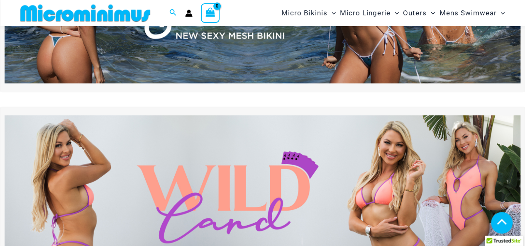
scroll to position [212, 0]
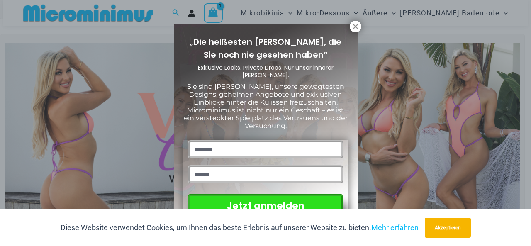
drag, startPoint x: 530, startPoint y: 12, endPoint x: 525, endPoint y: 27, distance: 15.8
click at [525, 27] on div "„Die heißesten Styles, die Sie noch nie gesehen haben“ Exklusive Looks. Private…" at bounding box center [265, 123] width 531 height 246
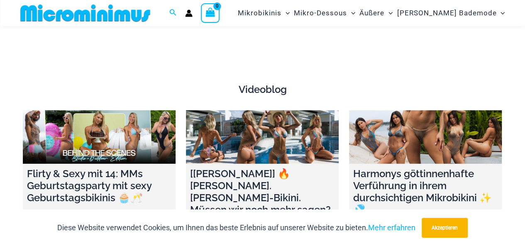
scroll to position [2749, 0]
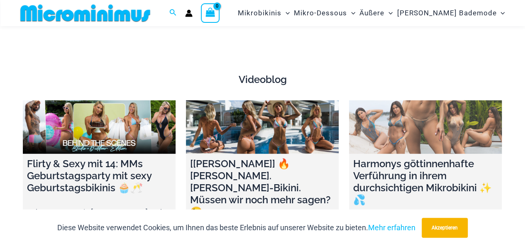
click at [421, 113] on link at bounding box center [425, 127] width 153 height 54
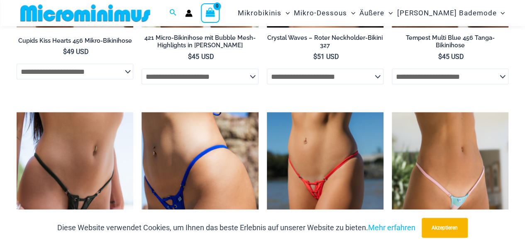
scroll to position [2476, 0]
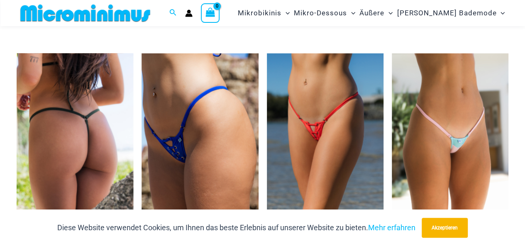
click at [83, 130] on img at bounding box center [75, 141] width 117 height 175
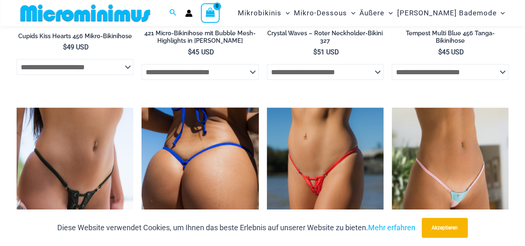
scroll to position [2470, 0]
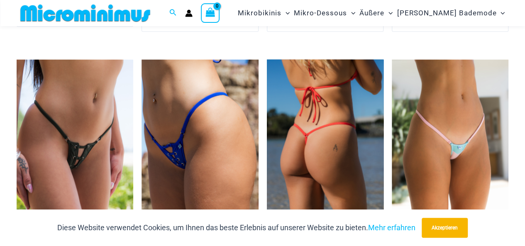
click at [318, 130] on img at bounding box center [325, 147] width 117 height 175
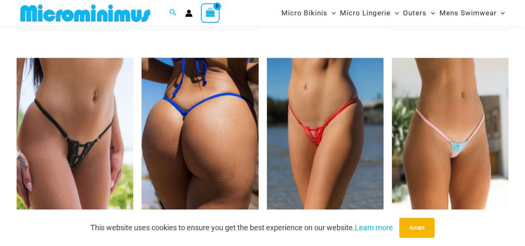
scroll to position [2416, 0]
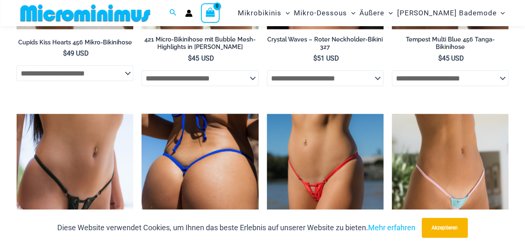
click at [174, 130] on img at bounding box center [200, 201] width 117 height 175
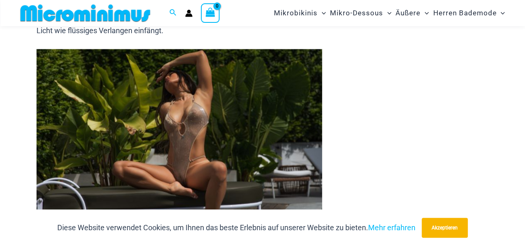
scroll to position [581, 0]
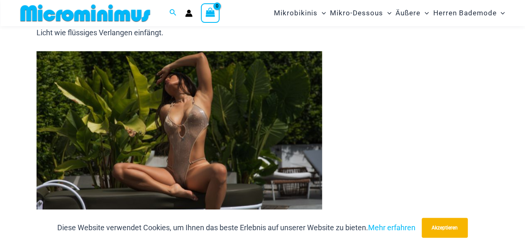
drag, startPoint x: 528, startPoint y: 22, endPoint x: 526, endPoint y: 100, distance: 78.5
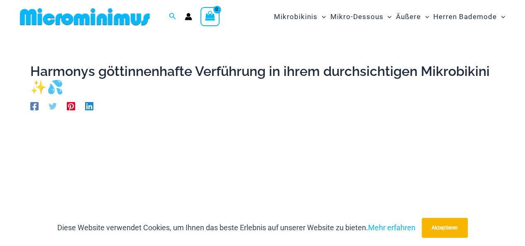
scroll to position [0, 0]
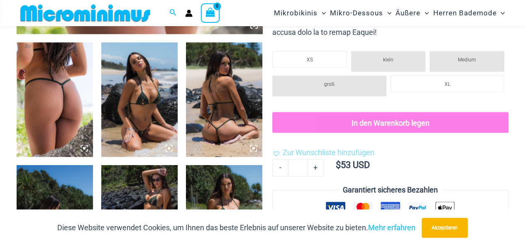
scroll to position [365, 0]
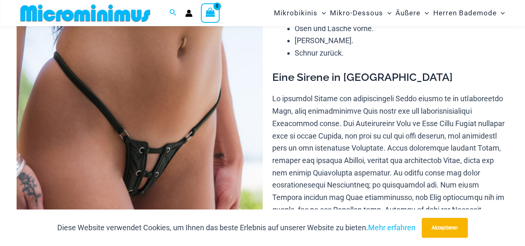
drag, startPoint x: 529, startPoint y: 52, endPoint x: 523, endPoint y: 29, distance: 23.7
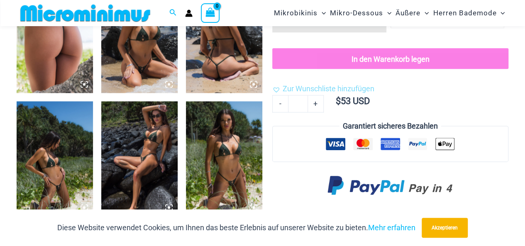
scroll to position [509, 0]
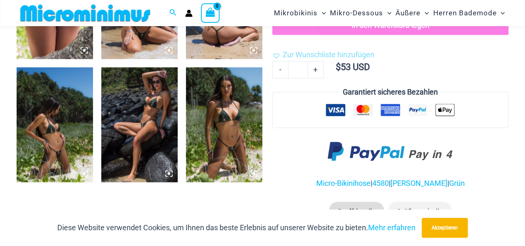
click at [169, 172] on icon at bounding box center [169, 173] width 2 height 2
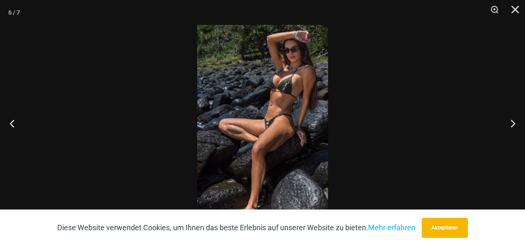
click at [284, 125] on img at bounding box center [262, 123] width 131 height 196
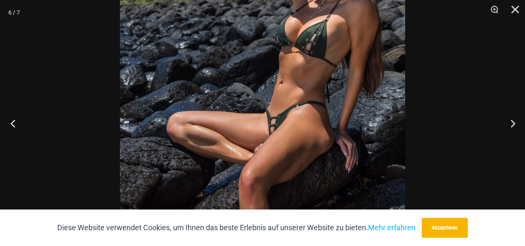
click at [13, 124] on button "Vorherige" at bounding box center [15, 124] width 31 height 42
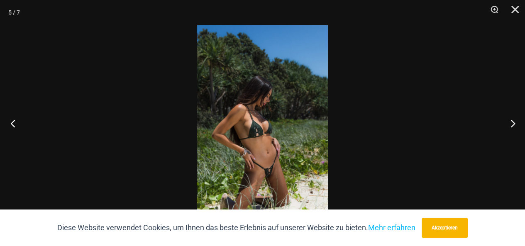
click at [14, 125] on button "Vorherige" at bounding box center [15, 124] width 31 height 42
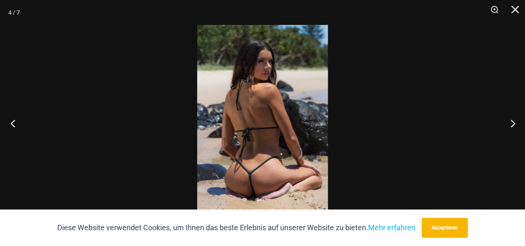
click at [14, 125] on button "Vorherige" at bounding box center [15, 124] width 31 height 42
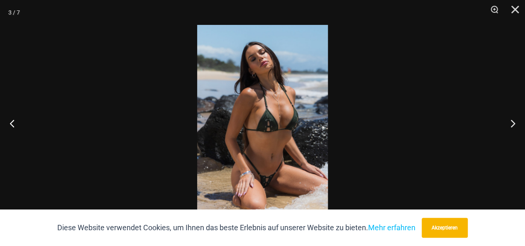
click at [276, 143] on img at bounding box center [262, 123] width 131 height 196
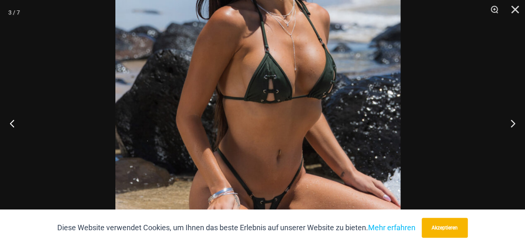
click at [340, 140] on img at bounding box center [257, 84] width 285 height 428
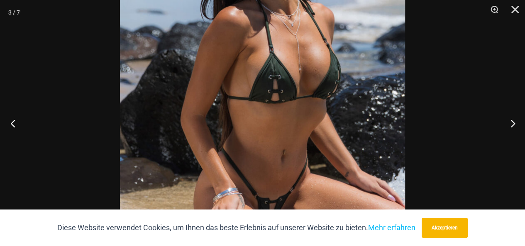
click at [12, 124] on button "Vorherige" at bounding box center [15, 124] width 31 height 42
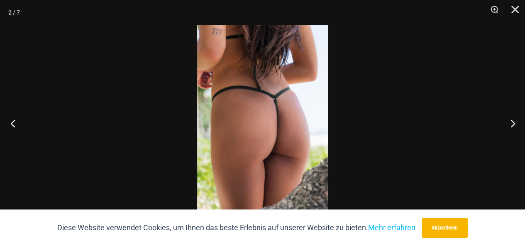
click at [12, 124] on button "Vorherige" at bounding box center [15, 124] width 31 height 42
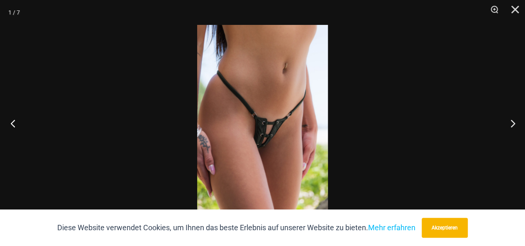
click at [12, 124] on button "Vorherige" at bounding box center [15, 124] width 31 height 42
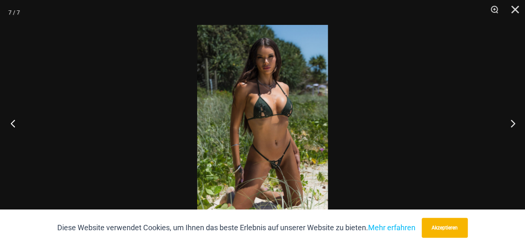
click at [12, 124] on button "Vorherige" at bounding box center [15, 124] width 31 height 42
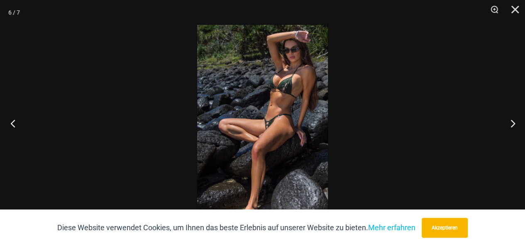
click at [12, 124] on button "Vorherige" at bounding box center [15, 124] width 31 height 42
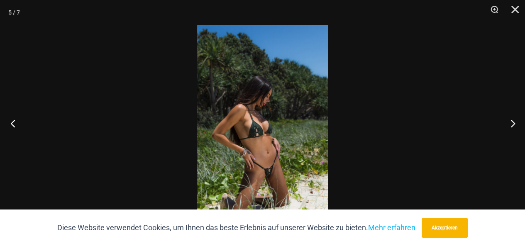
click at [12, 124] on button "Vorherige" at bounding box center [15, 124] width 31 height 42
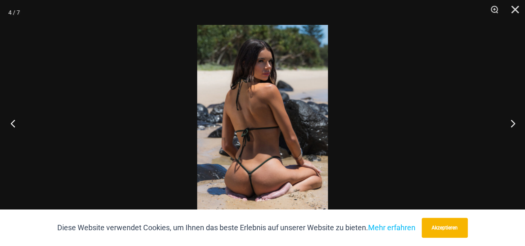
click at [12, 124] on button "Vorherige" at bounding box center [15, 124] width 31 height 42
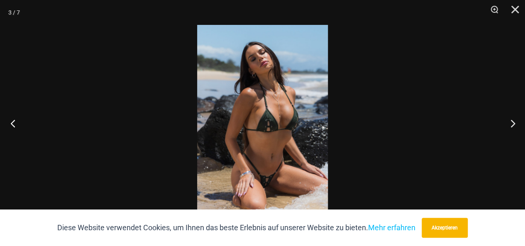
click at [12, 124] on button "Vorherige" at bounding box center [15, 124] width 31 height 42
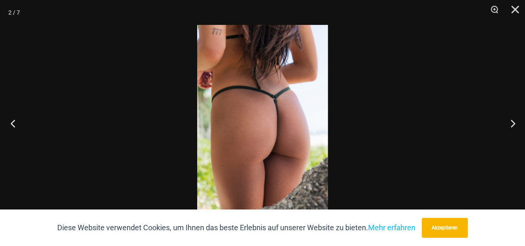
click at [12, 124] on button "Vorherige" at bounding box center [15, 124] width 31 height 42
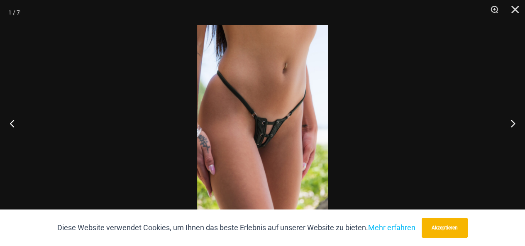
click at [271, 134] on img at bounding box center [262, 123] width 131 height 196
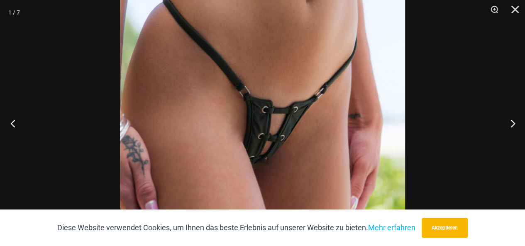
click at [12, 123] on button "Vorherige" at bounding box center [15, 124] width 31 height 42
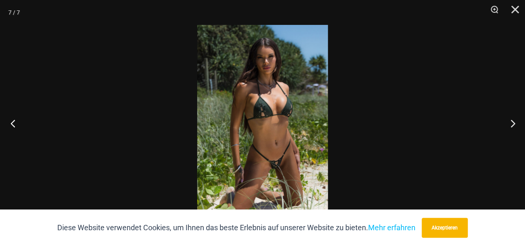
click at [12, 123] on button "Vorherige" at bounding box center [15, 124] width 31 height 42
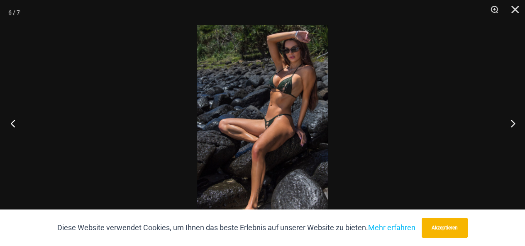
click at [12, 123] on button "Vorherige" at bounding box center [15, 124] width 31 height 42
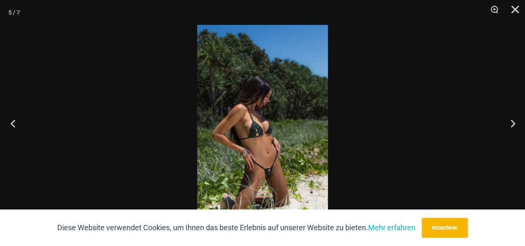
click at [12, 123] on button "Vorherige" at bounding box center [15, 124] width 31 height 42
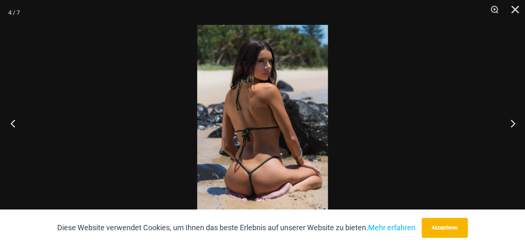
click at [12, 123] on button "Vorherige" at bounding box center [15, 124] width 31 height 42
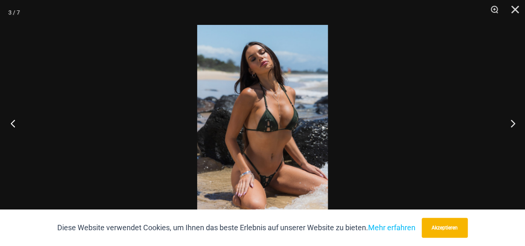
click at [12, 123] on button "Vorherige" at bounding box center [15, 124] width 31 height 42
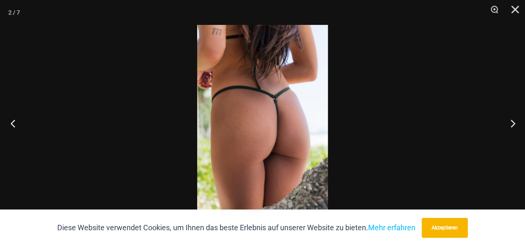
click at [12, 123] on button "Vorherige" at bounding box center [15, 124] width 31 height 42
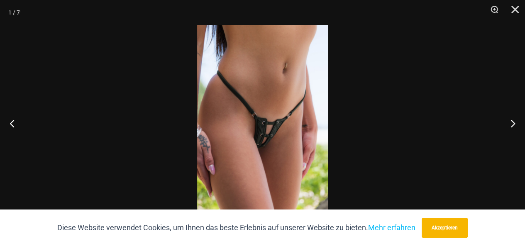
click at [279, 128] on img at bounding box center [262, 123] width 131 height 196
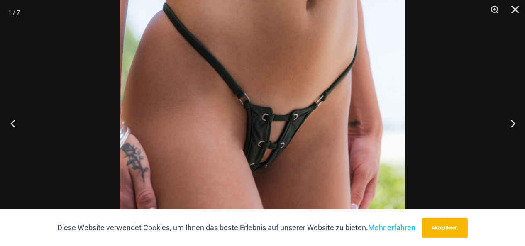
click at [14, 123] on button "Vorherige" at bounding box center [15, 124] width 31 height 42
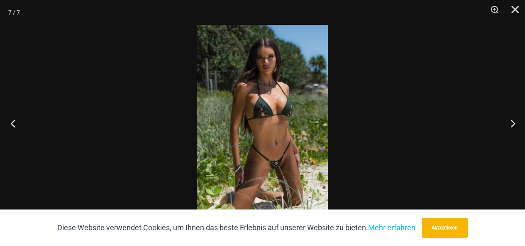
click at [14, 123] on button "Vorherige" at bounding box center [15, 124] width 31 height 42
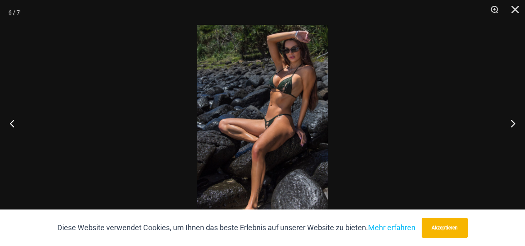
click at [289, 97] on img at bounding box center [262, 123] width 131 height 196
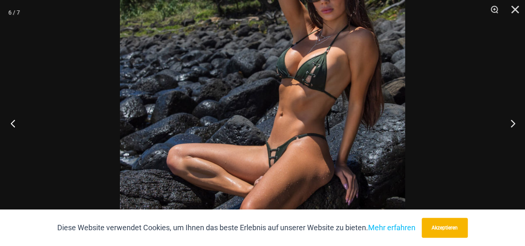
click at [15, 120] on button "Vorherige" at bounding box center [15, 124] width 31 height 42
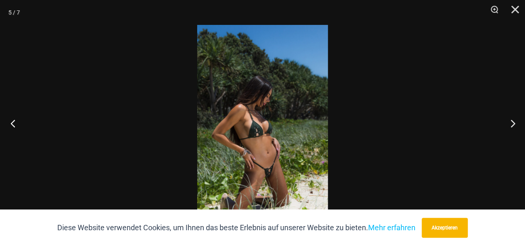
click at [15, 120] on button "Vorherige" at bounding box center [15, 124] width 31 height 42
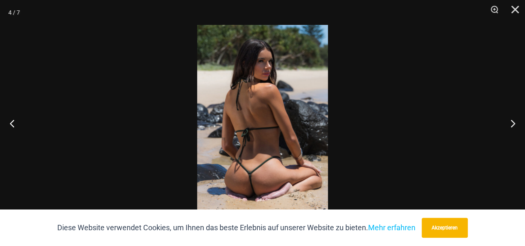
click at [266, 169] on img at bounding box center [262, 123] width 131 height 196
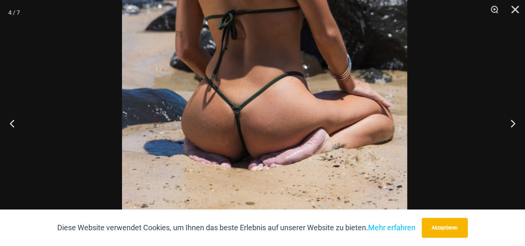
click at [295, 72] on img at bounding box center [264, 0] width 285 height 428
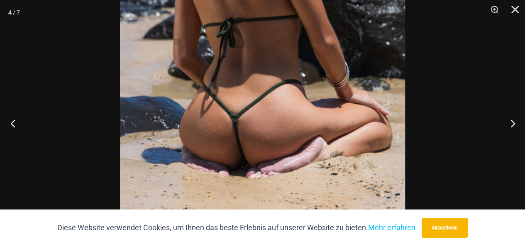
click at [12, 125] on button "Vorherige" at bounding box center [15, 124] width 31 height 42
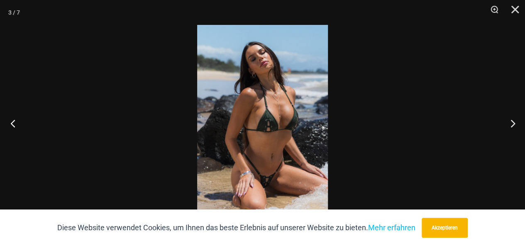
click at [12, 125] on button "Vorherige" at bounding box center [15, 124] width 31 height 42
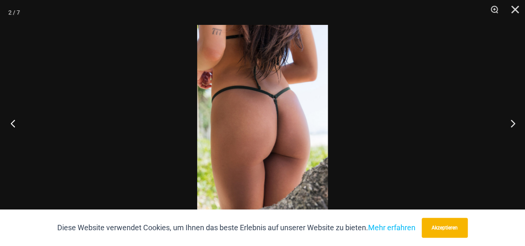
click at [12, 125] on button "Vorherige" at bounding box center [15, 124] width 31 height 42
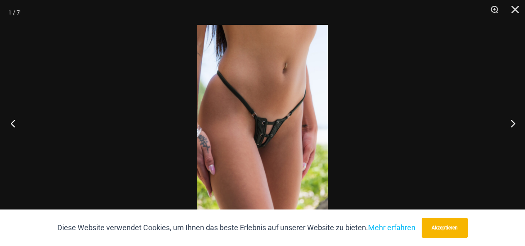
click at [12, 125] on button "Vorherige" at bounding box center [15, 124] width 31 height 42
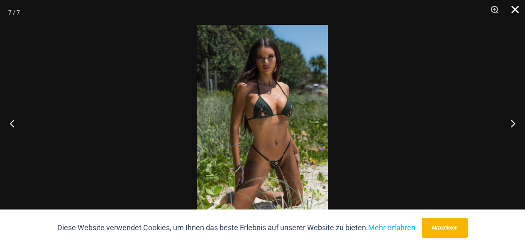
click at [515, 7] on button "Schließen" at bounding box center [512, 12] width 21 height 25
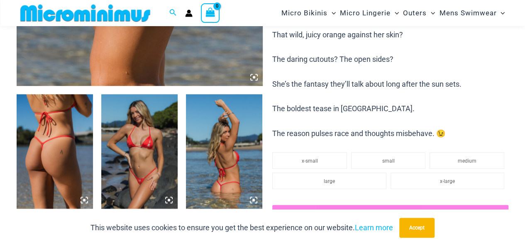
scroll to position [372, 0]
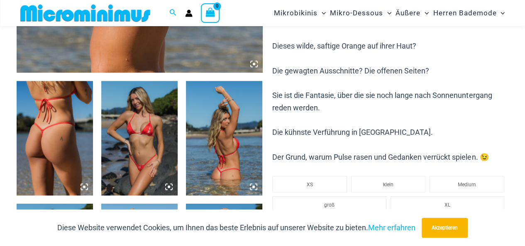
click at [170, 186] on icon at bounding box center [169, 187] width 2 height 2
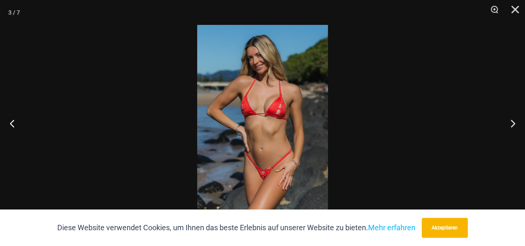
click at [262, 145] on img at bounding box center [262, 123] width 131 height 196
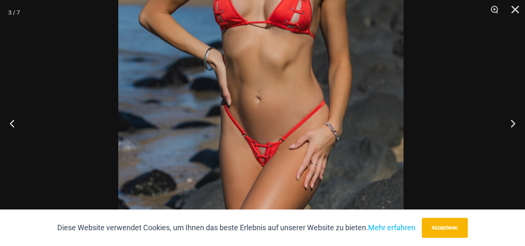
click at [285, 96] on img at bounding box center [260, 43] width 285 height 428
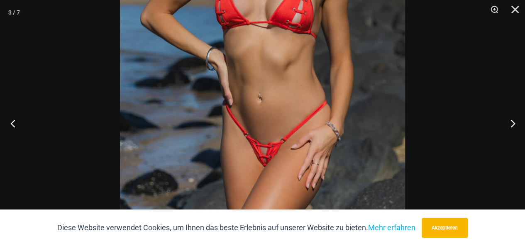
click at [13, 123] on button "Vorherige" at bounding box center [15, 124] width 31 height 42
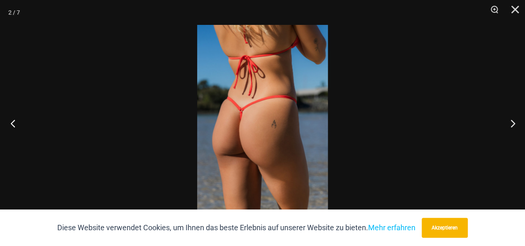
click at [15, 125] on button "Vorherige" at bounding box center [15, 124] width 31 height 42
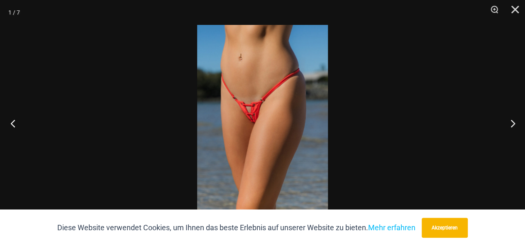
click at [16, 126] on button "Vorherige" at bounding box center [15, 124] width 31 height 42
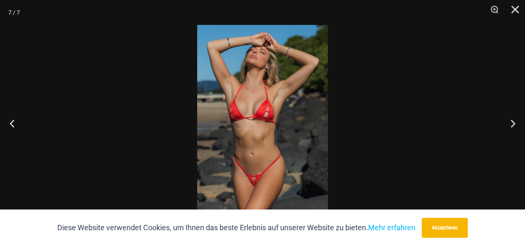
click at [265, 113] on img at bounding box center [262, 123] width 131 height 196
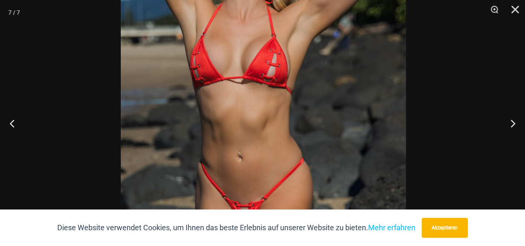
click at [272, 110] on img at bounding box center [263, 90] width 285 height 428
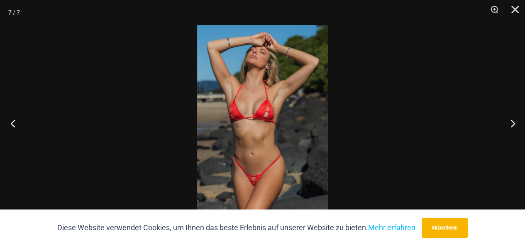
click at [13, 123] on button "Vorherige" at bounding box center [15, 124] width 31 height 42
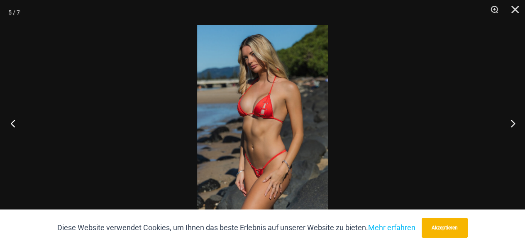
click at [12, 123] on button "Vorherige" at bounding box center [15, 124] width 31 height 42
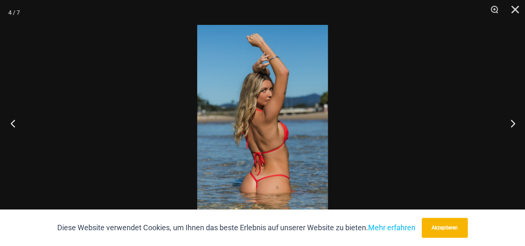
click at [12, 123] on button "Vorherige" at bounding box center [15, 124] width 31 height 42
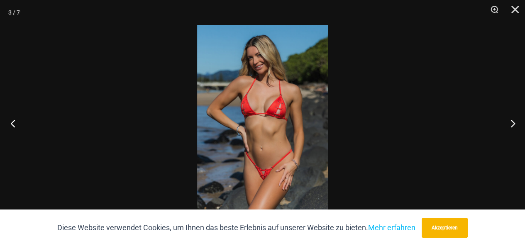
click at [12, 123] on button "Vorherige" at bounding box center [15, 124] width 31 height 42
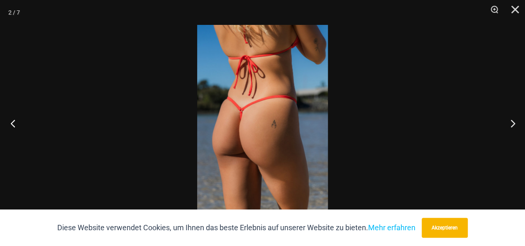
click at [12, 123] on button "Vorherige" at bounding box center [15, 124] width 31 height 42
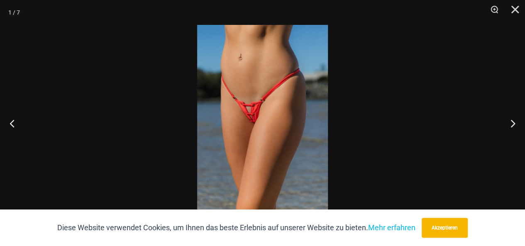
click at [261, 115] on img at bounding box center [262, 123] width 131 height 196
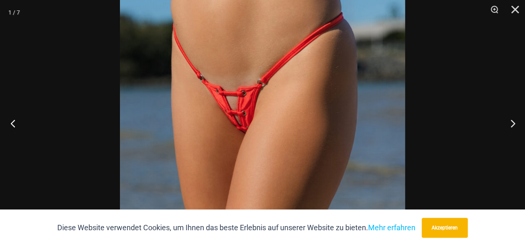
click at [12, 124] on button "Vorherige" at bounding box center [15, 124] width 31 height 42
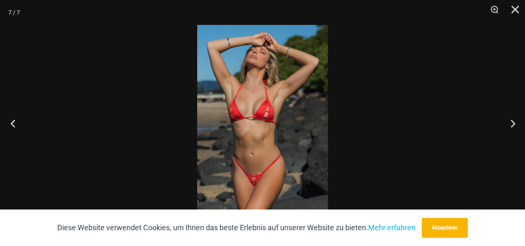
click at [18, 127] on button "Vorherige" at bounding box center [15, 124] width 31 height 42
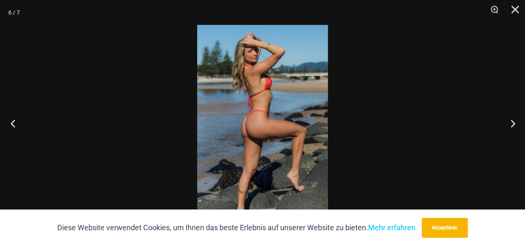
click at [17, 127] on button "Vorherige" at bounding box center [15, 124] width 31 height 42
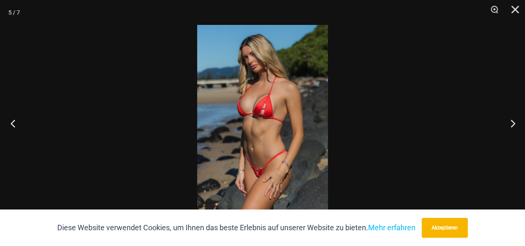
click at [17, 127] on button "Vorherige" at bounding box center [15, 124] width 31 height 42
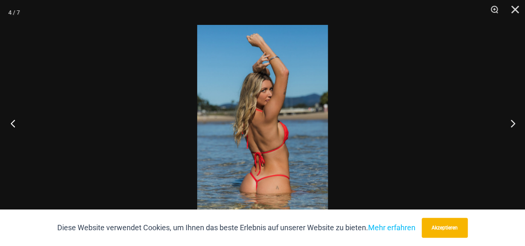
click at [17, 127] on button "Vorherige" at bounding box center [15, 124] width 31 height 42
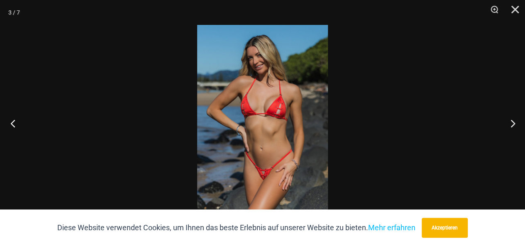
click at [17, 127] on button "Vorherige" at bounding box center [15, 124] width 31 height 42
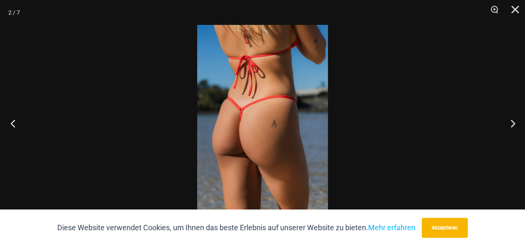
click at [17, 127] on button "Vorherige" at bounding box center [15, 124] width 31 height 42
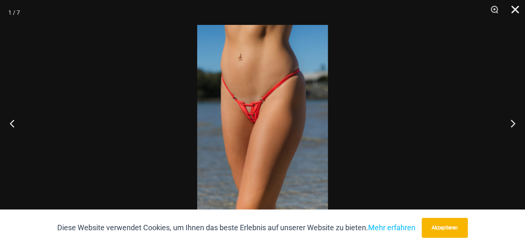
click at [515, 7] on button "Schließen" at bounding box center [512, 12] width 21 height 25
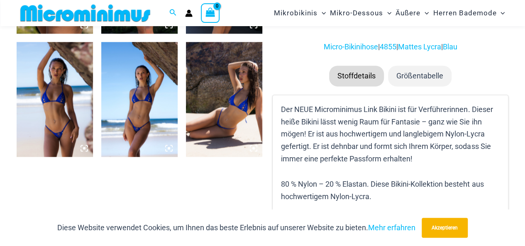
scroll to position [541, 0]
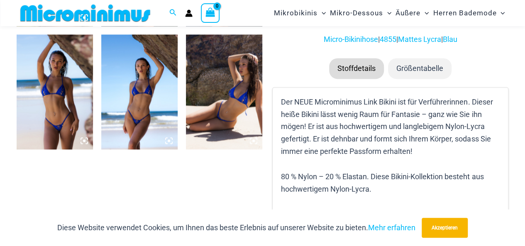
click at [169, 140] on icon at bounding box center [169, 141] width 2 height 2
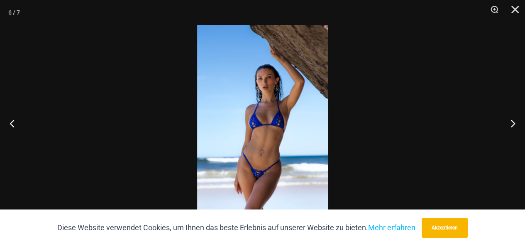
click at [294, 132] on img at bounding box center [262, 123] width 131 height 196
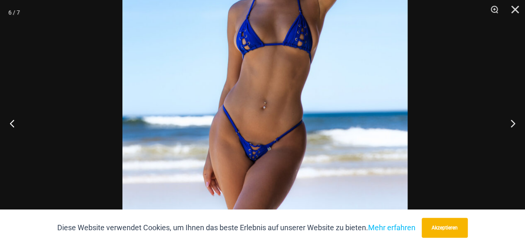
click at [333, 113] on img at bounding box center [264, 41] width 285 height 428
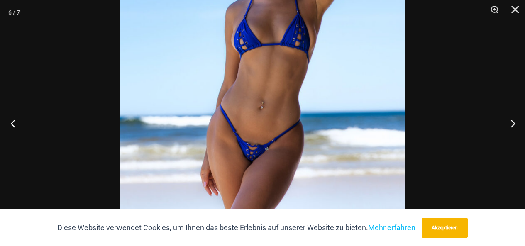
click at [12, 123] on button "Vorherige" at bounding box center [15, 124] width 31 height 42
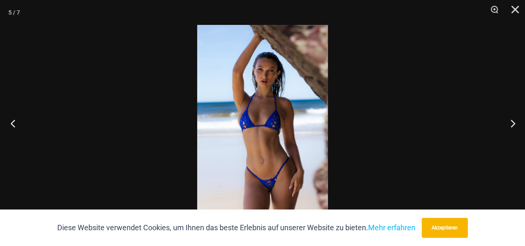
click at [12, 123] on button "Vorherige" at bounding box center [15, 124] width 31 height 42
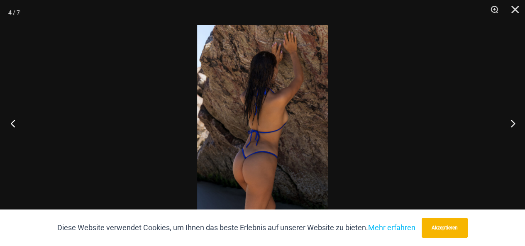
click at [12, 123] on button "Vorherige" at bounding box center [15, 124] width 31 height 42
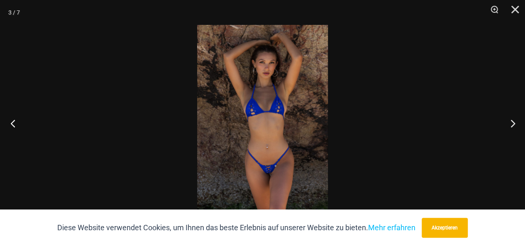
click at [12, 123] on button "Vorherige" at bounding box center [15, 124] width 31 height 42
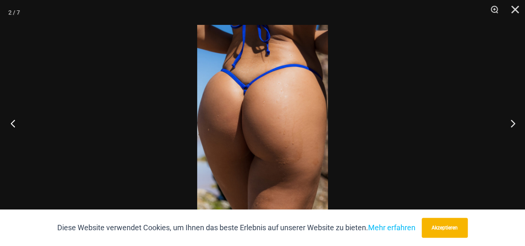
click at [12, 123] on button "Vorherige" at bounding box center [15, 124] width 31 height 42
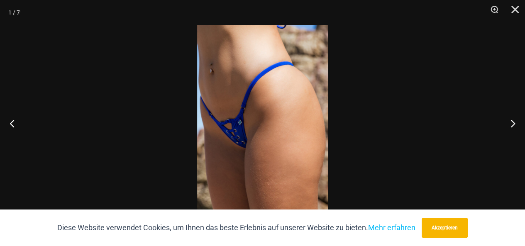
click at [268, 156] on img at bounding box center [262, 123] width 131 height 196
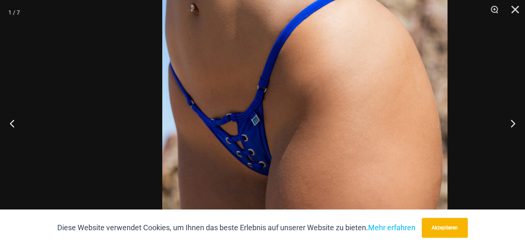
click at [340, 136] on img at bounding box center [304, 122] width 285 height 428
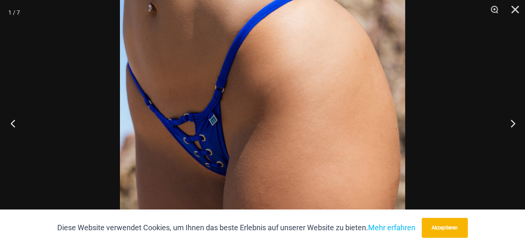
click at [12, 123] on button "Vorherige" at bounding box center [15, 124] width 31 height 42
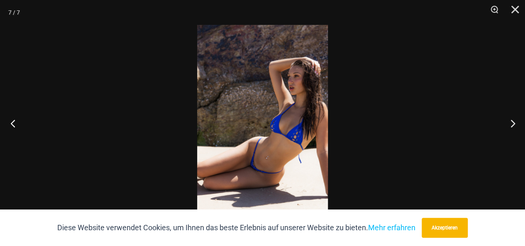
click at [12, 123] on button "Vorherige" at bounding box center [15, 124] width 31 height 42
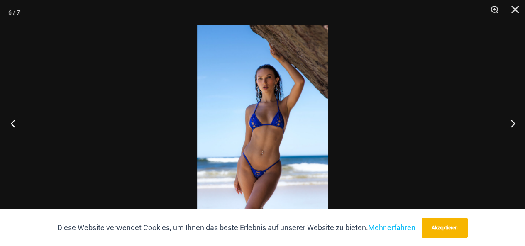
click at [12, 123] on button "Vorherige" at bounding box center [15, 124] width 31 height 42
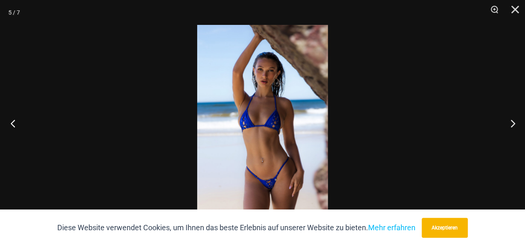
click at [12, 123] on button "Vorherige" at bounding box center [15, 124] width 31 height 42
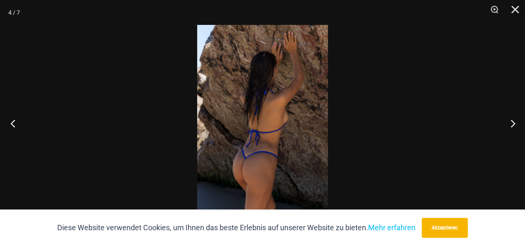
click at [12, 123] on button "Vorherige" at bounding box center [15, 124] width 31 height 42
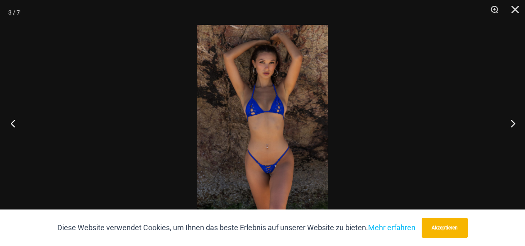
click at [12, 123] on button "Vorherige" at bounding box center [15, 124] width 31 height 42
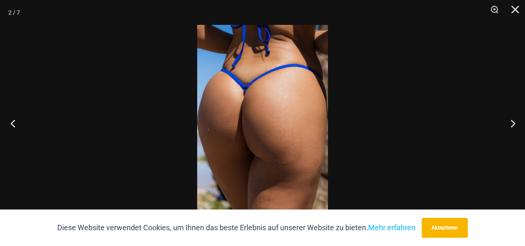
click at [12, 123] on button "Vorherige" at bounding box center [15, 124] width 31 height 42
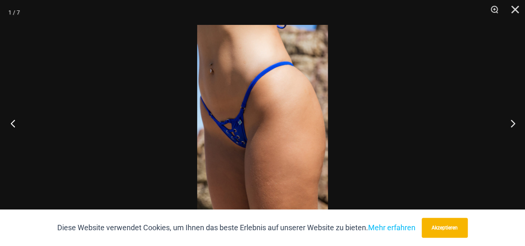
click at [12, 123] on button "Vorherige" at bounding box center [15, 124] width 31 height 42
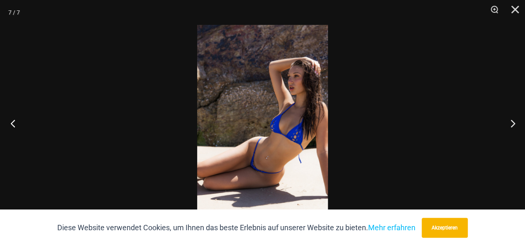
click at [12, 123] on button "Vorherige" at bounding box center [15, 124] width 31 height 42
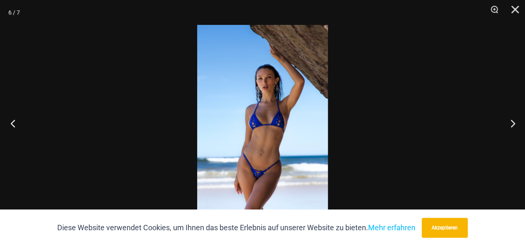
click at [12, 123] on button "Vorherige" at bounding box center [15, 124] width 31 height 42
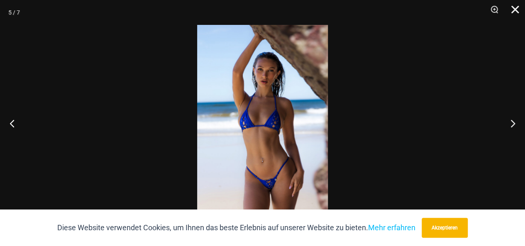
click at [515, 9] on button "Schließen" at bounding box center [512, 12] width 21 height 25
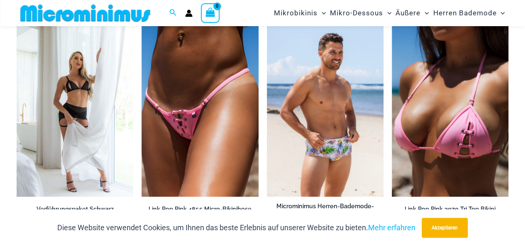
scroll to position [2015, 0]
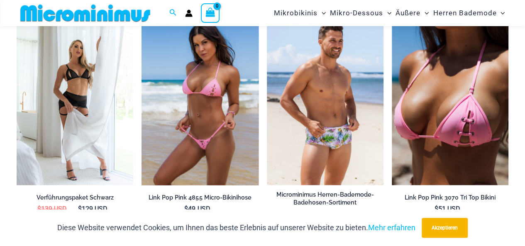
click at [190, 121] on img at bounding box center [200, 97] width 117 height 175
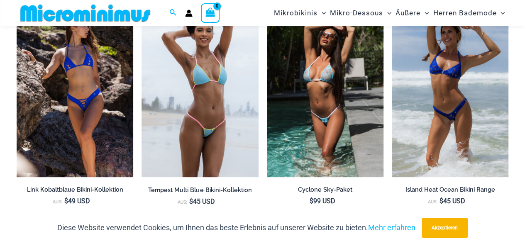
scroll to position [1742, 0]
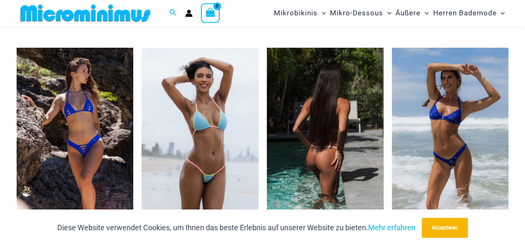
click at [327, 144] on img at bounding box center [325, 135] width 117 height 175
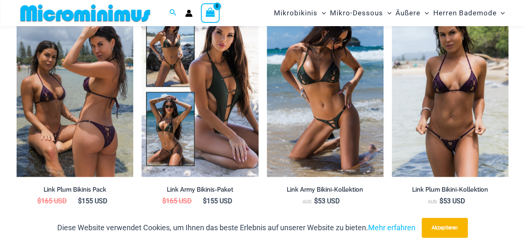
scroll to position [775, 0]
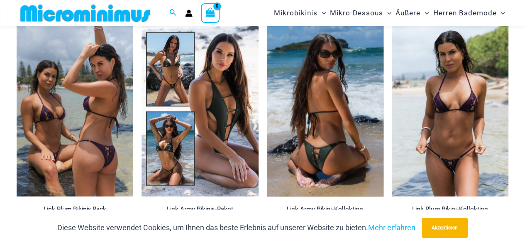
click at [321, 144] on img at bounding box center [325, 108] width 117 height 175
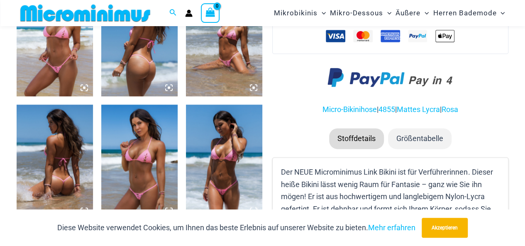
scroll to position [525, 0]
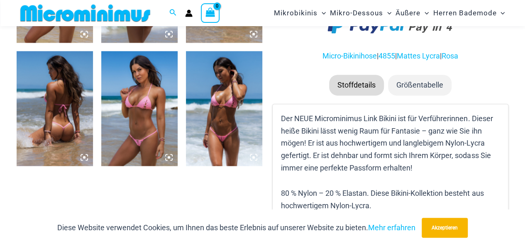
click at [169, 154] on icon at bounding box center [168, 157] width 7 height 7
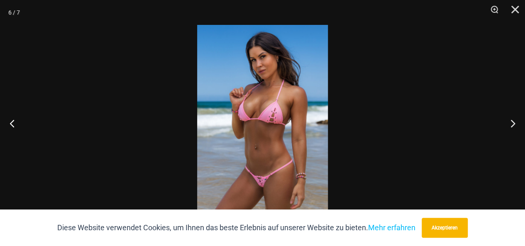
click at [267, 160] on img at bounding box center [262, 123] width 131 height 196
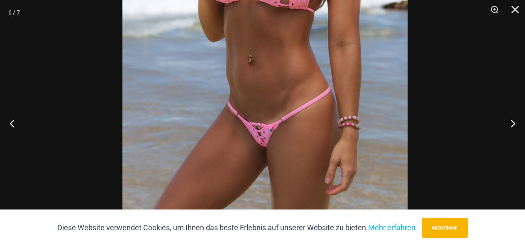
click at [245, 99] on img at bounding box center [264, 8] width 285 height 428
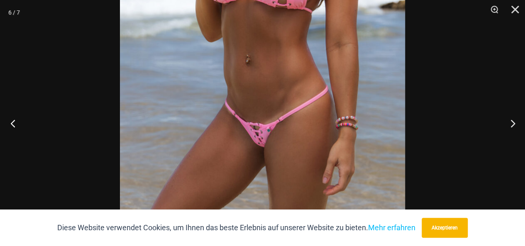
click at [13, 124] on button "Vorherige" at bounding box center [15, 124] width 31 height 42
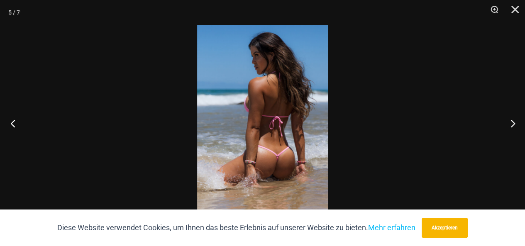
click at [16, 125] on button "Vorherige" at bounding box center [15, 124] width 31 height 42
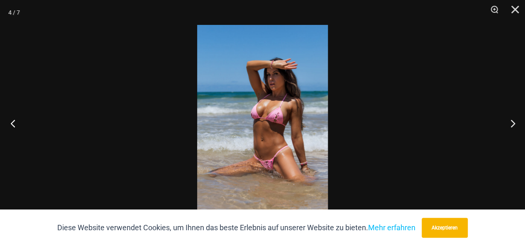
click at [16, 125] on button "Vorherige" at bounding box center [15, 124] width 31 height 42
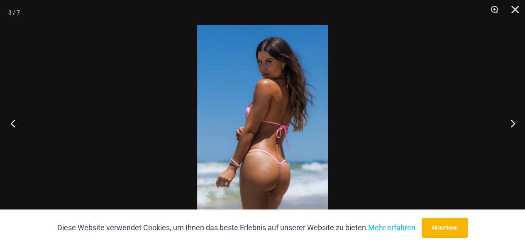
click at [16, 125] on button "Vorherige" at bounding box center [15, 124] width 31 height 42
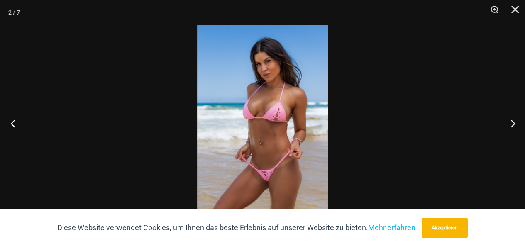
click at [16, 125] on button "Vorherige" at bounding box center [15, 124] width 31 height 42
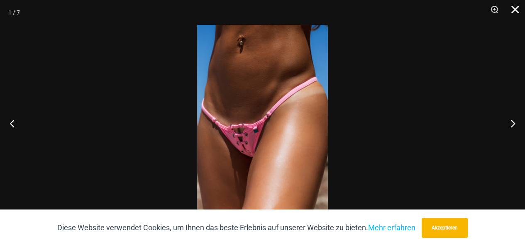
click at [515, 6] on button "Schließen" at bounding box center [512, 12] width 21 height 25
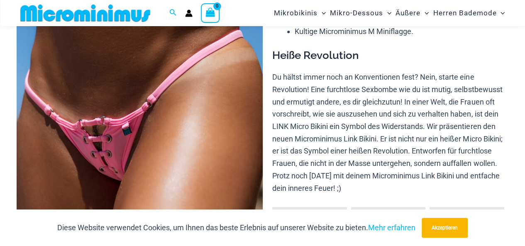
scroll to position [148, 0]
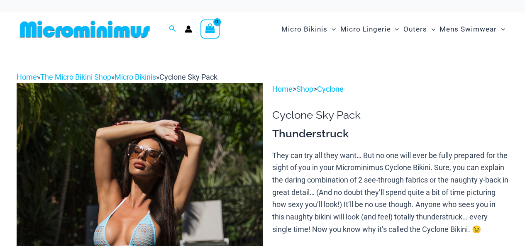
scroll to position [141, 0]
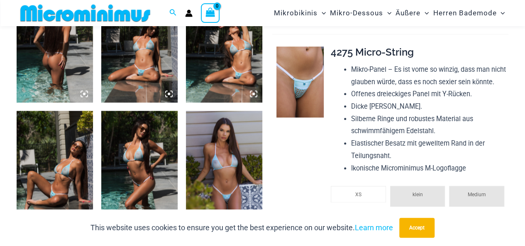
scroll to position [460, 0]
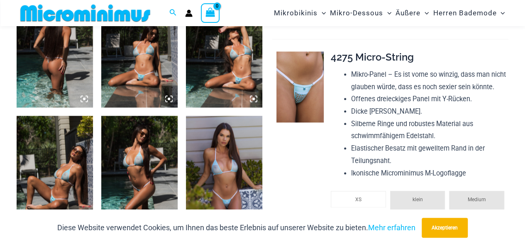
click at [169, 98] on icon at bounding box center [168, 98] width 7 height 7
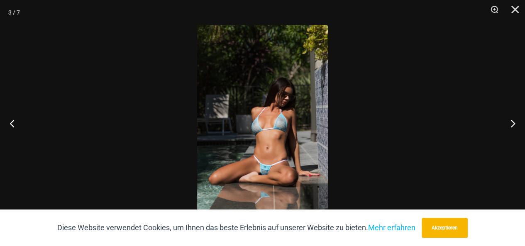
click at [291, 141] on img at bounding box center [262, 123] width 131 height 196
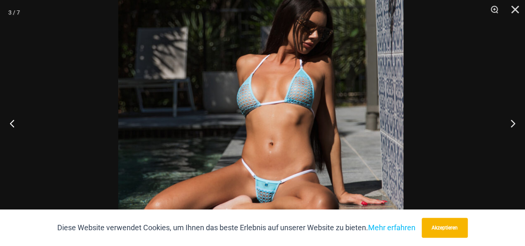
click at [301, 152] on img at bounding box center [260, 90] width 285 height 428
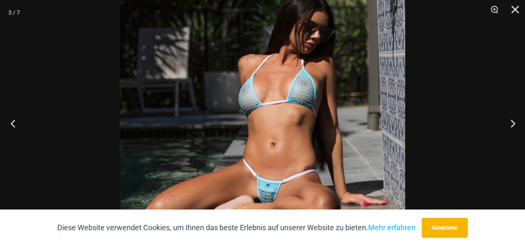
click at [12, 124] on button "Vorherige" at bounding box center [15, 124] width 31 height 42
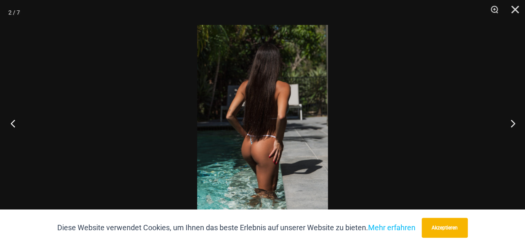
click at [12, 124] on button "Vorherige" at bounding box center [15, 124] width 31 height 42
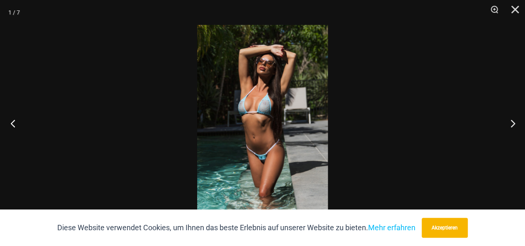
click at [12, 124] on button "Vorherige" at bounding box center [15, 124] width 31 height 42
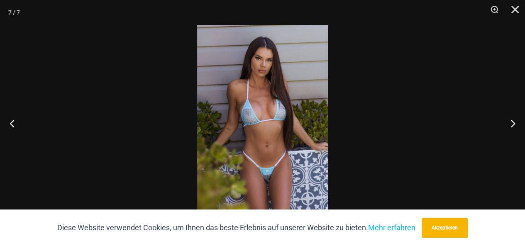
click at [262, 145] on img at bounding box center [262, 123] width 131 height 196
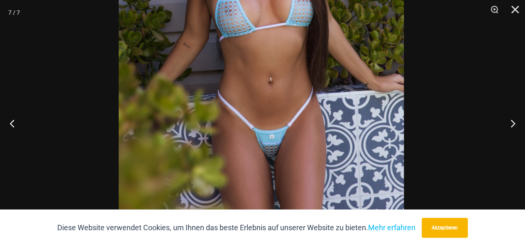
click at [283, 101] on img at bounding box center [261, 33] width 285 height 428
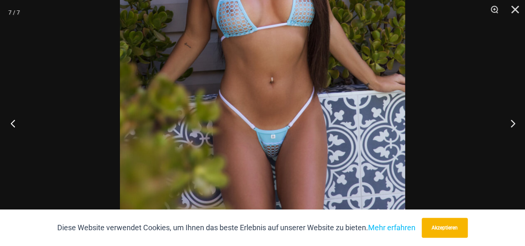
click at [12, 124] on button "Vorherige" at bounding box center [15, 124] width 31 height 42
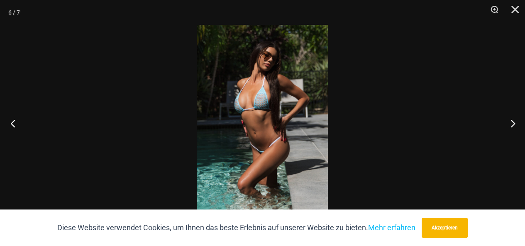
click at [12, 124] on button "Vorherige" at bounding box center [15, 124] width 31 height 42
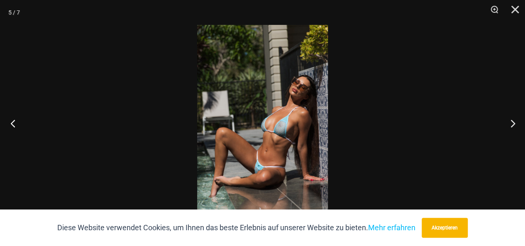
click at [12, 124] on button "Vorherige" at bounding box center [15, 124] width 31 height 42
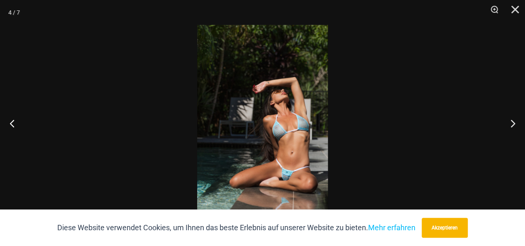
click at [256, 160] on img at bounding box center [262, 123] width 131 height 196
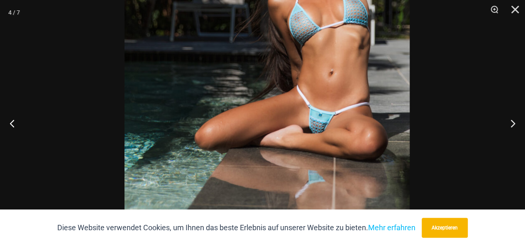
click at [299, 96] on img at bounding box center [267, 8] width 285 height 428
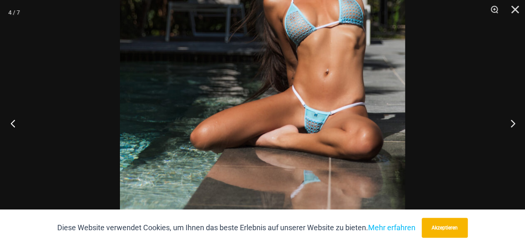
click at [13, 123] on button "Vorherige" at bounding box center [15, 124] width 31 height 42
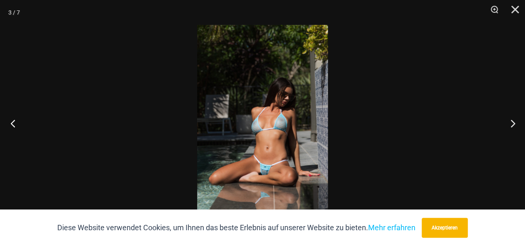
click at [12, 124] on button "Vorherige" at bounding box center [15, 124] width 31 height 42
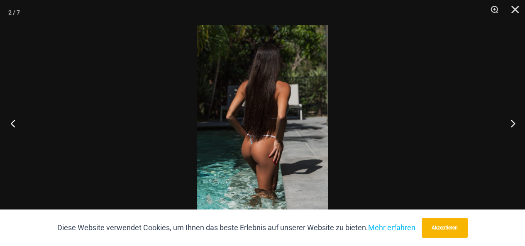
click at [12, 124] on button "Vorherige" at bounding box center [15, 124] width 31 height 42
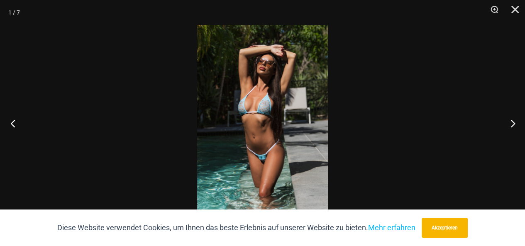
click at [12, 124] on button "Vorherige" at bounding box center [15, 124] width 31 height 42
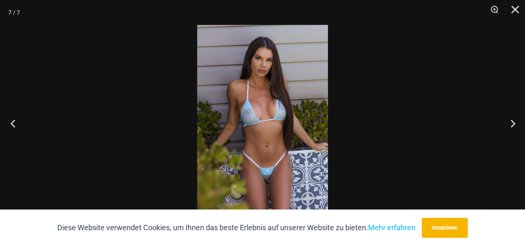
click at [11, 123] on button "Vorherige" at bounding box center [15, 124] width 31 height 42
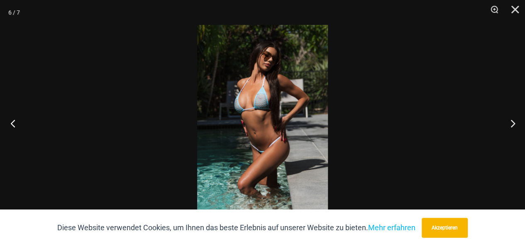
click at [11, 123] on button "Vorherige" at bounding box center [15, 124] width 31 height 42
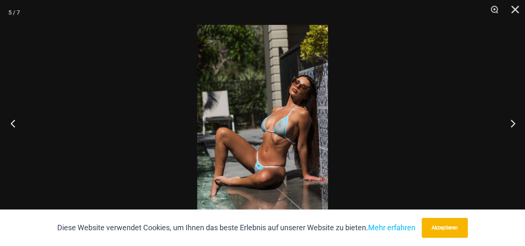
click at [11, 123] on button "Vorherige" at bounding box center [15, 124] width 31 height 42
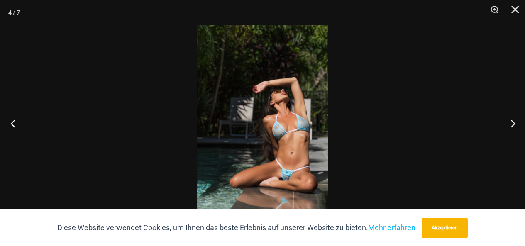
click at [11, 123] on button "Vorherige" at bounding box center [15, 124] width 31 height 42
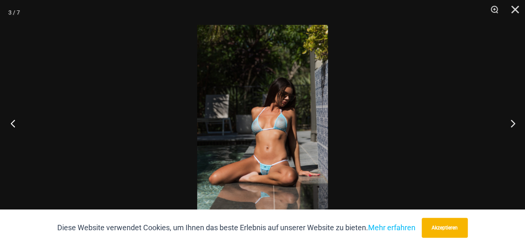
click at [11, 123] on button "Vorherige" at bounding box center [15, 124] width 31 height 42
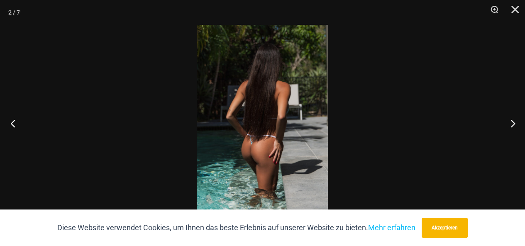
click at [11, 123] on button "Vorherige" at bounding box center [15, 124] width 31 height 42
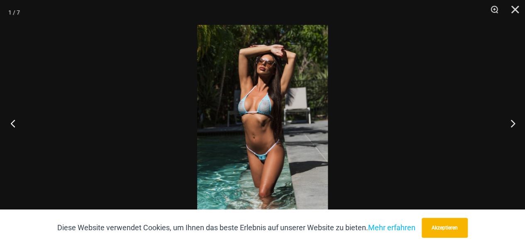
click at [11, 123] on button "Vorherige" at bounding box center [15, 124] width 31 height 42
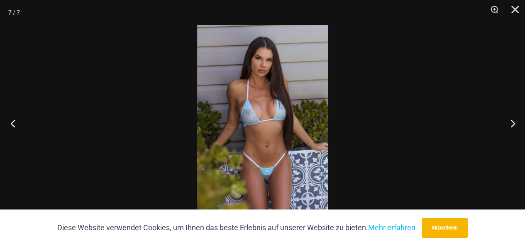
click at [11, 123] on button "Vorherige" at bounding box center [15, 124] width 31 height 42
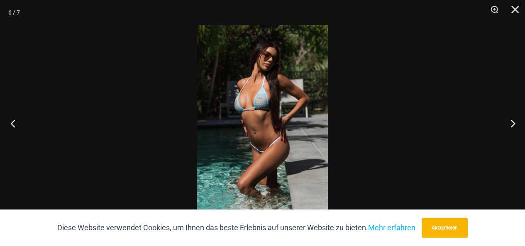
click at [11, 123] on button "Vorherige" at bounding box center [15, 124] width 31 height 42
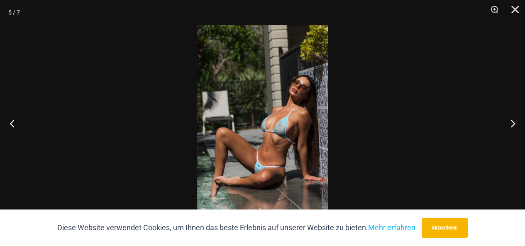
click at [278, 150] on img at bounding box center [262, 123] width 131 height 196
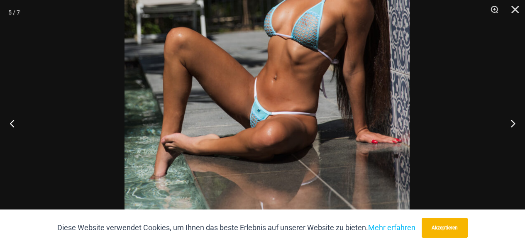
click at [306, 92] on img at bounding box center [267, 18] width 285 height 428
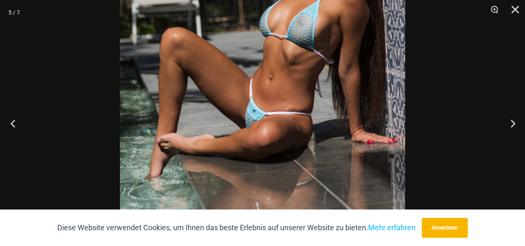
click at [13, 124] on button "Vorherige" at bounding box center [15, 124] width 31 height 42
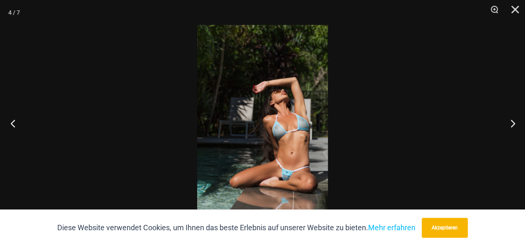
click at [13, 124] on button "Vorherige" at bounding box center [15, 124] width 31 height 42
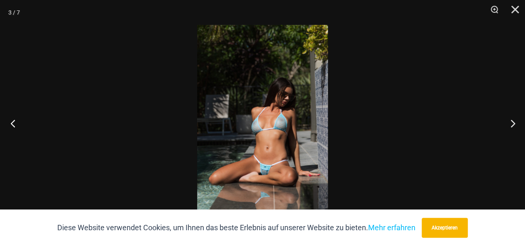
click at [13, 122] on button "Vorherige" at bounding box center [15, 124] width 31 height 42
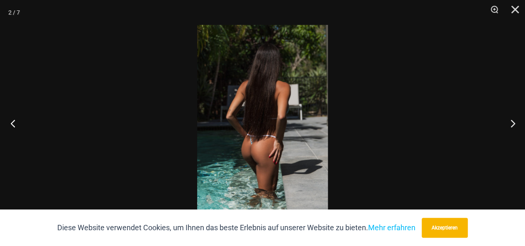
click at [13, 122] on button "Vorherige" at bounding box center [15, 124] width 31 height 42
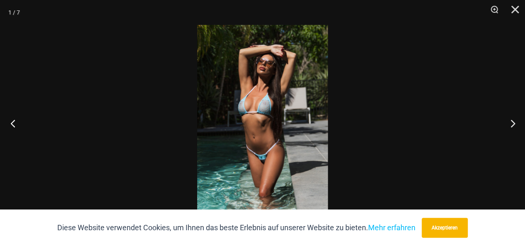
click at [13, 120] on button "Vorherige" at bounding box center [15, 124] width 31 height 42
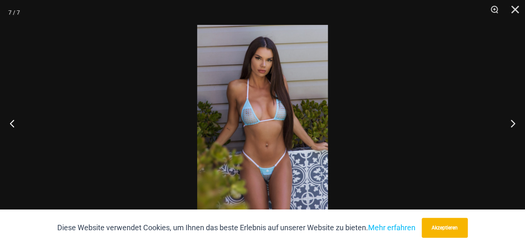
click at [267, 162] on img at bounding box center [262, 123] width 131 height 196
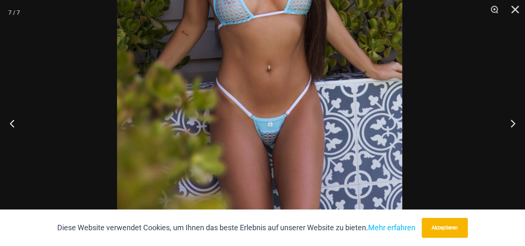
click at [269, 106] on img at bounding box center [259, 21] width 285 height 428
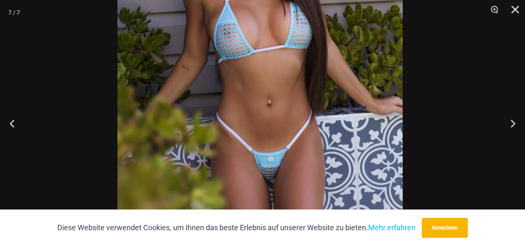
click at [258, 147] on img at bounding box center [260, 55] width 285 height 428
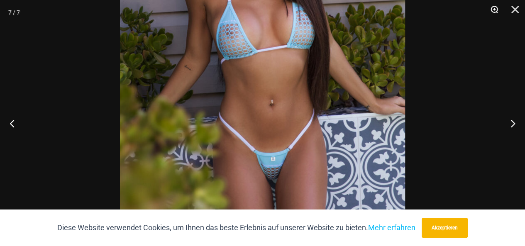
click at [495, 9] on button "Zoom" at bounding box center [491, 12] width 21 height 25
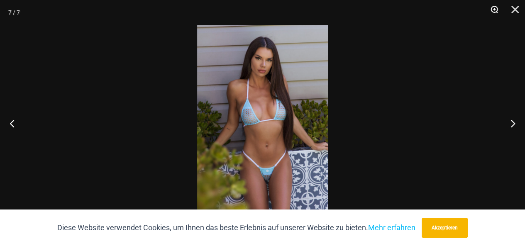
click at [495, 9] on button "Zoom" at bounding box center [491, 12] width 21 height 25
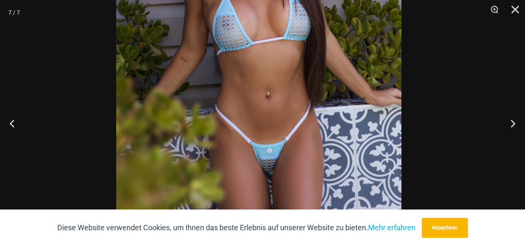
click at [362, 76] on img at bounding box center [258, 47] width 285 height 428
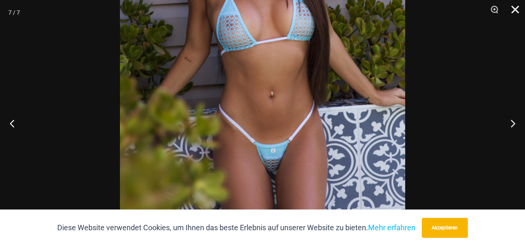
click at [517, 7] on button "Schließen" at bounding box center [512, 12] width 21 height 25
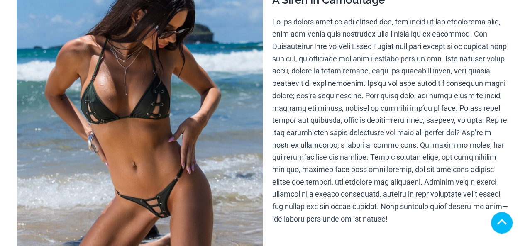
scroll to position [142, 0]
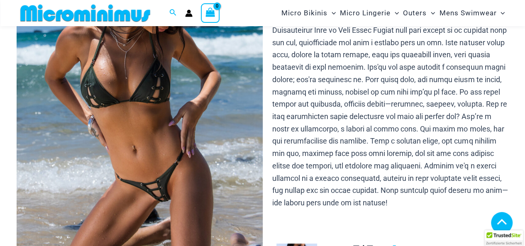
drag, startPoint x: 527, startPoint y: 12, endPoint x: 311, endPoint y: 165, distance: 264.8
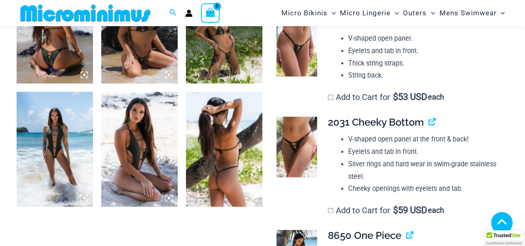
click at [168, 75] on icon at bounding box center [169, 74] width 2 height 2
click at [169, 197] on icon at bounding box center [169, 198] width 2 height 2
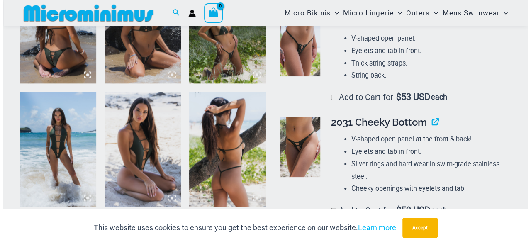
scroll to position [489, 0]
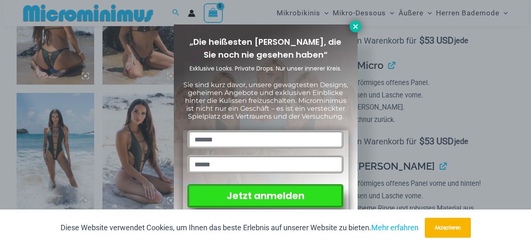
click at [355, 25] on icon at bounding box center [355, 26] width 5 height 5
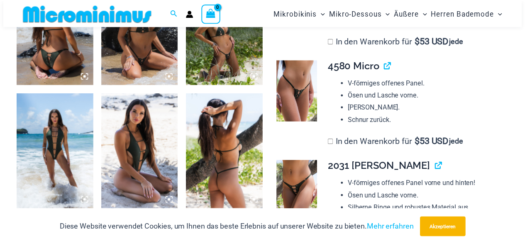
scroll to position [484, 0]
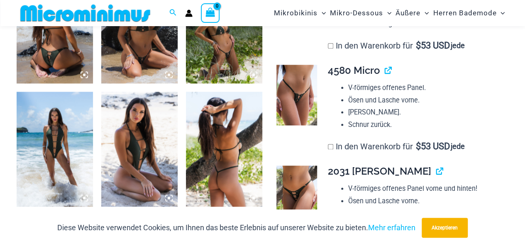
click at [168, 198] on icon at bounding box center [169, 198] width 2 height 2
click at [169, 197] on icon at bounding box center [169, 198] width 2 height 2
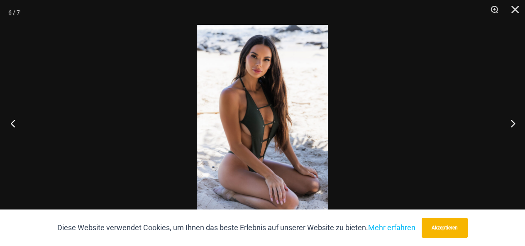
click at [12, 122] on button "Vorherige" at bounding box center [15, 124] width 31 height 42
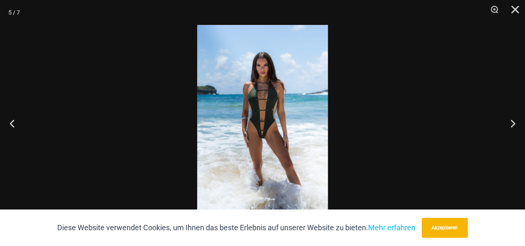
click at [268, 142] on img at bounding box center [262, 123] width 131 height 196
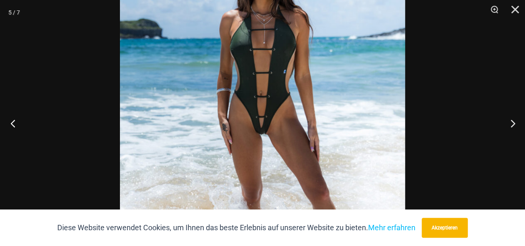
click at [12, 125] on button "Vorherige" at bounding box center [15, 124] width 31 height 42
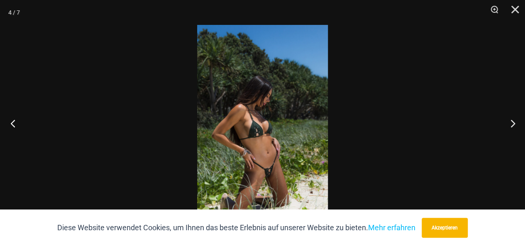
click at [12, 125] on button "Vorherige" at bounding box center [15, 124] width 31 height 42
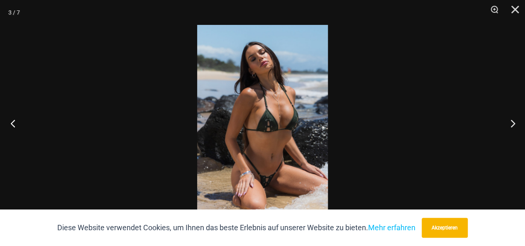
click at [12, 125] on button "Vorherige" at bounding box center [15, 124] width 31 height 42
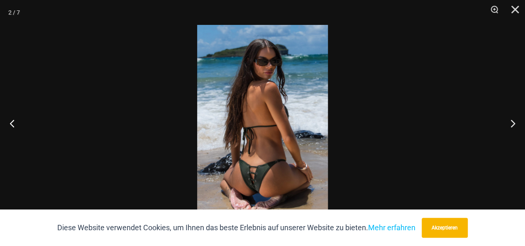
click at [252, 150] on img at bounding box center [262, 123] width 131 height 196
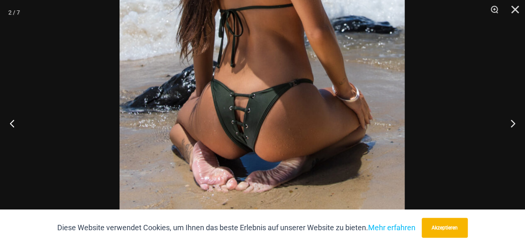
click at [279, 78] on img at bounding box center [262, 0] width 285 height 428
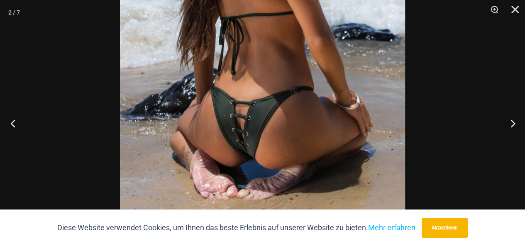
click at [12, 125] on button "Vorherige" at bounding box center [15, 124] width 31 height 42
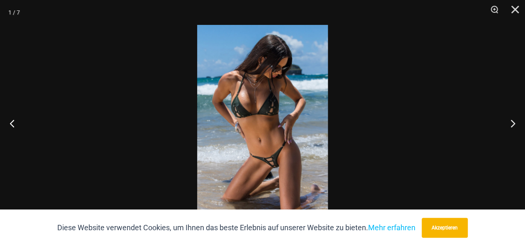
click at [259, 155] on img at bounding box center [262, 123] width 131 height 196
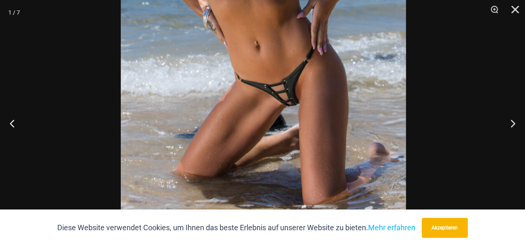
click at [292, 80] on img at bounding box center [263, 9] width 285 height 428
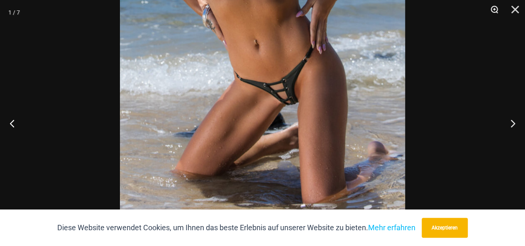
click at [495, 10] on button "Zoom" at bounding box center [491, 12] width 21 height 25
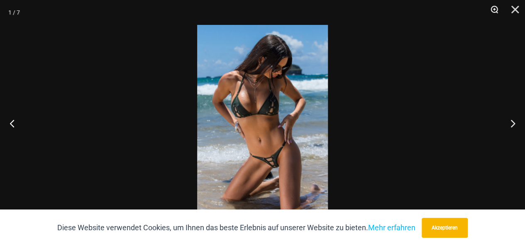
click at [495, 10] on button "Zoom" at bounding box center [491, 12] width 21 height 25
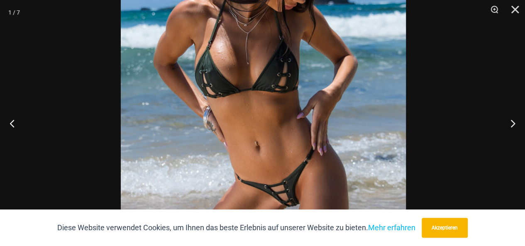
click at [352, 136] on img at bounding box center [263, 109] width 285 height 428
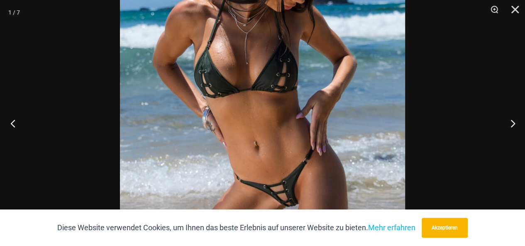
click at [12, 122] on button "Vorherige" at bounding box center [15, 124] width 31 height 42
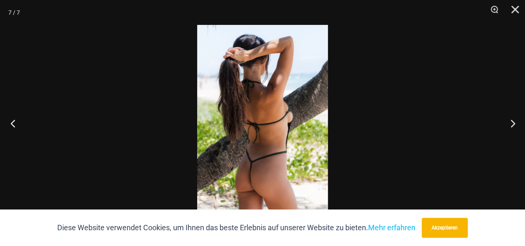
click at [12, 122] on button "Vorherige" at bounding box center [15, 124] width 31 height 42
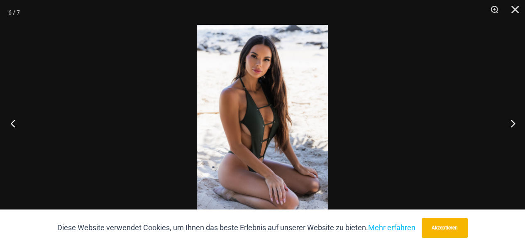
click at [12, 122] on button "Vorherige" at bounding box center [15, 124] width 31 height 42
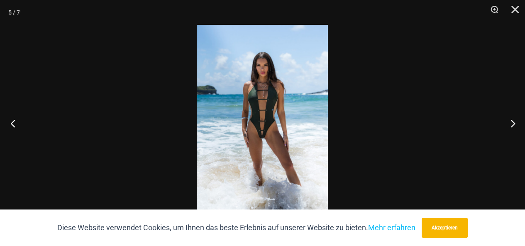
click at [12, 122] on button "Vorherige" at bounding box center [15, 124] width 31 height 42
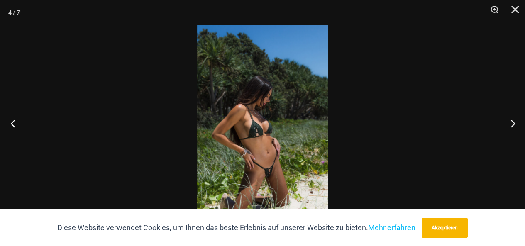
click at [12, 122] on button "Vorherige" at bounding box center [15, 124] width 31 height 42
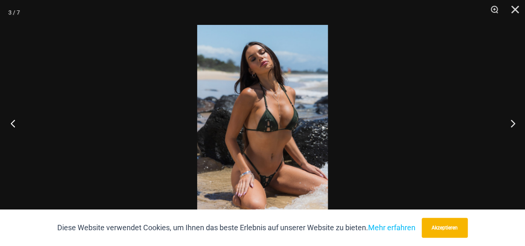
click at [12, 122] on button "Vorherige" at bounding box center [15, 124] width 31 height 42
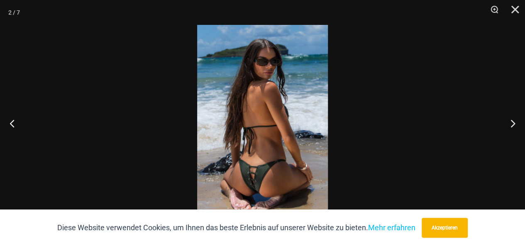
click at [273, 176] on img at bounding box center [262, 123] width 131 height 196
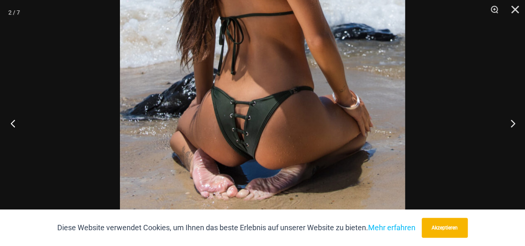
click at [13, 126] on button "Vorherige" at bounding box center [15, 124] width 31 height 42
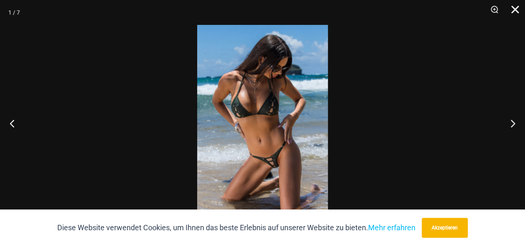
click at [514, 7] on button "Schließen" at bounding box center [512, 12] width 21 height 25
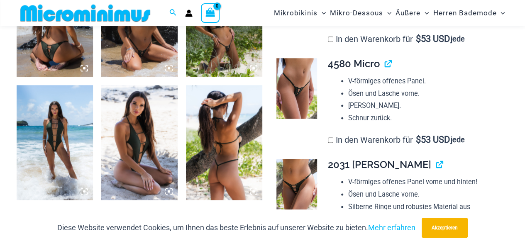
scroll to position [499, 0]
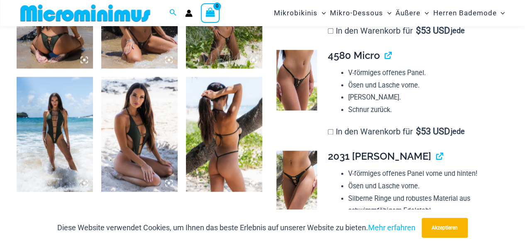
click at [144, 140] on img at bounding box center [139, 134] width 76 height 115
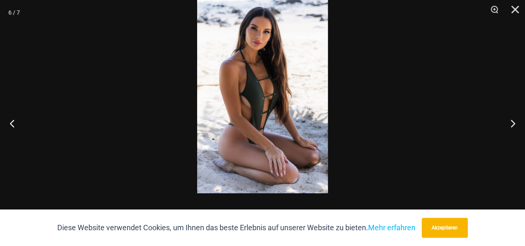
click at [286, 99] on img at bounding box center [262, 95] width 131 height 196
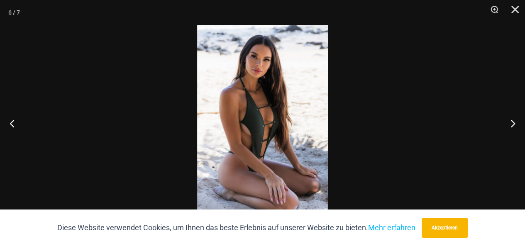
click at [280, 122] on img at bounding box center [262, 123] width 131 height 196
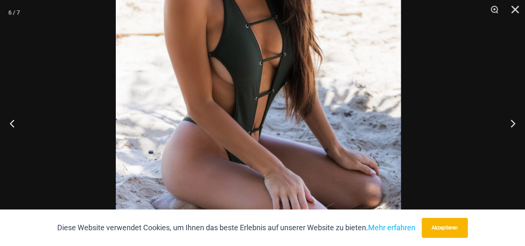
click at [338, 71] on img at bounding box center [258, 57] width 285 height 428
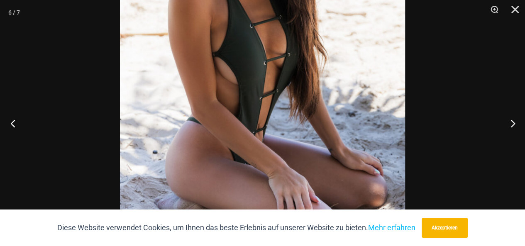
click at [11, 125] on button "Vorherige" at bounding box center [15, 124] width 31 height 42
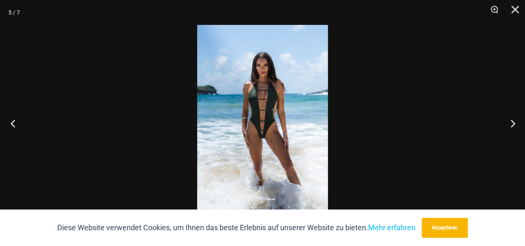
click at [12, 125] on button "Vorherige" at bounding box center [15, 124] width 31 height 42
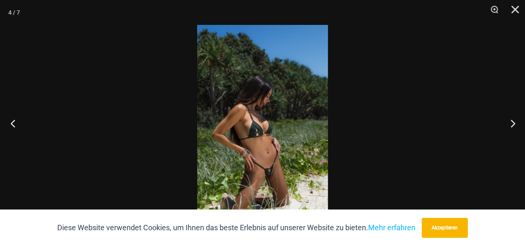
click at [12, 125] on button "Vorherige" at bounding box center [15, 124] width 31 height 42
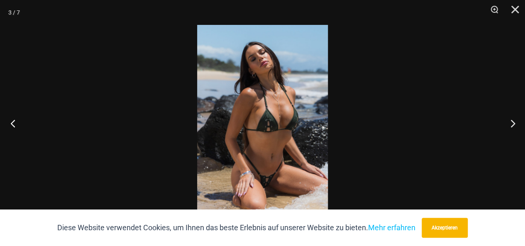
click at [12, 125] on button "Vorherige" at bounding box center [15, 124] width 31 height 42
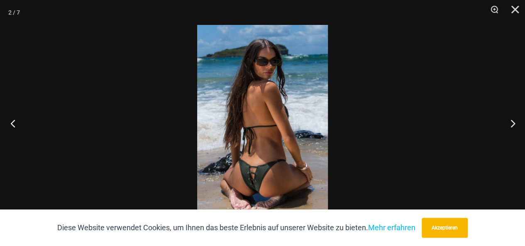
click at [12, 125] on button "Vorherige" at bounding box center [15, 124] width 31 height 42
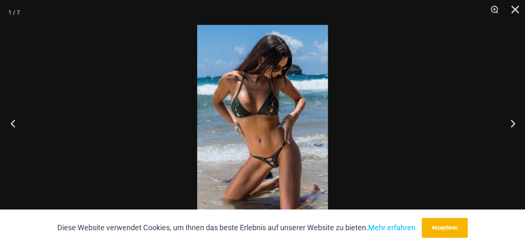
click at [12, 125] on button "Vorherige" at bounding box center [15, 124] width 31 height 42
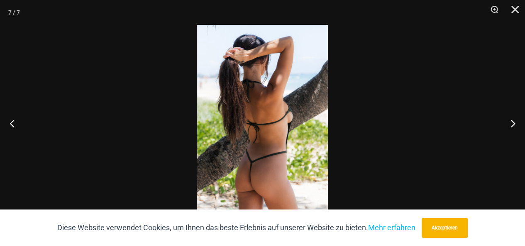
click at [273, 152] on img at bounding box center [262, 123] width 131 height 196
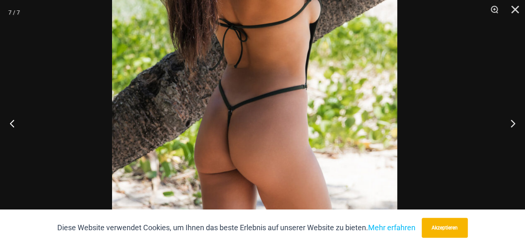
click at [310, 94] on img at bounding box center [254, 24] width 285 height 428
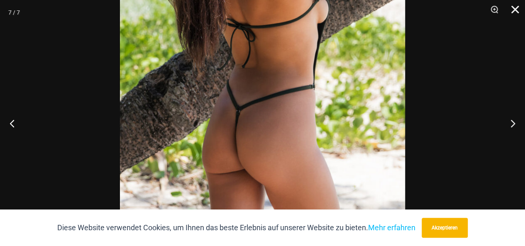
click at [516, 8] on button "Schließen" at bounding box center [512, 12] width 21 height 25
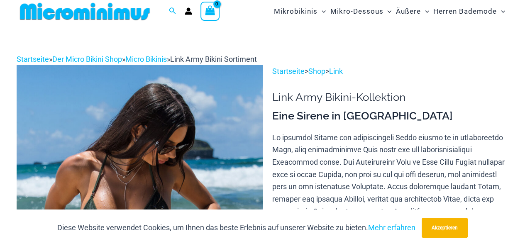
scroll to position [0, 0]
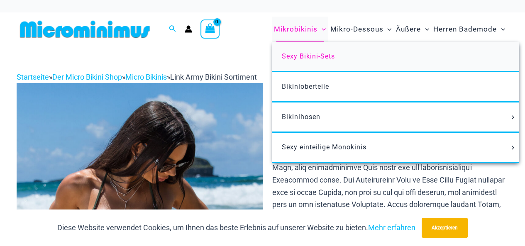
click at [312, 56] on font "Sexy Bikini-Sets" at bounding box center [308, 56] width 53 height 8
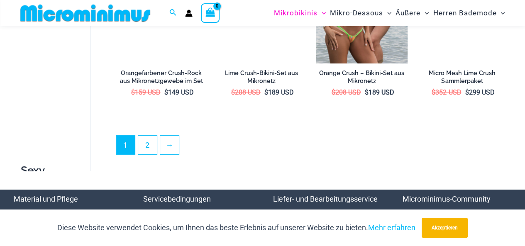
scroll to position [1570, 0]
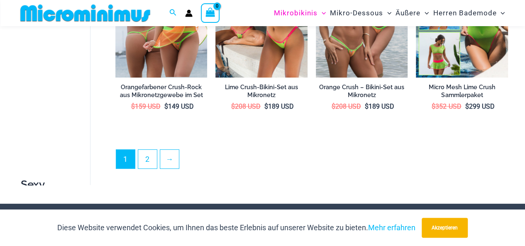
drag, startPoint x: 530, startPoint y: 18, endPoint x: 523, endPoint y: 205, distance: 187.0
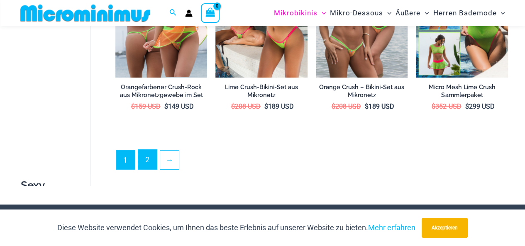
click at [147, 152] on link "2" at bounding box center [147, 160] width 19 height 20
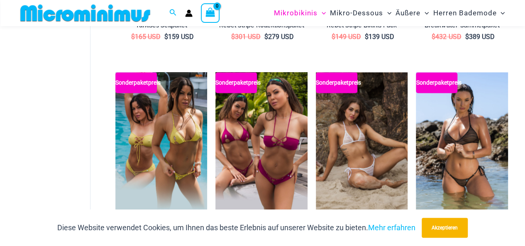
scroll to position [618, 0]
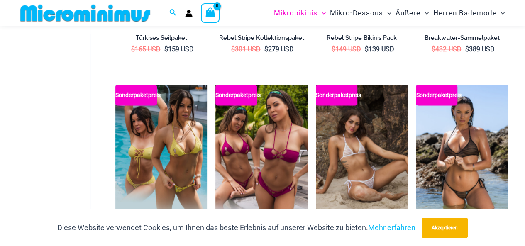
drag, startPoint x: 528, startPoint y: 20, endPoint x: 529, endPoint y: 105, distance: 84.3
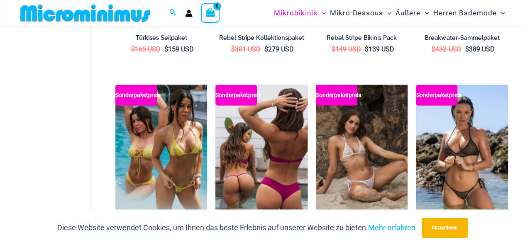
click at [261, 159] on img at bounding box center [261, 154] width 92 height 138
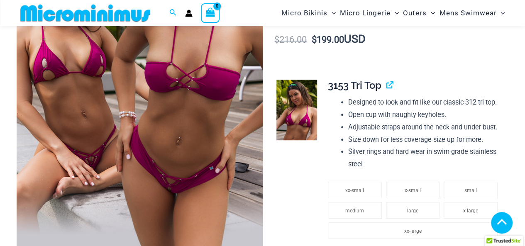
scroll to position [176, 0]
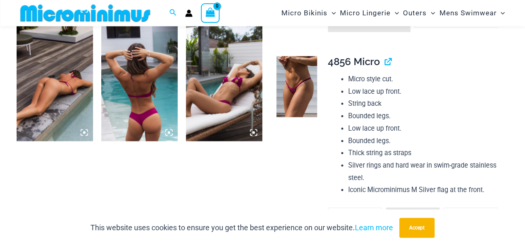
scroll to position [545, 0]
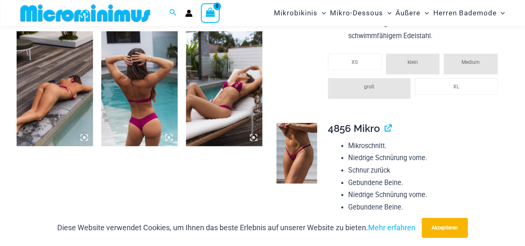
click at [83, 137] on icon at bounding box center [84, 137] width 2 height 2
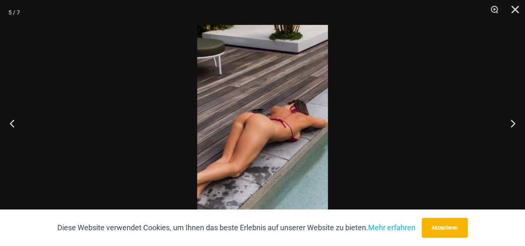
click at [305, 146] on img at bounding box center [262, 123] width 131 height 196
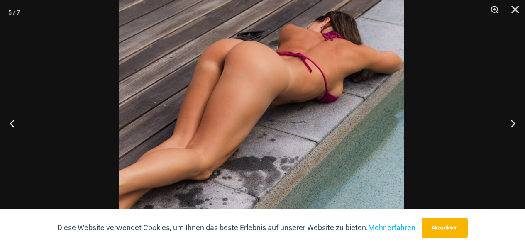
click at [349, 112] on img at bounding box center [261, 62] width 285 height 428
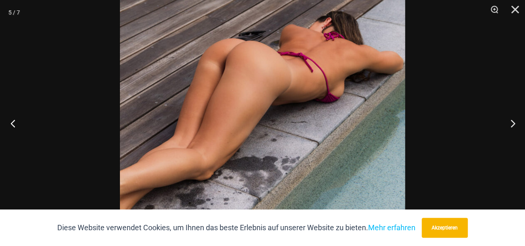
click at [12, 124] on button "Vorherige" at bounding box center [15, 124] width 31 height 42
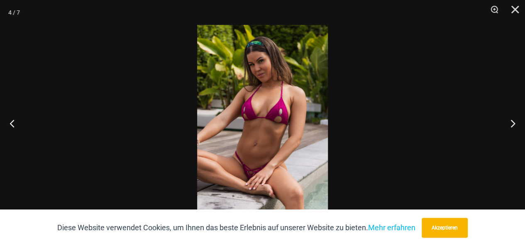
click at [292, 148] on img at bounding box center [262, 123] width 131 height 196
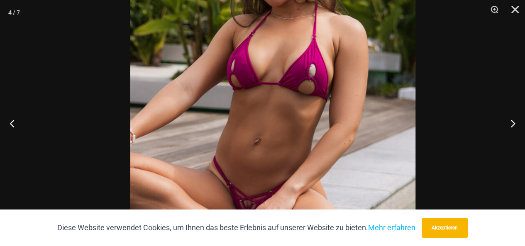
click at [316, 146] on img at bounding box center [272, 96] width 285 height 428
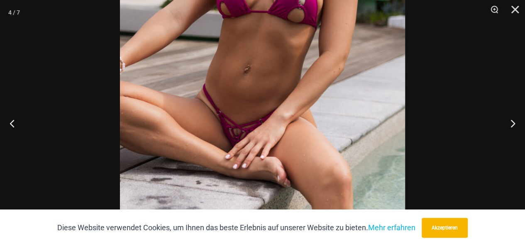
click at [305, 74] on img at bounding box center [262, 24] width 285 height 428
click at [12, 123] on button "Vorherige" at bounding box center [15, 124] width 31 height 42
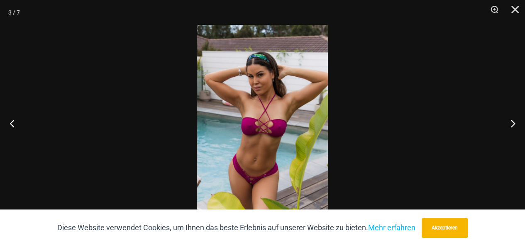
click at [279, 173] on img at bounding box center [262, 123] width 131 height 196
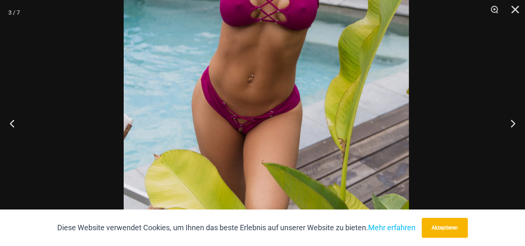
click at [290, 87] on img at bounding box center [266, 0] width 285 height 428
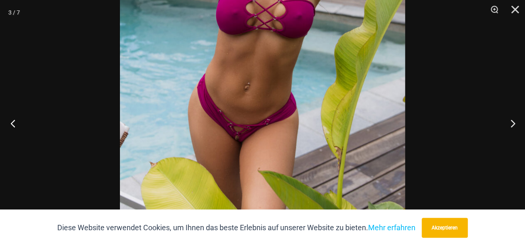
click at [12, 124] on button "Vorherige" at bounding box center [15, 124] width 31 height 42
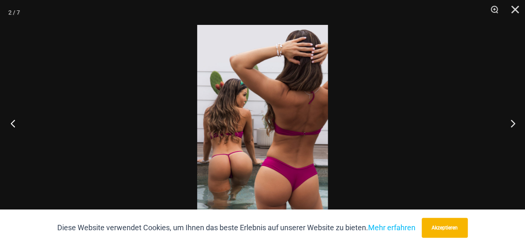
click at [12, 125] on button "Vorherige" at bounding box center [15, 124] width 31 height 42
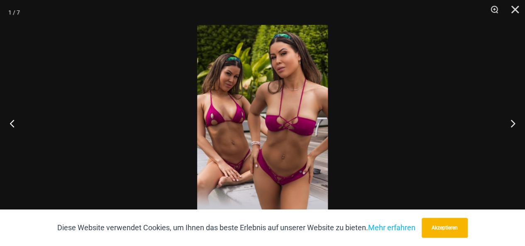
click at [239, 135] on img at bounding box center [262, 123] width 131 height 196
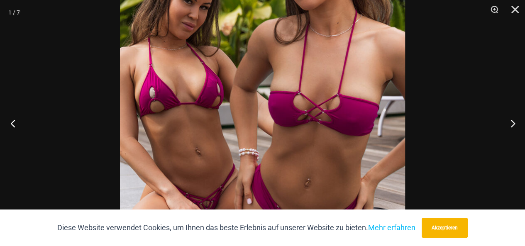
click at [13, 122] on button "Vorherige" at bounding box center [15, 124] width 31 height 42
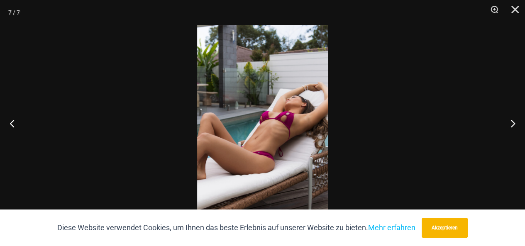
click at [291, 141] on img at bounding box center [262, 123] width 131 height 196
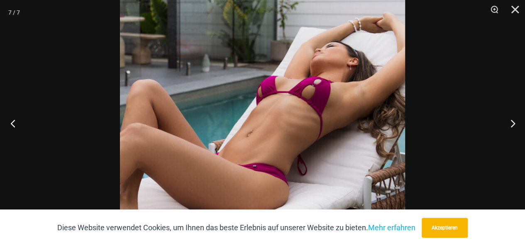
click at [13, 122] on button "Vorherige" at bounding box center [15, 124] width 31 height 42
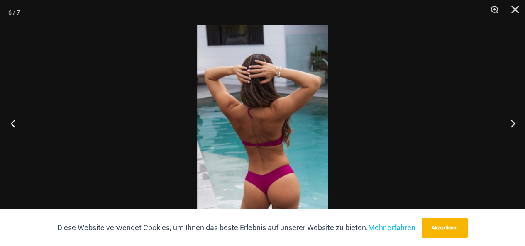
click at [14, 123] on button "Vorherige" at bounding box center [15, 124] width 31 height 42
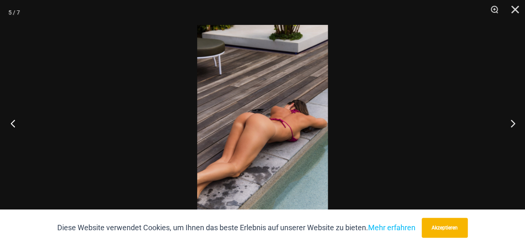
click at [14, 123] on button "Vorherige" at bounding box center [15, 124] width 31 height 42
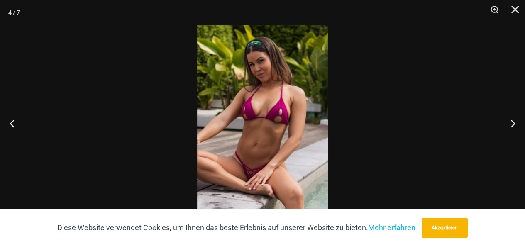
click at [269, 122] on img at bounding box center [262, 123] width 131 height 196
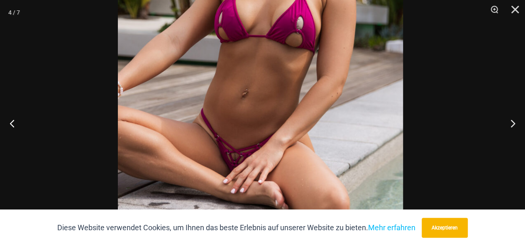
click at [264, 82] on img at bounding box center [260, 48] width 285 height 428
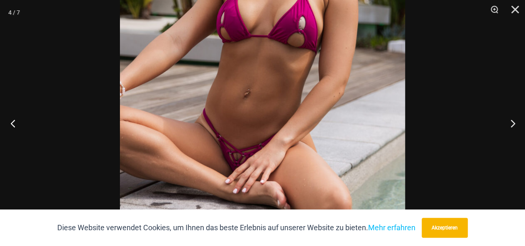
click at [14, 122] on button "Vorherige" at bounding box center [15, 124] width 31 height 42
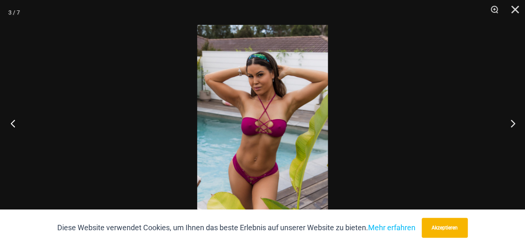
click at [14, 122] on button "Vorherige" at bounding box center [15, 124] width 31 height 42
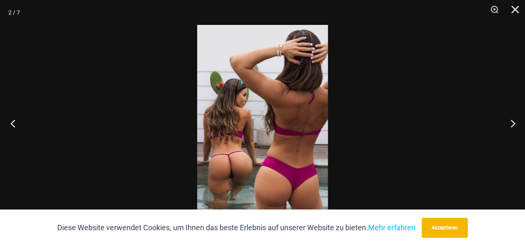
click at [14, 122] on button "Vorherige" at bounding box center [15, 124] width 31 height 42
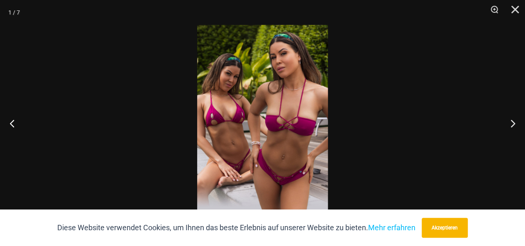
click at [231, 167] on img at bounding box center [262, 123] width 131 height 196
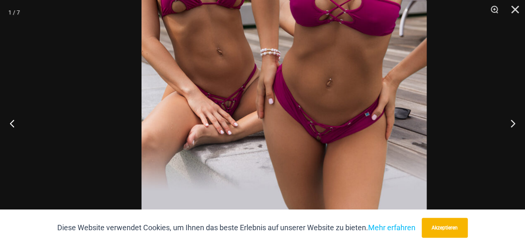
click at [309, 89] on img at bounding box center [284, 8] width 285 height 428
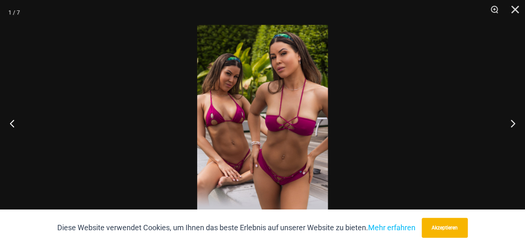
click at [279, 142] on img at bounding box center [262, 123] width 131 height 196
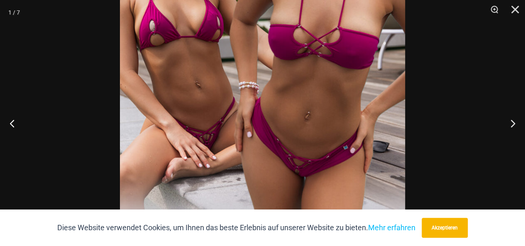
click at [270, 98] on img at bounding box center [262, 42] width 285 height 428
click at [13, 126] on button "Vorherige" at bounding box center [15, 124] width 31 height 42
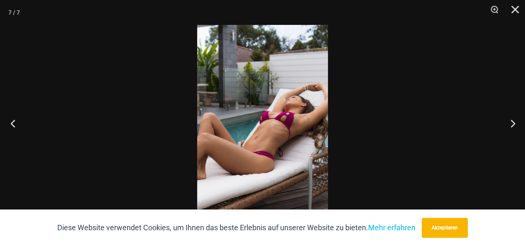
click at [13, 126] on button "Vorherige" at bounding box center [15, 124] width 31 height 42
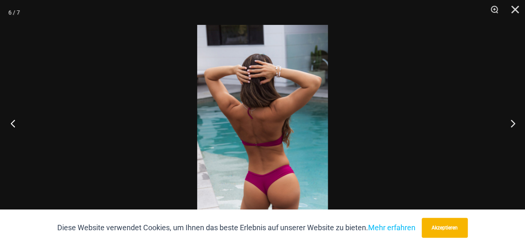
click at [13, 126] on button "Vorherige" at bounding box center [15, 124] width 31 height 42
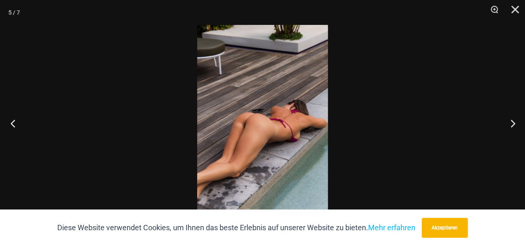
click at [13, 126] on button "Vorherige" at bounding box center [15, 124] width 31 height 42
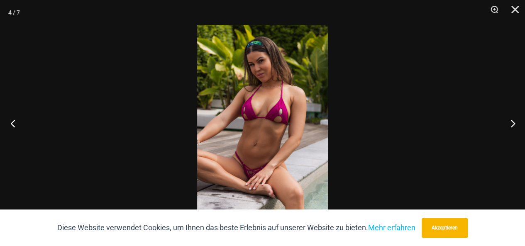
click at [13, 126] on button "Vorherige" at bounding box center [15, 124] width 31 height 42
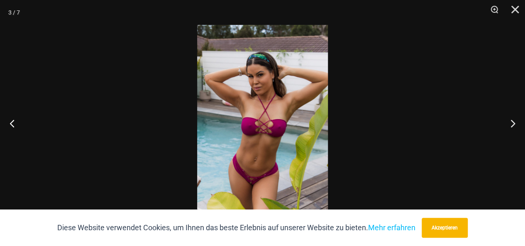
click at [252, 167] on img at bounding box center [262, 123] width 131 height 196
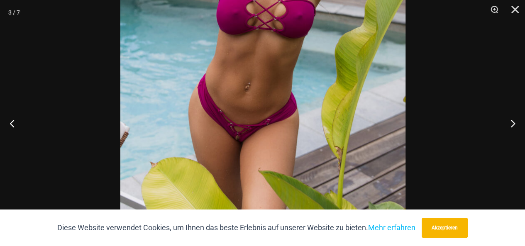
click at [261, 94] on img at bounding box center [262, 8] width 285 height 428
click at [14, 123] on button "Vorherige" at bounding box center [15, 124] width 31 height 42
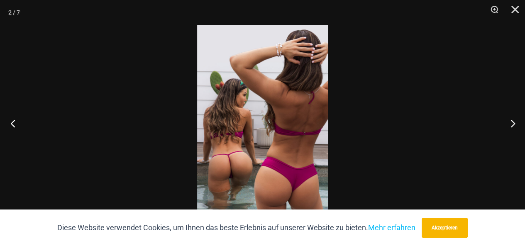
click at [12, 124] on button "Vorherige" at bounding box center [15, 124] width 31 height 42
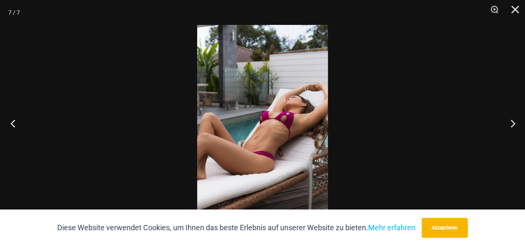
click at [12, 124] on button "Vorherige" at bounding box center [15, 124] width 31 height 42
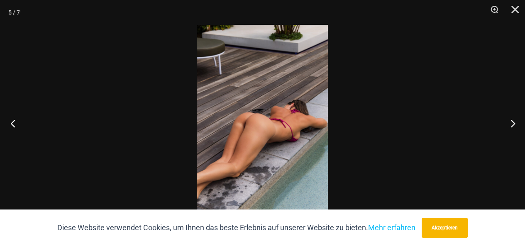
click at [12, 124] on button "Vorherige" at bounding box center [15, 124] width 31 height 42
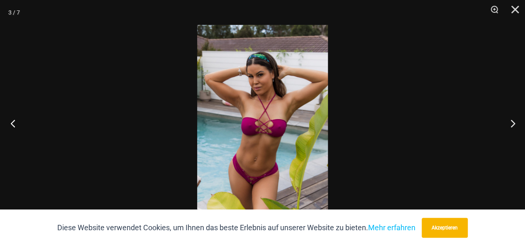
click at [12, 124] on button "Vorherige" at bounding box center [15, 124] width 31 height 42
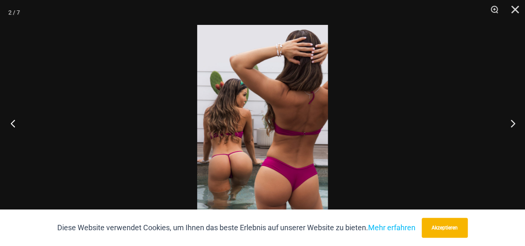
click at [12, 124] on button "Vorherige" at bounding box center [15, 124] width 31 height 42
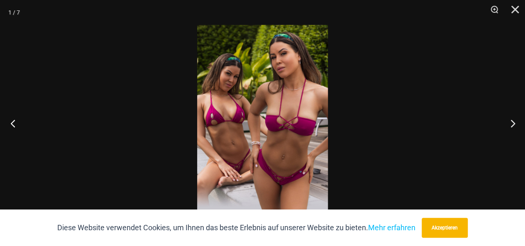
click at [12, 124] on button "Vorherige" at bounding box center [15, 124] width 31 height 42
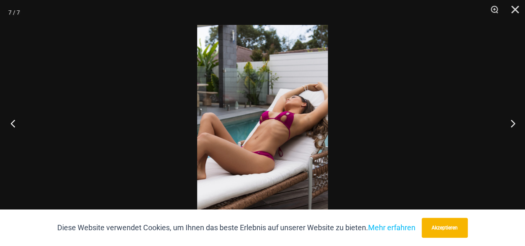
click at [12, 124] on button "Vorherige" at bounding box center [15, 124] width 31 height 42
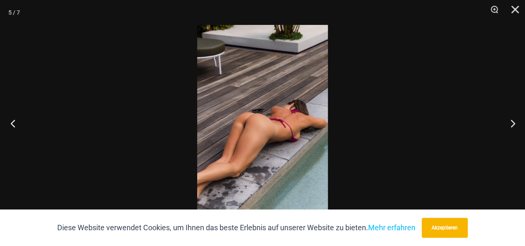
click at [12, 124] on button "Vorherige" at bounding box center [15, 124] width 31 height 42
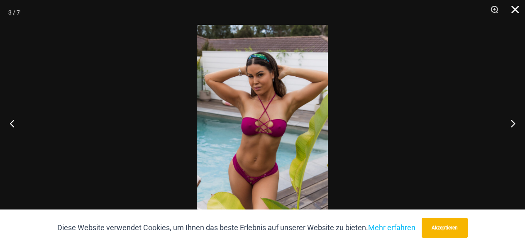
click at [514, 8] on button "Schließen" at bounding box center [512, 12] width 21 height 25
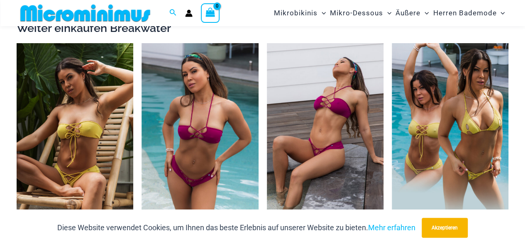
scroll to position [1597, 0]
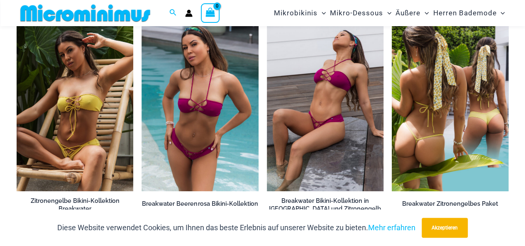
click at [438, 132] on img at bounding box center [450, 103] width 117 height 175
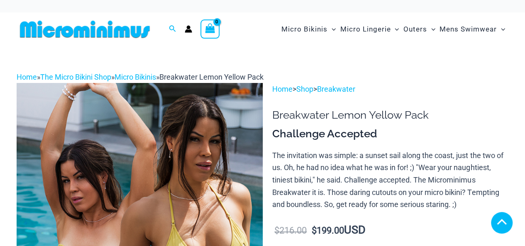
scroll to position [179, 0]
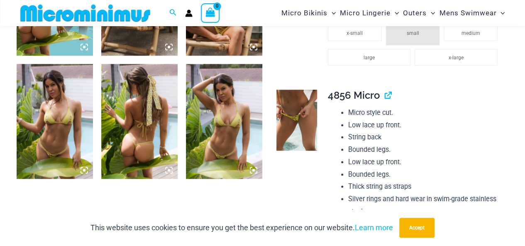
scroll to position [507, 0]
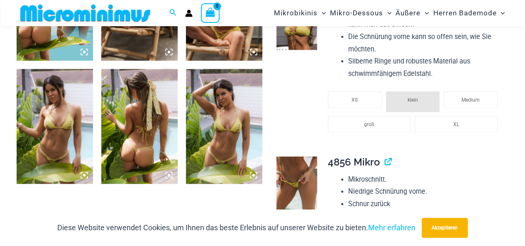
click at [84, 174] on icon at bounding box center [84, 175] width 2 height 2
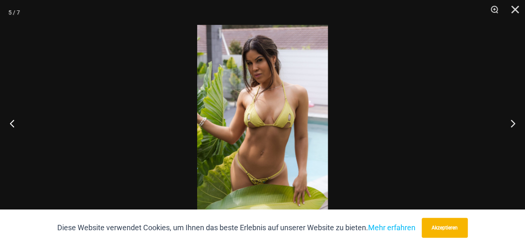
click at [302, 153] on img at bounding box center [262, 123] width 131 height 196
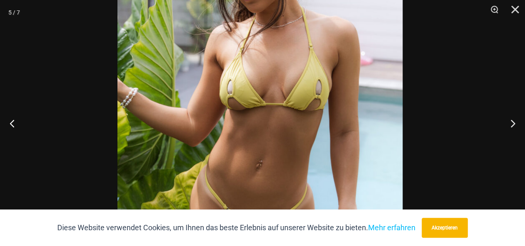
click at [299, 157] on img at bounding box center [260, 100] width 285 height 428
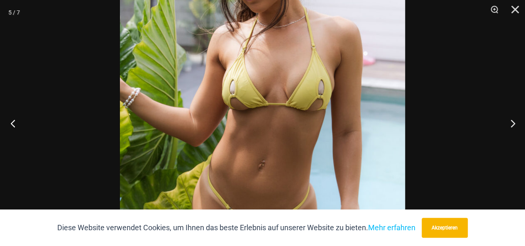
click at [12, 123] on button "Vorherige" at bounding box center [15, 124] width 31 height 42
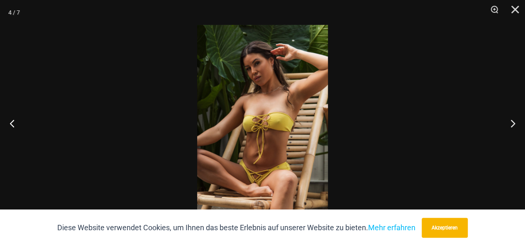
click at [276, 154] on img at bounding box center [262, 123] width 131 height 196
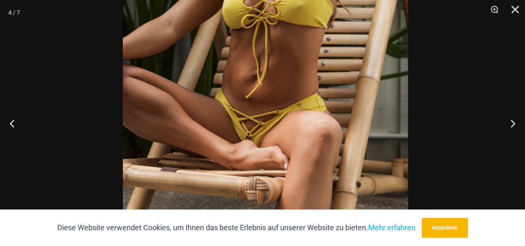
click at [302, 63] on img at bounding box center [265, 9] width 285 height 428
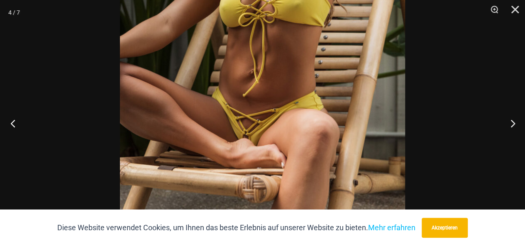
click at [12, 124] on button "Vorherige" at bounding box center [15, 124] width 31 height 42
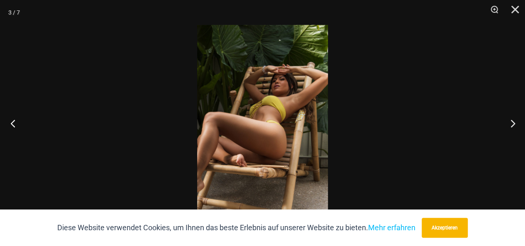
click at [13, 124] on button "Vorherige" at bounding box center [15, 124] width 31 height 42
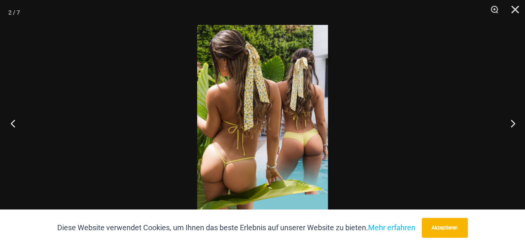
click at [13, 124] on button "Vorherige" at bounding box center [15, 124] width 31 height 42
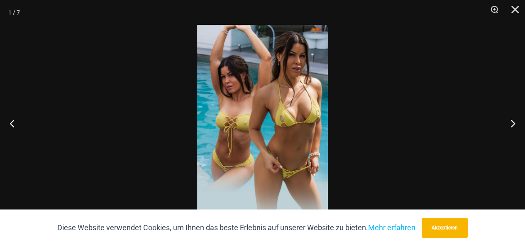
click at [291, 168] on img at bounding box center [262, 123] width 131 height 196
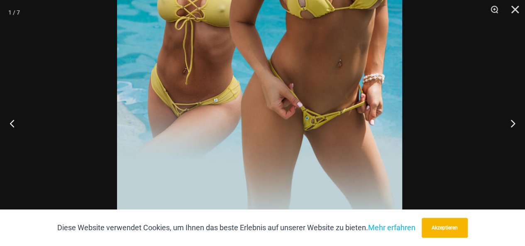
click at [307, 93] on img at bounding box center [259, 10] width 285 height 428
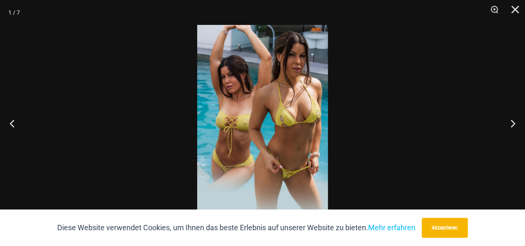
click at [299, 161] on img at bounding box center [262, 123] width 131 height 196
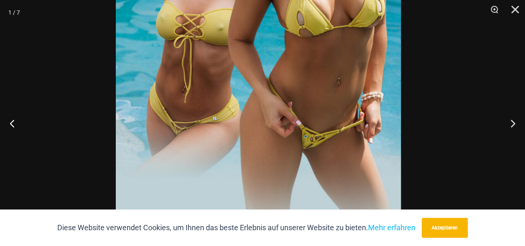
click at [320, 93] on img at bounding box center [258, 28] width 285 height 428
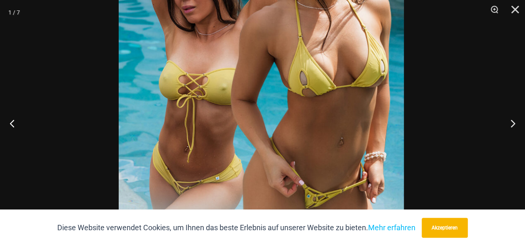
click at [316, 163] on img at bounding box center [261, 88] width 285 height 428
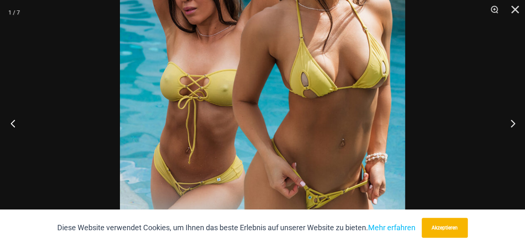
click at [14, 123] on button "Vorherige" at bounding box center [15, 124] width 31 height 42
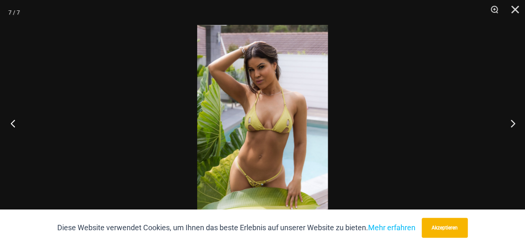
click at [14, 123] on button "Vorherige" at bounding box center [15, 124] width 31 height 42
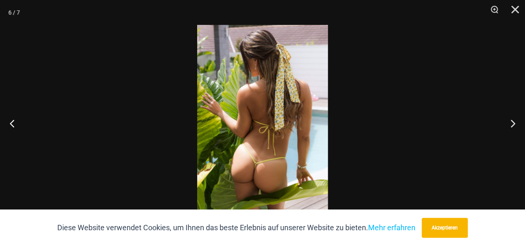
click at [266, 140] on img at bounding box center [262, 123] width 131 height 196
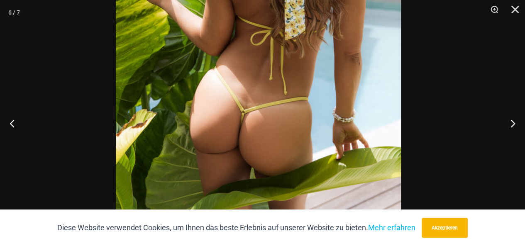
click at [322, 90] on img at bounding box center [258, 23] width 285 height 428
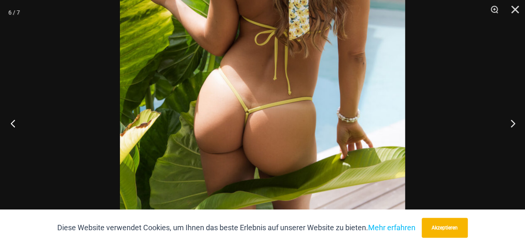
click at [13, 124] on button "Vorherige" at bounding box center [15, 124] width 31 height 42
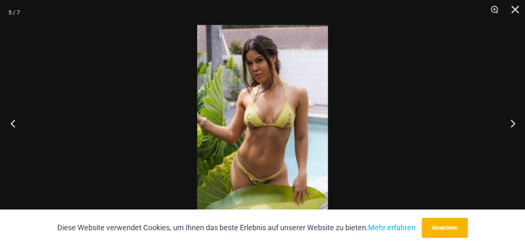
click at [12, 123] on button "Vorherige" at bounding box center [15, 124] width 31 height 42
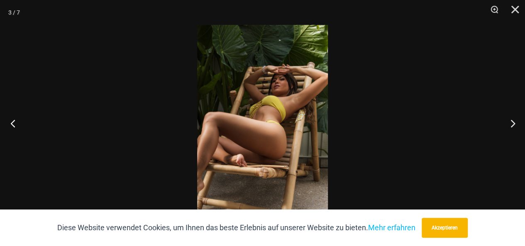
click at [12, 122] on button "Vorherige" at bounding box center [15, 124] width 31 height 42
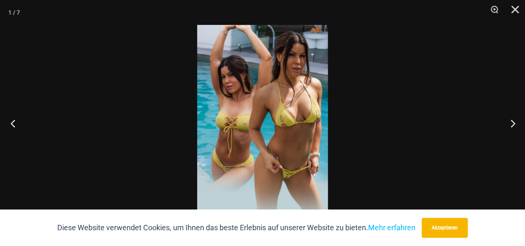
click at [11, 122] on button "Vorherige" at bounding box center [15, 124] width 31 height 42
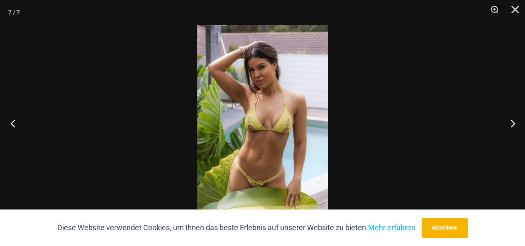
click at [11, 122] on button "Vorherige" at bounding box center [15, 124] width 31 height 42
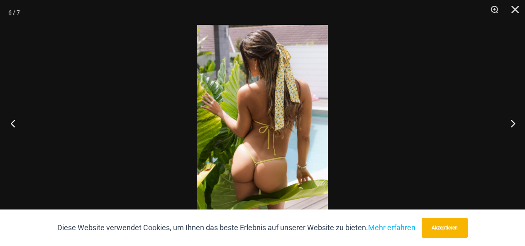
click at [11, 122] on button "Vorherige" at bounding box center [15, 124] width 31 height 42
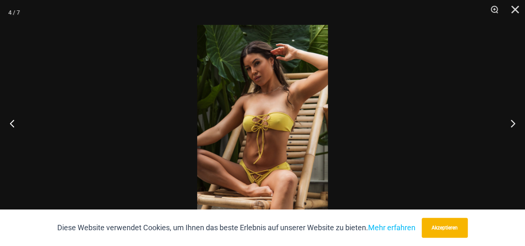
click at [269, 153] on img at bounding box center [262, 123] width 131 height 196
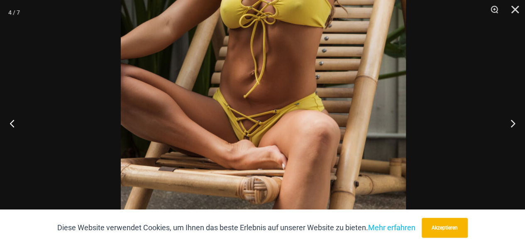
click at [286, 74] on img at bounding box center [263, 9] width 285 height 428
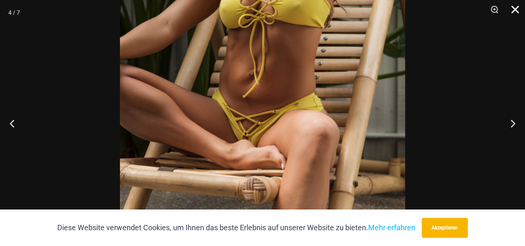
click at [516, 9] on button "Schließen" at bounding box center [512, 12] width 21 height 25
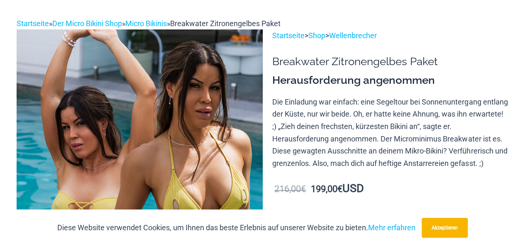
scroll to position [0, 0]
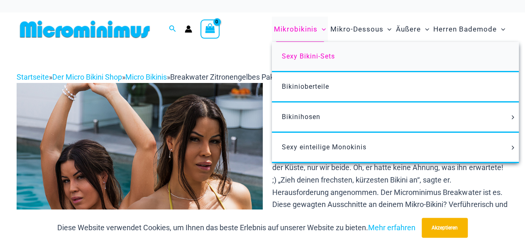
click at [311, 56] on font "Sexy Bikini-Sets" at bounding box center [308, 56] width 53 height 8
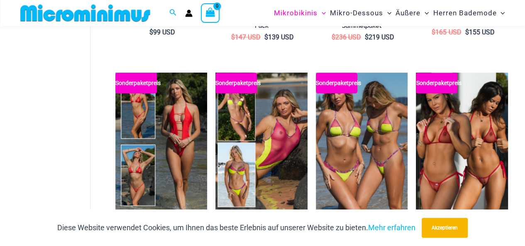
scroll to position [250, 0]
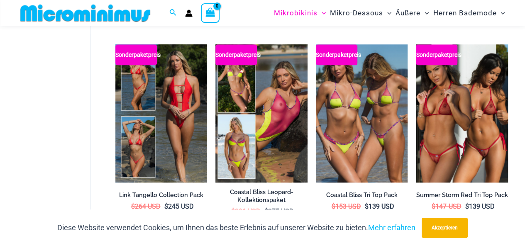
drag, startPoint x: 0, startPoint y: 0, endPoint x: 524, endPoint y: 44, distance: 526.3
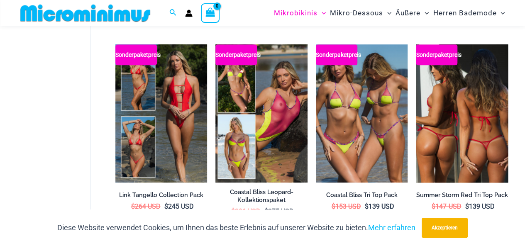
click at [455, 118] on img at bounding box center [462, 113] width 92 height 138
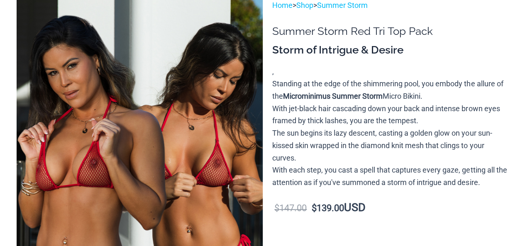
scroll to position [104, 0]
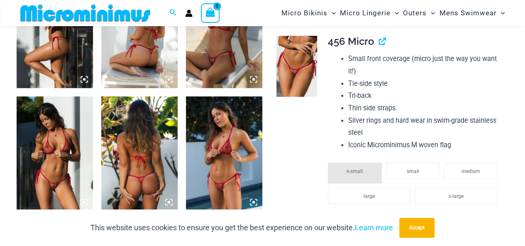
scroll to position [596, 0]
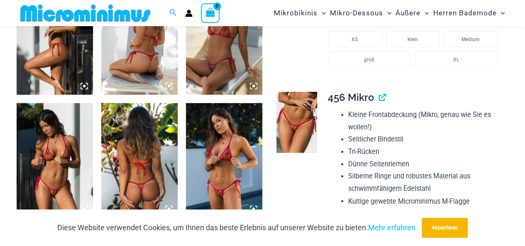
click at [253, 86] on icon at bounding box center [253, 86] width 2 height 2
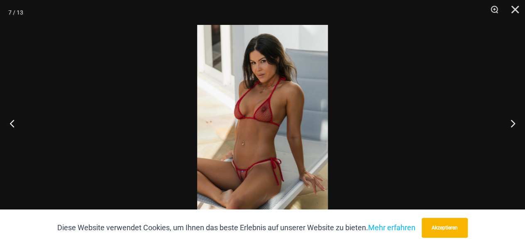
click at [294, 125] on img at bounding box center [262, 123] width 131 height 196
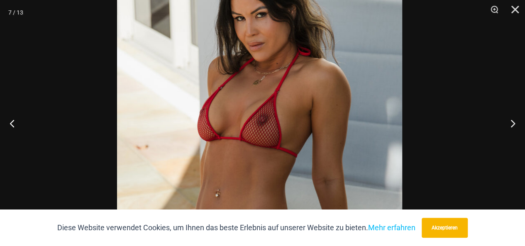
click at [332, 168] on img at bounding box center [259, 150] width 285 height 428
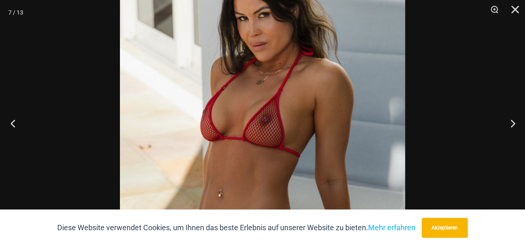
click at [12, 123] on button "Vorherige" at bounding box center [15, 124] width 31 height 42
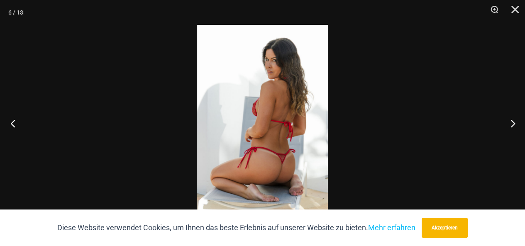
click at [12, 124] on button "Vorherige" at bounding box center [15, 124] width 31 height 42
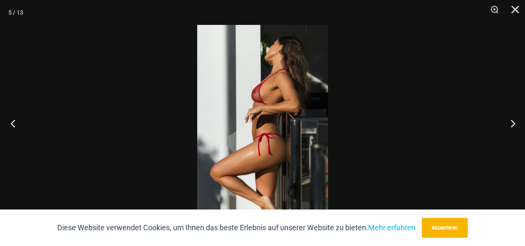
click at [12, 124] on button "Vorherige" at bounding box center [15, 124] width 31 height 42
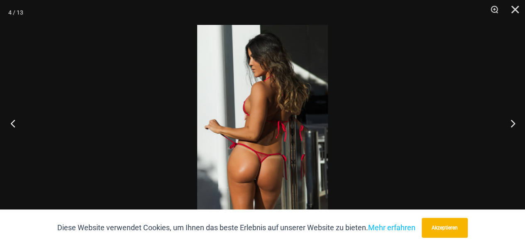
click at [12, 124] on button "Vorherige" at bounding box center [15, 124] width 31 height 42
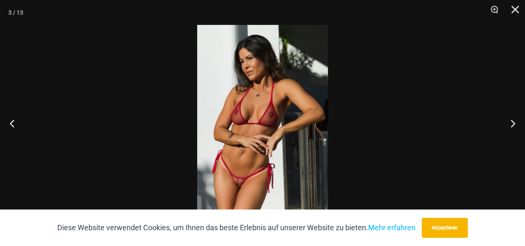
click at [269, 162] on img at bounding box center [262, 123] width 131 height 196
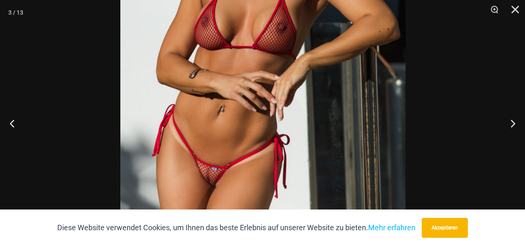
click at [284, 117] on img at bounding box center [262, 46] width 285 height 428
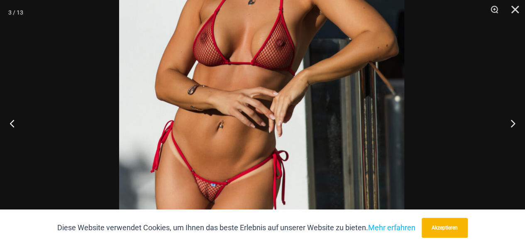
click at [278, 143] on img at bounding box center [261, 62] width 285 height 428
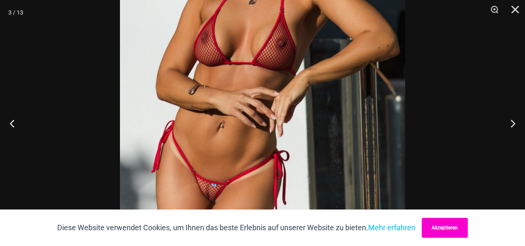
click at [448, 229] on font "Akzeptieren" at bounding box center [445, 228] width 26 height 6
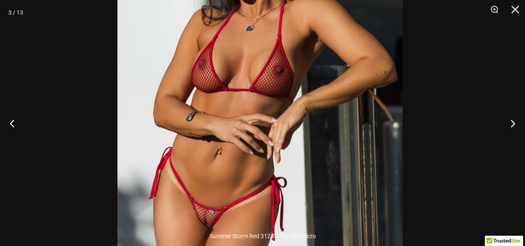
click at [246, 162] on img at bounding box center [260, 89] width 285 height 428
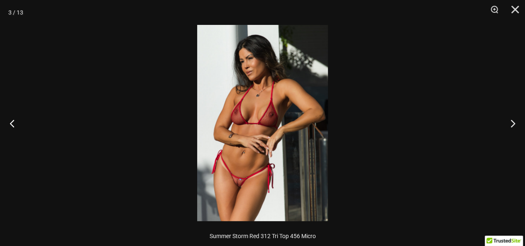
click at [254, 132] on img at bounding box center [262, 123] width 131 height 196
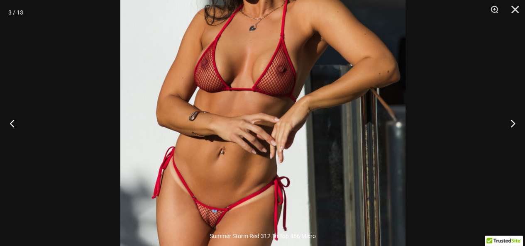
click at [257, 120] on img at bounding box center [262, 89] width 285 height 428
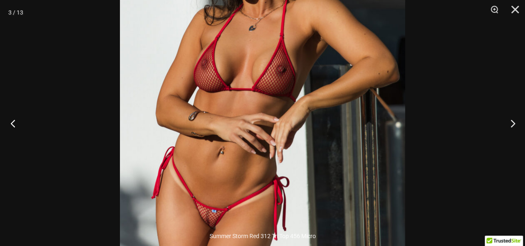
click at [12, 125] on button "Vorherige" at bounding box center [15, 124] width 31 height 42
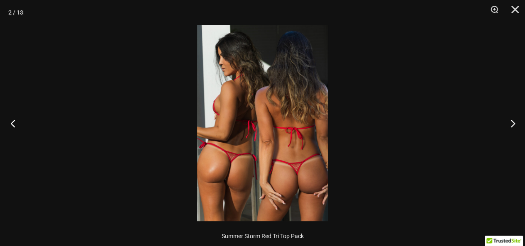
click at [12, 125] on button "Vorherige" at bounding box center [15, 124] width 31 height 42
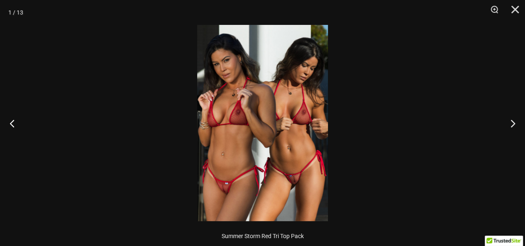
click at [264, 158] on img at bounding box center [262, 123] width 131 height 196
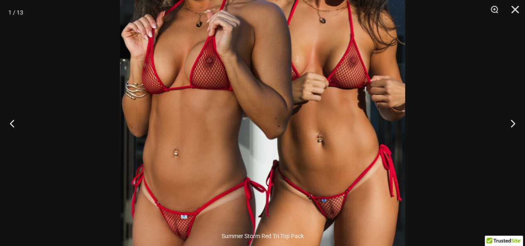
click at [265, 167] on img at bounding box center [262, 86] width 285 height 428
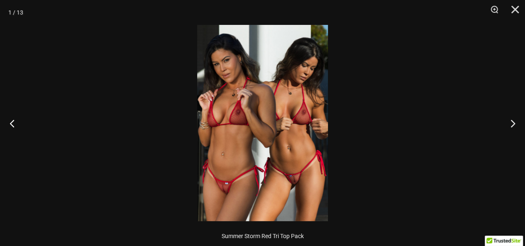
click at [265, 166] on img at bounding box center [262, 123] width 131 height 196
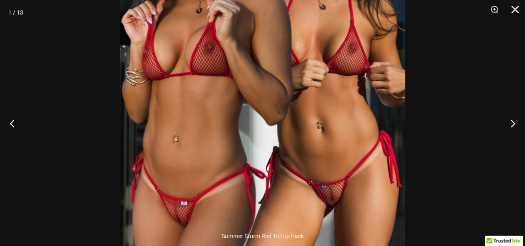
click at [266, 165] on img at bounding box center [262, 72] width 285 height 428
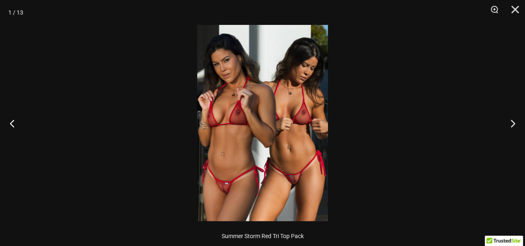
click at [267, 162] on img at bounding box center [262, 123] width 131 height 196
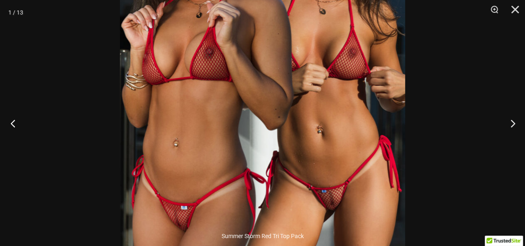
click at [12, 122] on button "Vorherige" at bounding box center [15, 124] width 31 height 42
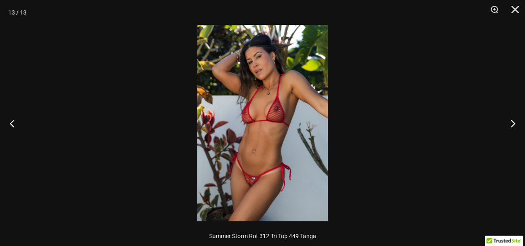
click at [281, 147] on img at bounding box center [262, 123] width 131 height 196
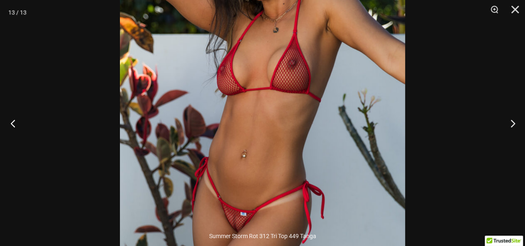
click at [13, 123] on button "Vorherige" at bounding box center [15, 124] width 31 height 42
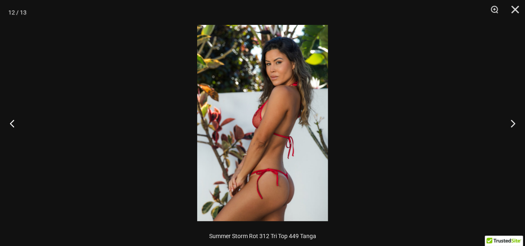
click at [266, 156] on img at bounding box center [262, 123] width 131 height 196
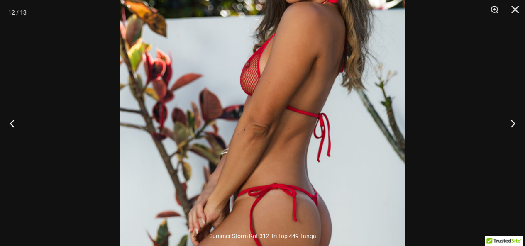
click at [282, 173] on img at bounding box center [262, 84] width 285 height 428
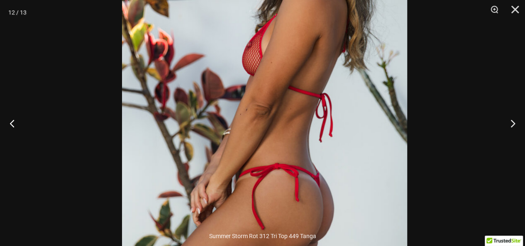
click at [283, 160] on img at bounding box center [264, 65] width 285 height 428
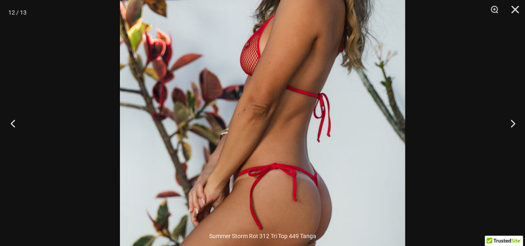
click at [12, 123] on button "Vorherige" at bounding box center [15, 124] width 31 height 42
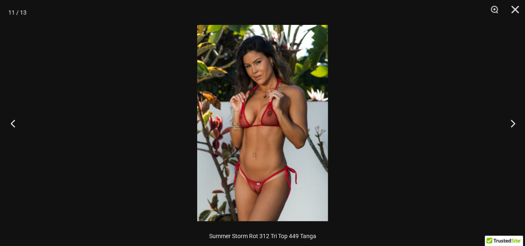
click at [12, 122] on button "Vorherige" at bounding box center [15, 124] width 31 height 42
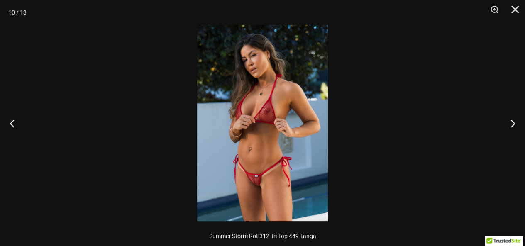
click at [259, 176] on img at bounding box center [262, 123] width 131 height 196
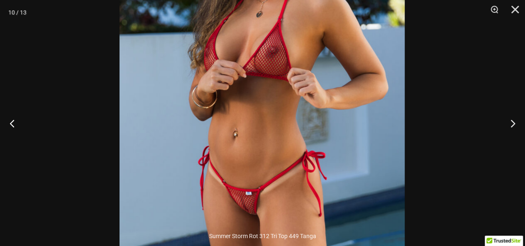
click at [263, 186] on img at bounding box center [262, 78] width 285 height 428
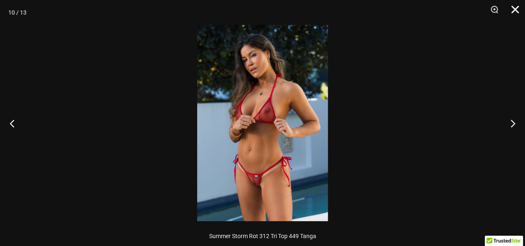
click at [514, 10] on button "Schließen" at bounding box center [512, 12] width 21 height 25
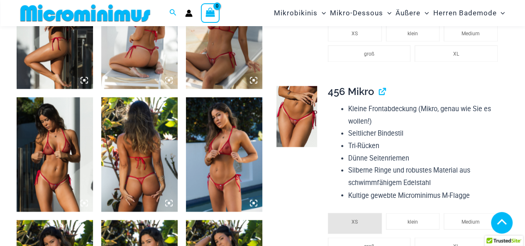
scroll to position [617, 0]
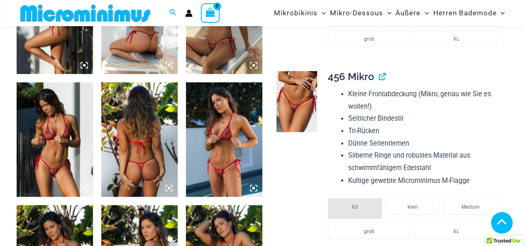
click at [296, 106] on img at bounding box center [297, 101] width 41 height 61
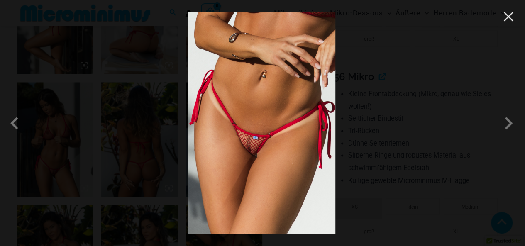
click at [509, 15] on button "Close" at bounding box center [508, 16] width 12 height 12
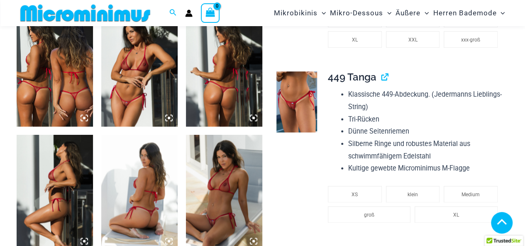
scroll to position [437, 0]
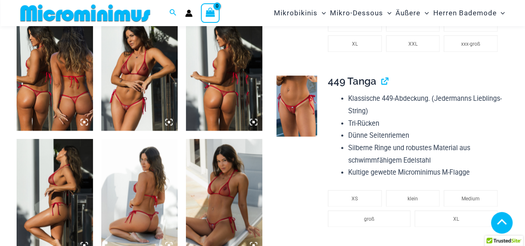
click at [84, 122] on icon at bounding box center [84, 122] width 2 height 2
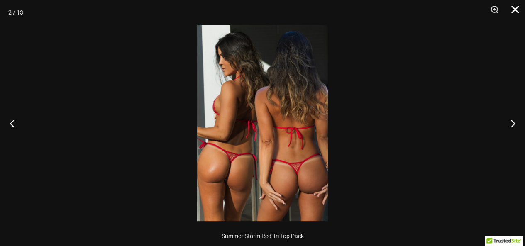
click at [513, 10] on button "Schließen" at bounding box center [512, 12] width 21 height 25
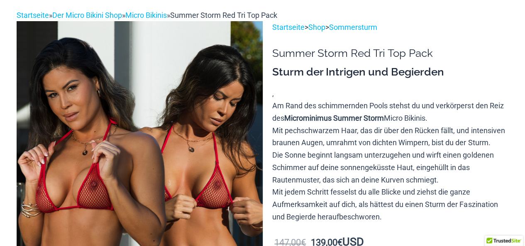
scroll to position [0, 0]
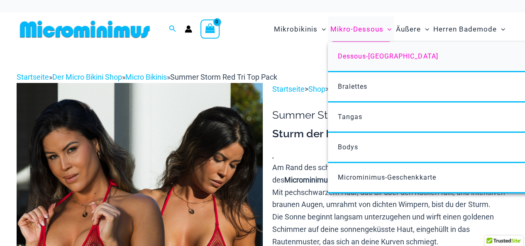
click at [365, 56] on font "Dessous-[GEOGRAPHIC_DATA]" at bounding box center [388, 56] width 100 height 8
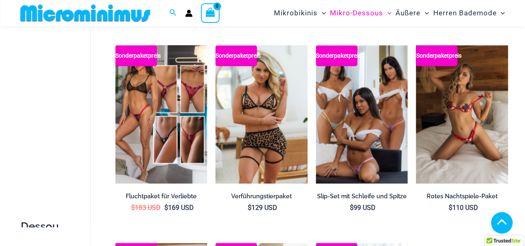
scroll to position [635, 0]
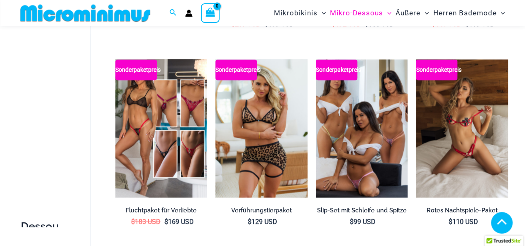
drag, startPoint x: 0, startPoint y: 0, endPoint x: 524, endPoint y: 135, distance: 540.7
click at [524, 135] on html "Zum Inhalt springen Suchen nach: Suchen Suchen Es befinden sich keine Produkte …" at bounding box center [262, 23] width 525 height 1317
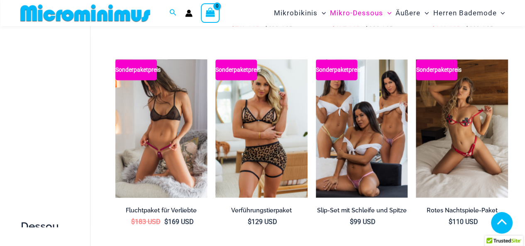
click at [162, 137] on img at bounding box center [161, 128] width 92 height 138
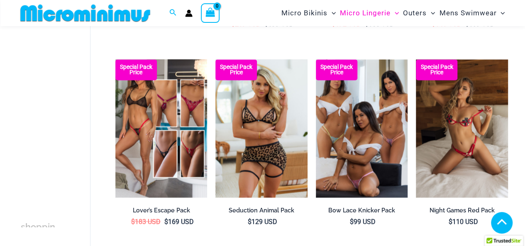
scroll to position [629, 0]
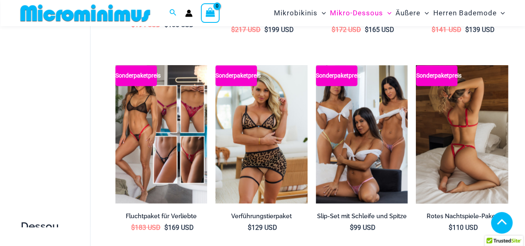
click at [470, 138] on img at bounding box center [462, 134] width 92 height 138
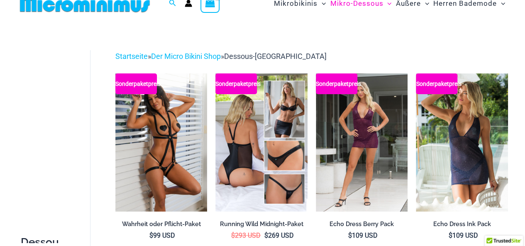
scroll to position [0, 0]
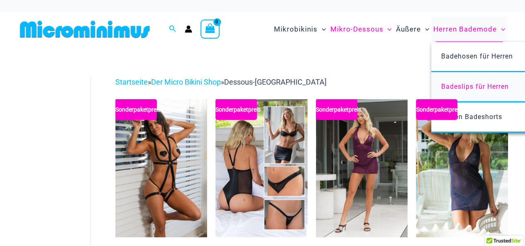
click at [484, 85] on font "Badeslips für Herren" at bounding box center [475, 87] width 68 height 8
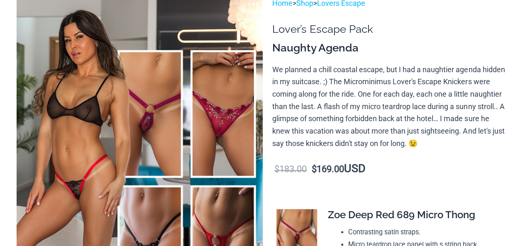
scroll to position [90, 0]
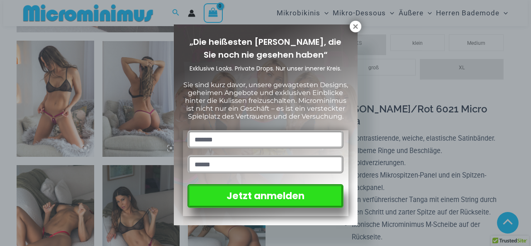
click at [196, 141] on input "text" at bounding box center [266, 139] width 156 height 18
type input "****"
click at [196, 168] on input "email" at bounding box center [266, 164] width 156 height 18
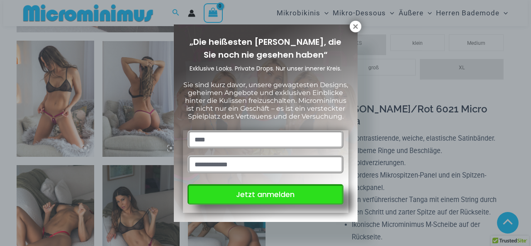
type input "**********"
click at [256, 199] on font "Jetzt anmelden" at bounding box center [265, 194] width 59 height 10
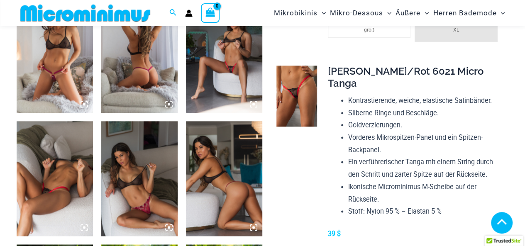
scroll to position [491, 0]
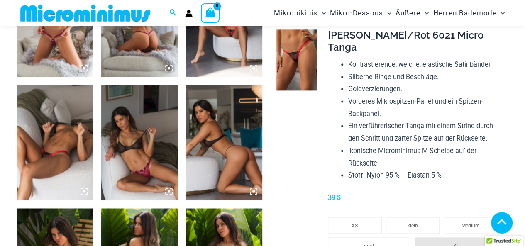
click at [168, 190] on icon at bounding box center [169, 191] width 2 height 2
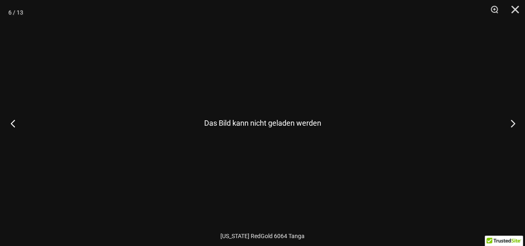
click at [13, 121] on button "Vorherige" at bounding box center [15, 124] width 31 height 42
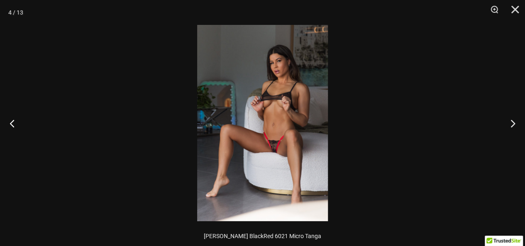
click at [264, 142] on img at bounding box center [262, 123] width 131 height 196
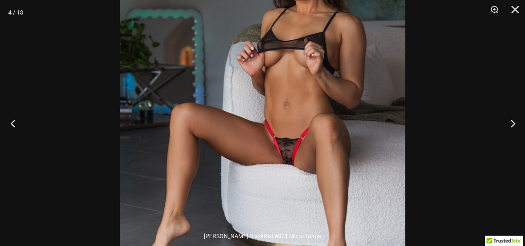
click at [12, 123] on button "Vorherige" at bounding box center [15, 124] width 31 height 42
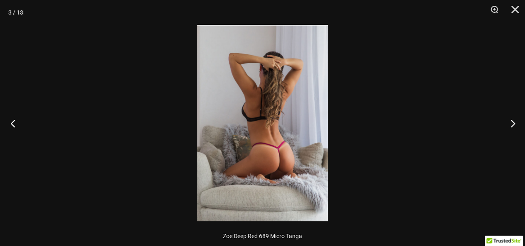
click at [12, 123] on button "Vorherige" at bounding box center [15, 124] width 31 height 42
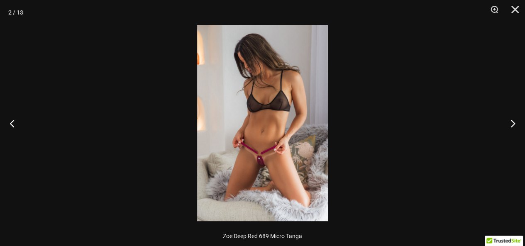
click at [250, 140] on img at bounding box center [262, 123] width 131 height 196
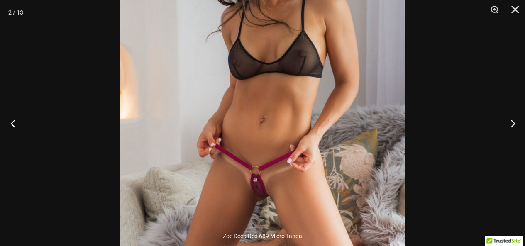
click at [10, 122] on button "Vorherige" at bounding box center [15, 124] width 31 height 42
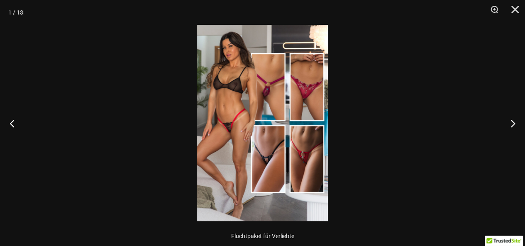
click at [241, 143] on img at bounding box center [262, 123] width 131 height 196
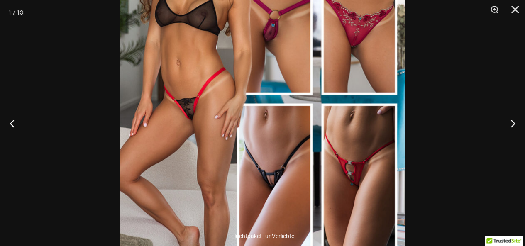
scroll to position [299, 0]
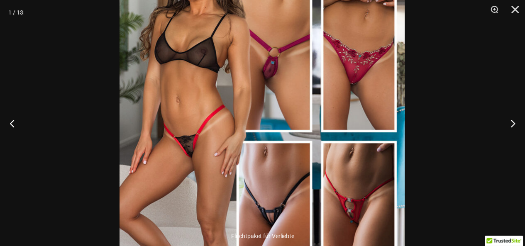
click at [282, 169] on img at bounding box center [262, 137] width 285 height 428
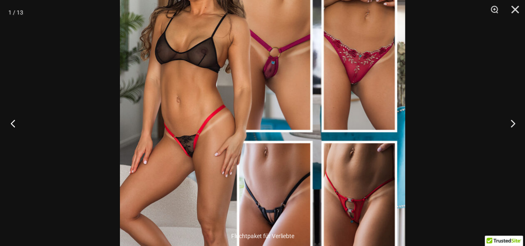
click at [12, 123] on button "Vorherige" at bounding box center [15, 124] width 31 height 42
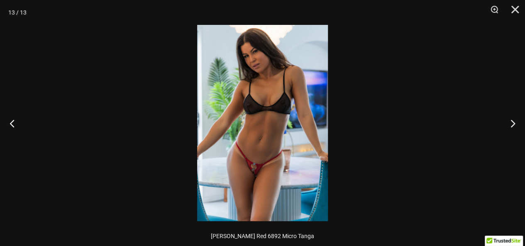
click at [258, 151] on img at bounding box center [262, 123] width 131 height 196
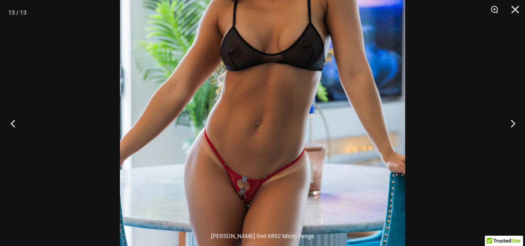
click at [12, 123] on button "Vorherige" at bounding box center [15, 124] width 31 height 42
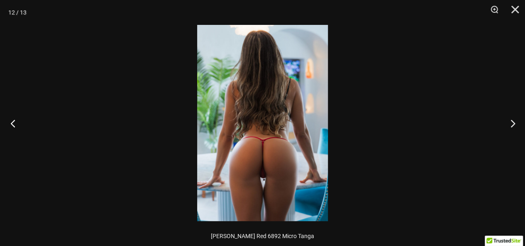
click at [12, 123] on button "Vorherige" at bounding box center [15, 124] width 31 height 42
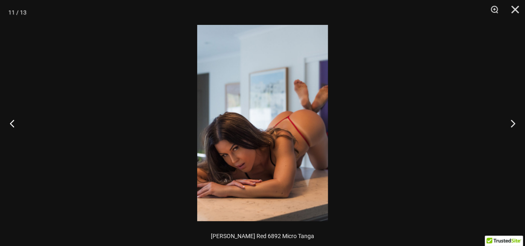
click at [274, 147] on img at bounding box center [262, 123] width 131 height 196
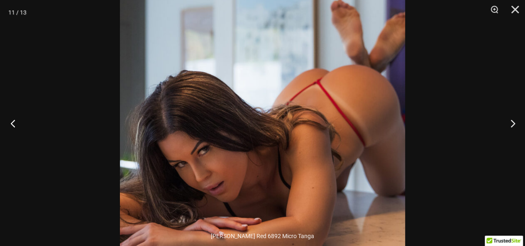
click at [12, 123] on button "Vorherige" at bounding box center [15, 124] width 31 height 42
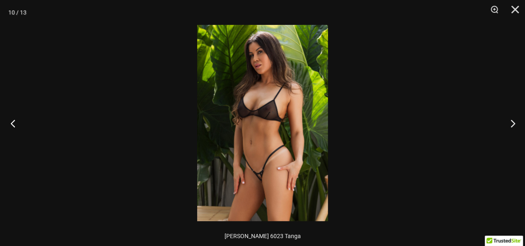
click at [11, 124] on button "Vorherige" at bounding box center [15, 124] width 31 height 42
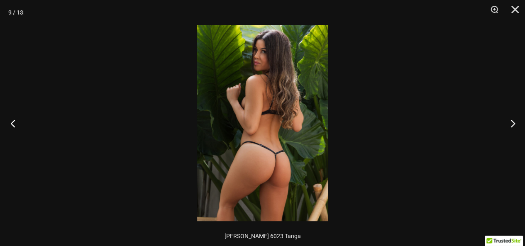
click at [11, 124] on button "Vorherige" at bounding box center [15, 124] width 31 height 42
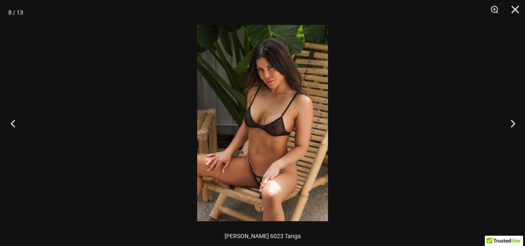
click at [14, 123] on button "Vorherige" at bounding box center [15, 124] width 31 height 42
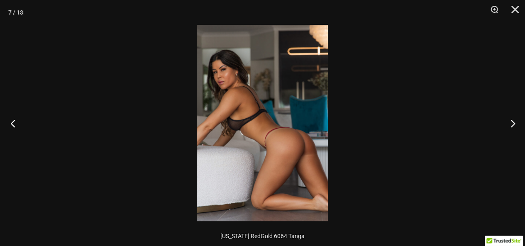
click at [14, 123] on button "Vorherige" at bounding box center [15, 124] width 31 height 42
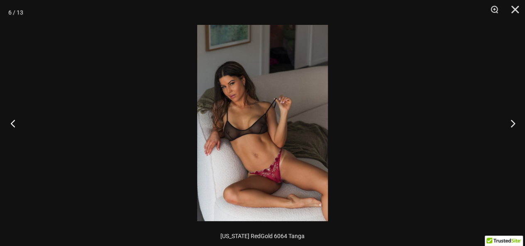
click at [14, 123] on button "Vorherige" at bounding box center [15, 124] width 31 height 42
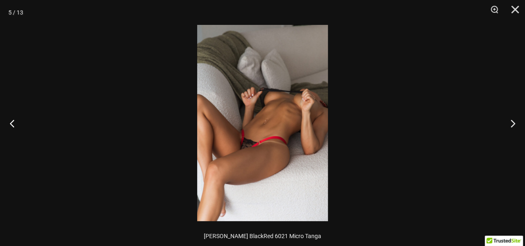
click at [273, 146] on img at bounding box center [262, 123] width 131 height 196
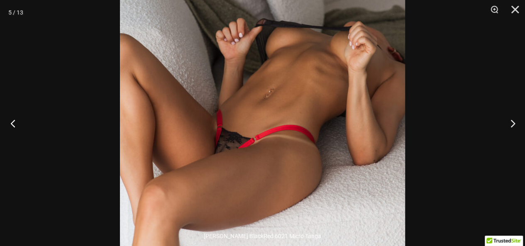
click at [13, 123] on button "Vorherige" at bounding box center [15, 124] width 31 height 42
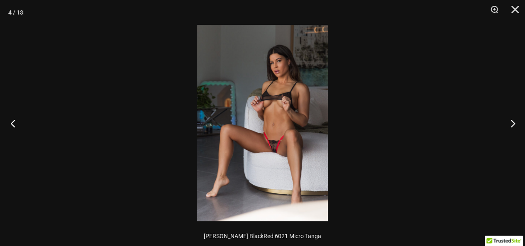
click at [13, 123] on button "Vorherige" at bounding box center [15, 124] width 31 height 42
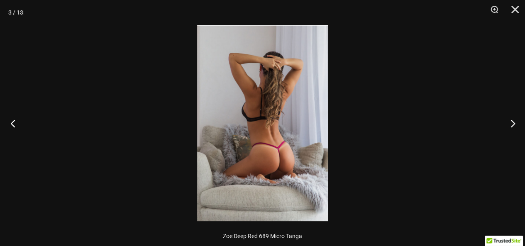
click at [13, 123] on button "Vorherige" at bounding box center [15, 124] width 31 height 42
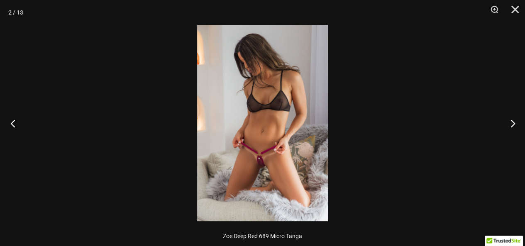
click at [13, 123] on button "Vorherige" at bounding box center [15, 124] width 31 height 42
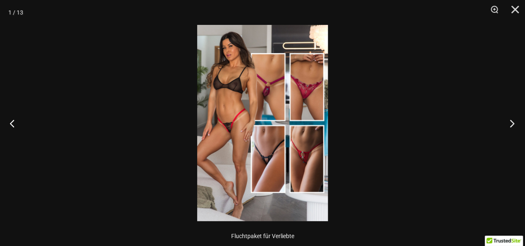
click at [512, 122] on button "Nächste" at bounding box center [509, 124] width 31 height 42
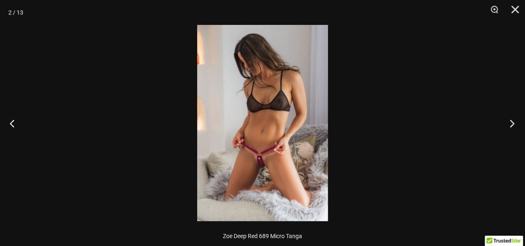
click at [512, 122] on button "Nächste" at bounding box center [509, 124] width 31 height 42
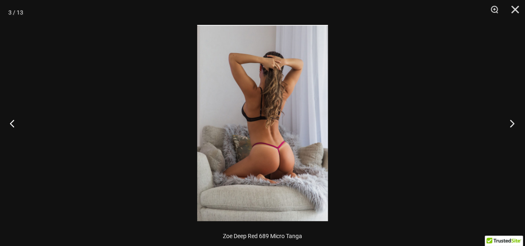
click at [512, 122] on button "Nächste" at bounding box center [509, 124] width 31 height 42
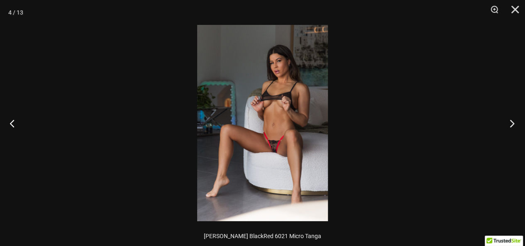
click at [512, 122] on button "Nächste" at bounding box center [509, 124] width 31 height 42
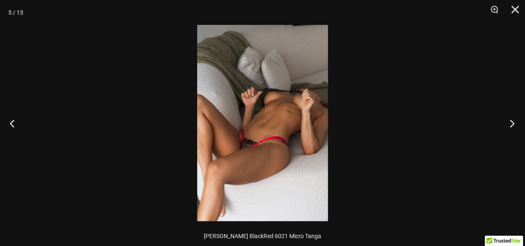
click at [512, 122] on button "Nächste" at bounding box center [509, 124] width 31 height 42
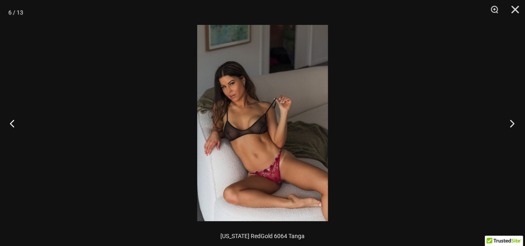
click at [512, 122] on button "Nächste" at bounding box center [509, 124] width 31 height 42
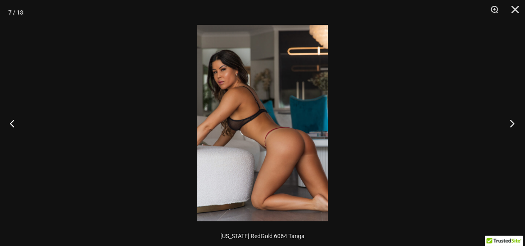
click at [512, 122] on button "Nächste" at bounding box center [509, 124] width 31 height 42
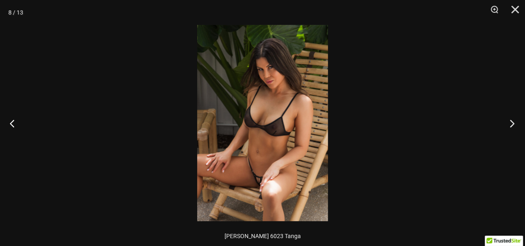
click at [512, 122] on button "Nächste" at bounding box center [509, 124] width 31 height 42
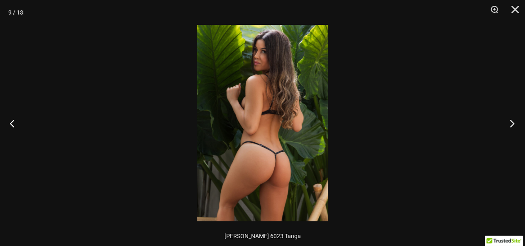
click at [513, 122] on button "Nächste" at bounding box center [509, 124] width 31 height 42
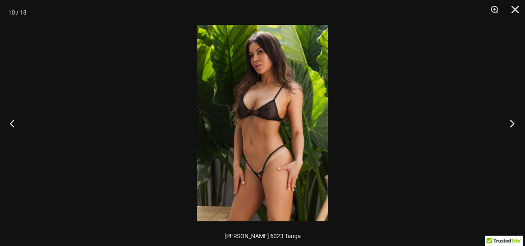
click at [513, 122] on button "Nächste" at bounding box center [509, 124] width 31 height 42
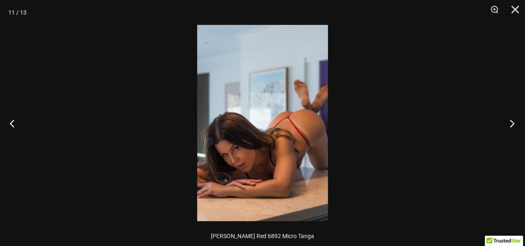
click at [513, 122] on button "Nächste" at bounding box center [509, 124] width 31 height 42
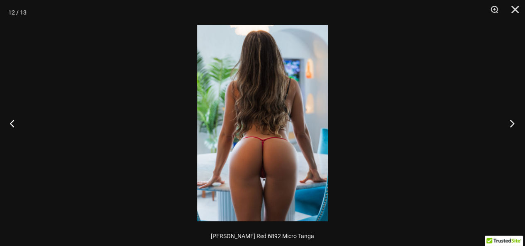
click at [513, 122] on button "Nächste" at bounding box center [509, 124] width 31 height 42
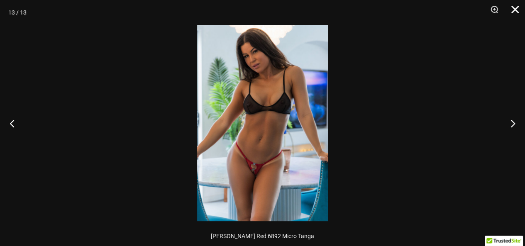
click at [515, 8] on button "Schließen" at bounding box center [512, 12] width 21 height 25
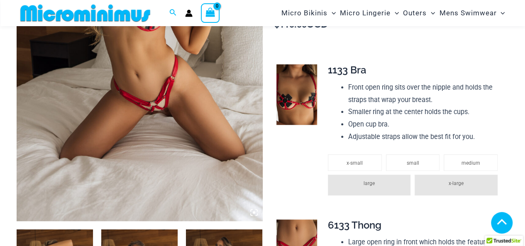
scroll to position [454, 0]
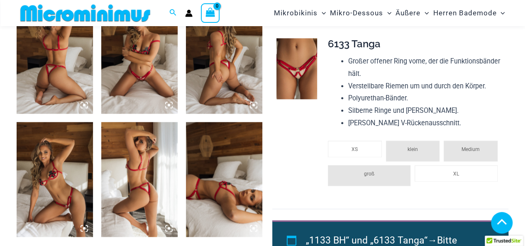
click at [168, 228] on icon at bounding box center [169, 228] width 2 height 2
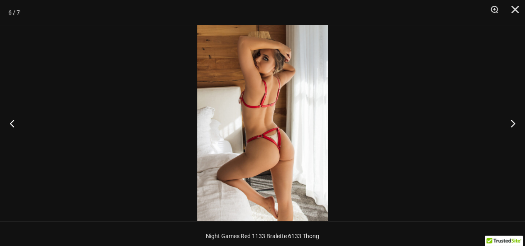
scroll to position [449, 0]
click at [12, 125] on button "Vorherige" at bounding box center [15, 124] width 31 height 42
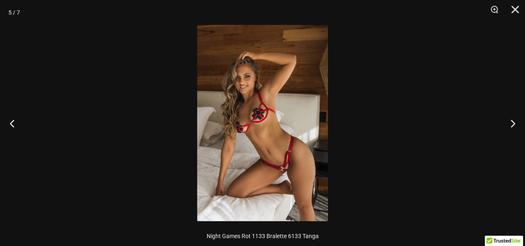
click at [281, 161] on img at bounding box center [262, 123] width 131 height 196
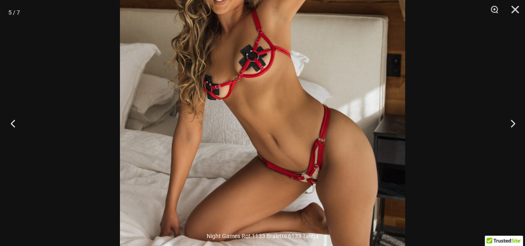
click at [14, 123] on button "Vorherige" at bounding box center [15, 124] width 31 height 42
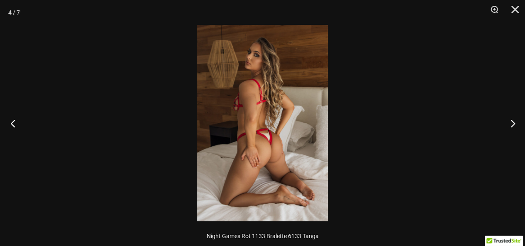
click at [12, 124] on button "Vorherige" at bounding box center [15, 124] width 31 height 42
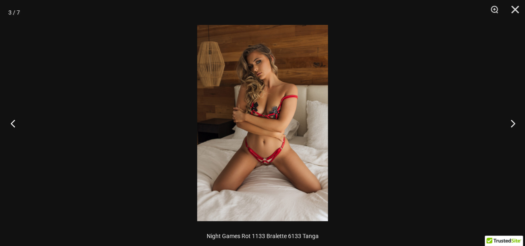
click at [12, 124] on button "Vorherige" at bounding box center [15, 124] width 31 height 42
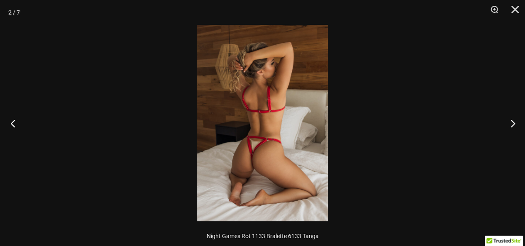
click at [12, 124] on button "Vorherige" at bounding box center [15, 124] width 31 height 42
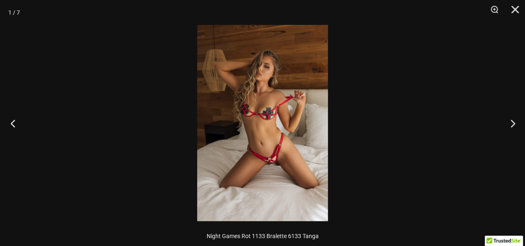
click at [12, 124] on button "Vorherige" at bounding box center [15, 124] width 31 height 42
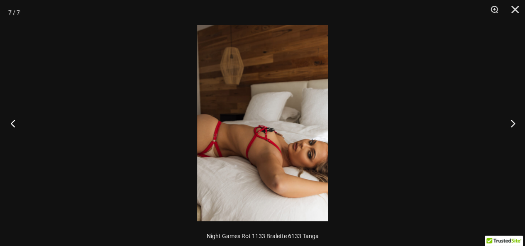
click at [12, 124] on button "Vorherige" at bounding box center [15, 124] width 31 height 42
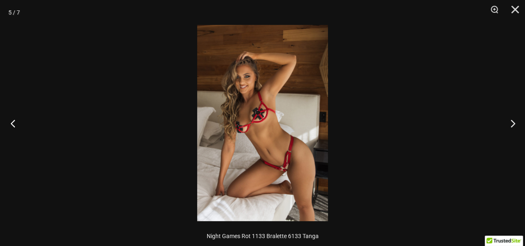
click at [12, 124] on button "Vorherige" at bounding box center [15, 124] width 31 height 42
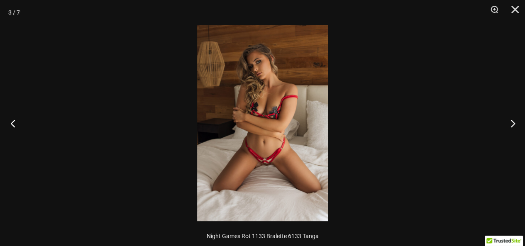
click at [12, 124] on button "Vorherige" at bounding box center [15, 124] width 31 height 42
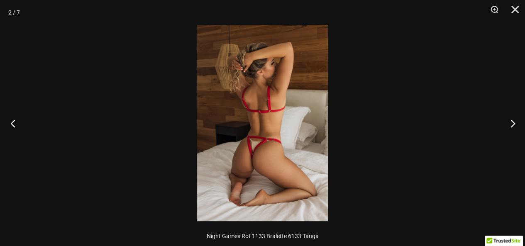
click at [12, 124] on button "Vorherige" at bounding box center [15, 124] width 31 height 42
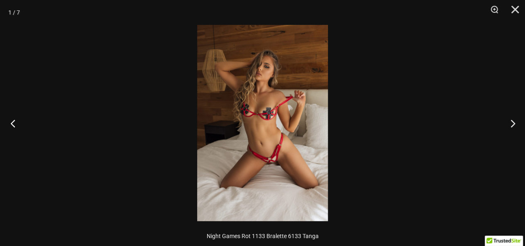
click at [12, 124] on button "Vorherige" at bounding box center [15, 124] width 31 height 42
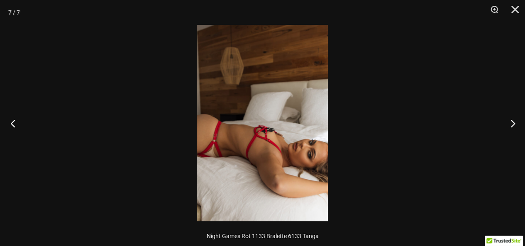
click at [12, 124] on button "Vorherige" at bounding box center [15, 124] width 31 height 42
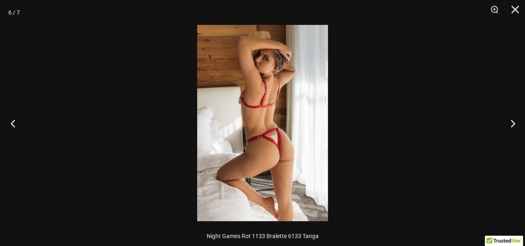
click at [12, 124] on button "Vorherige" at bounding box center [15, 124] width 31 height 42
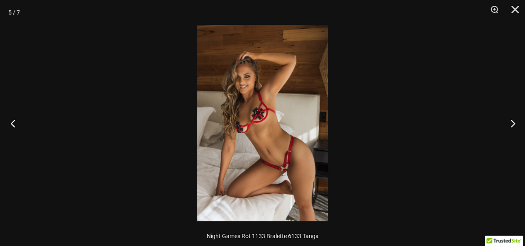
click at [12, 124] on button "Vorherige" at bounding box center [15, 124] width 31 height 42
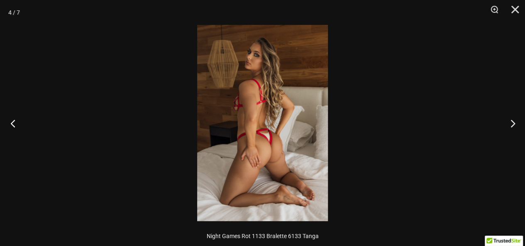
click at [12, 124] on button "Vorherige" at bounding box center [15, 124] width 31 height 42
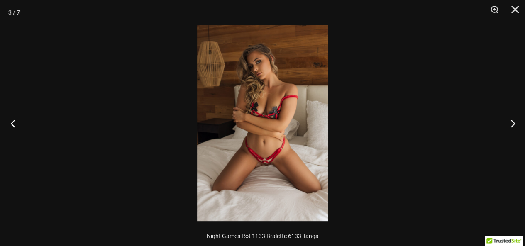
click at [12, 124] on button "Vorherige" at bounding box center [15, 124] width 31 height 42
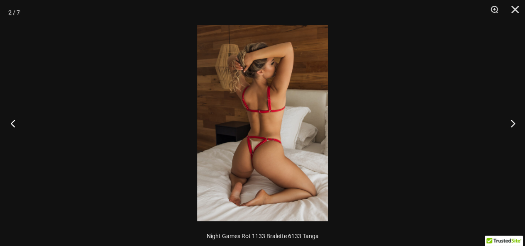
click at [12, 124] on button "Vorherige" at bounding box center [15, 124] width 31 height 42
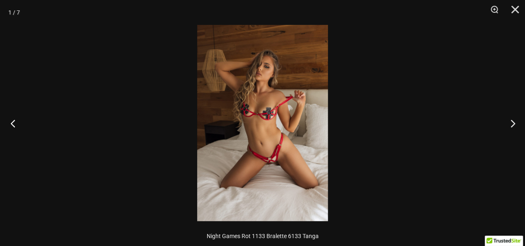
click at [12, 124] on button "Vorherige" at bounding box center [15, 124] width 31 height 42
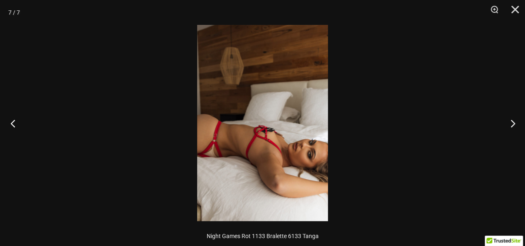
click at [12, 124] on button "Vorherige" at bounding box center [15, 124] width 31 height 42
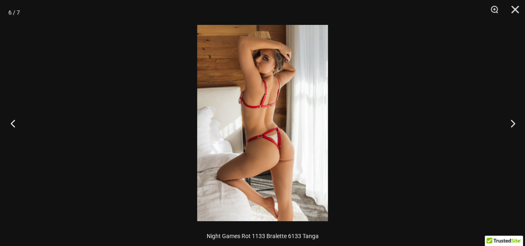
click at [12, 124] on button "Vorherige" at bounding box center [15, 124] width 31 height 42
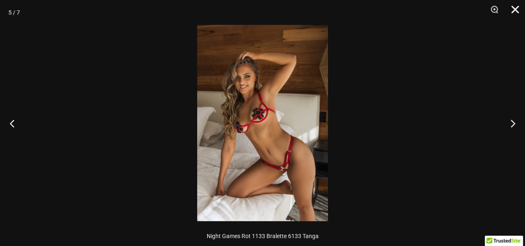
click at [516, 9] on button "Schließen" at bounding box center [512, 12] width 21 height 25
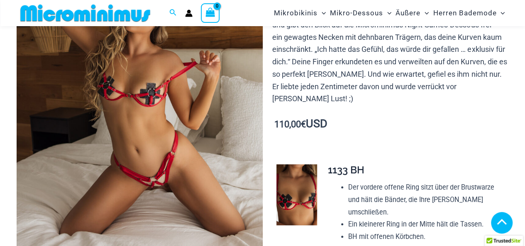
scroll to position [151, 0]
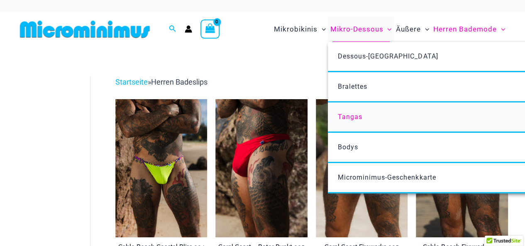
click at [357, 115] on font "Tangas" at bounding box center [350, 117] width 24 height 8
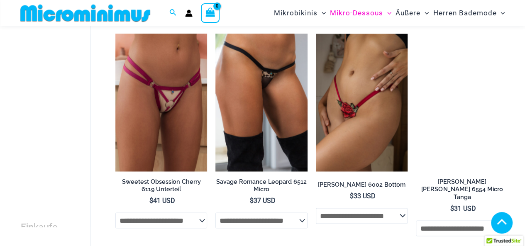
scroll to position [724, 0]
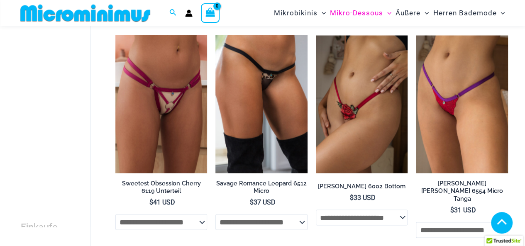
drag, startPoint x: 528, startPoint y: 19, endPoint x: 531, endPoint y: 151, distance: 132.1
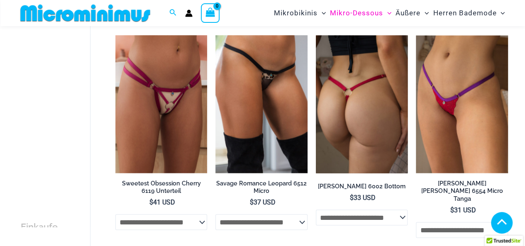
click at [356, 92] on img at bounding box center [362, 104] width 92 height 138
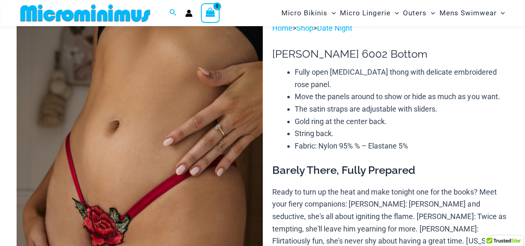
scroll to position [80, 0]
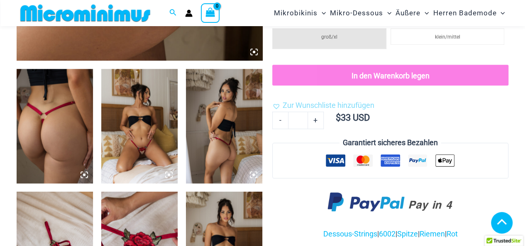
click at [169, 173] on icon at bounding box center [168, 174] width 7 height 7
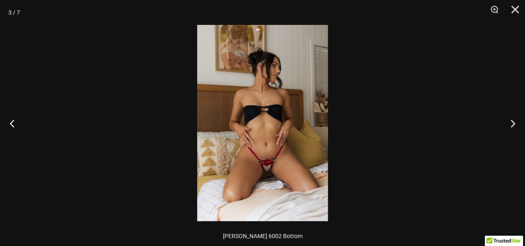
click at [289, 154] on img at bounding box center [262, 123] width 131 height 196
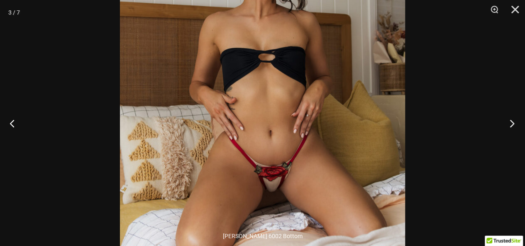
click at [512, 123] on button "Nächste" at bounding box center [509, 124] width 31 height 42
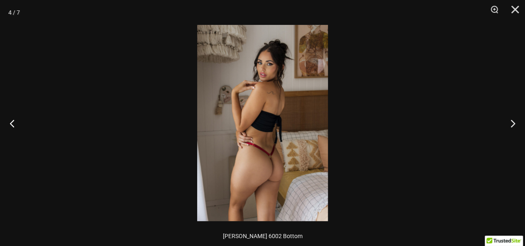
click at [282, 138] on img at bounding box center [262, 123] width 131 height 196
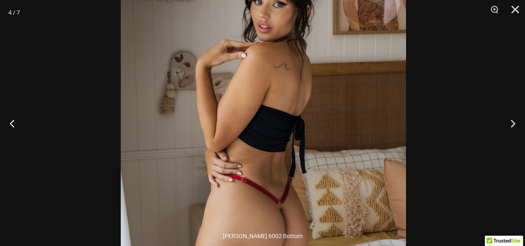
click at [289, 176] on img at bounding box center [263, 133] width 285 height 428
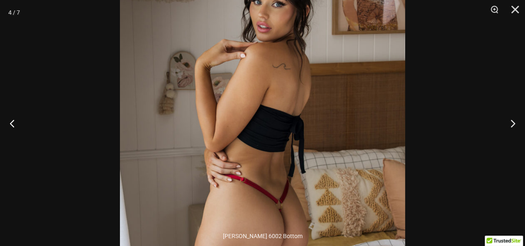
click at [287, 161] on img at bounding box center [262, 133] width 285 height 428
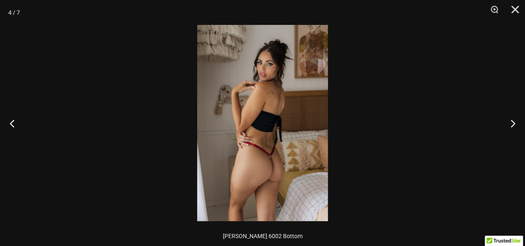
click at [287, 161] on img at bounding box center [262, 123] width 131 height 196
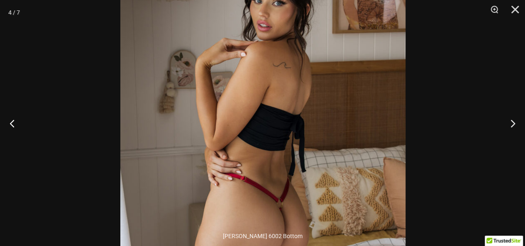
click at [290, 218] on img at bounding box center [262, 131] width 285 height 428
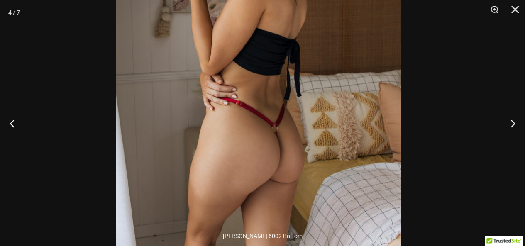
click at [311, 112] on img at bounding box center [258, 56] width 285 height 428
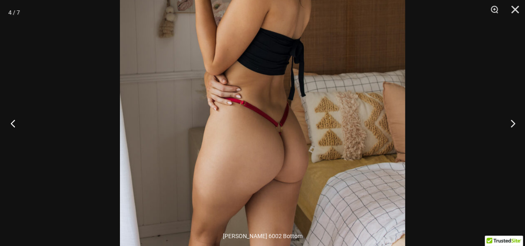
click at [13, 122] on button "Vorherige" at bounding box center [15, 124] width 31 height 42
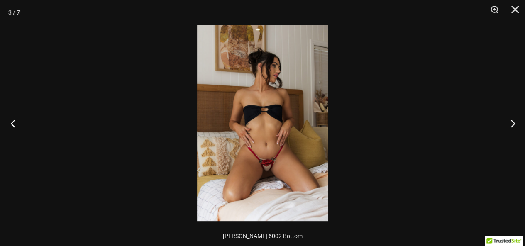
click at [12, 122] on button "Vorherige" at bounding box center [15, 124] width 31 height 42
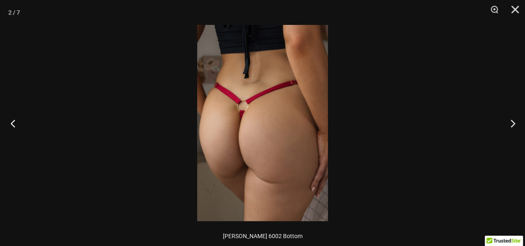
click at [12, 123] on button "Vorherige" at bounding box center [15, 124] width 31 height 42
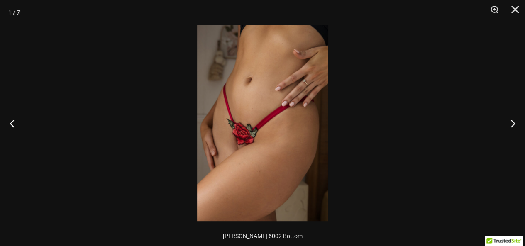
click at [274, 165] on img at bounding box center [262, 123] width 131 height 196
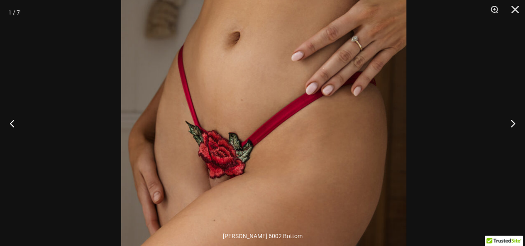
click at [278, 228] on div "1 / 7 [PERSON_NAME] 6002 Bottom" at bounding box center [262, 123] width 525 height 246
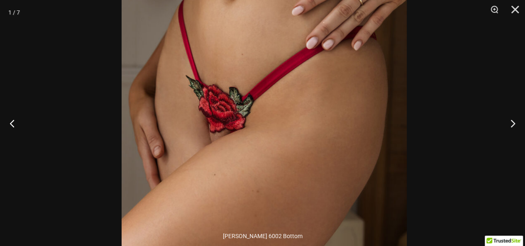
click at [297, 153] on img at bounding box center [264, 86] width 285 height 428
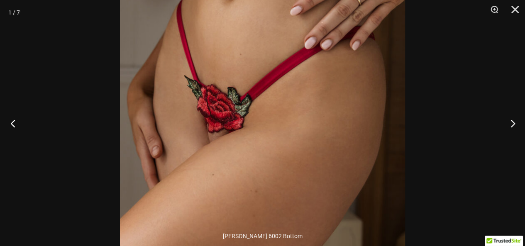
click at [12, 123] on button "Vorherige" at bounding box center [15, 124] width 31 height 42
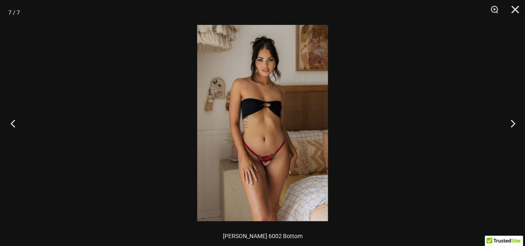
click at [12, 123] on button "Vorherige" at bounding box center [15, 124] width 31 height 42
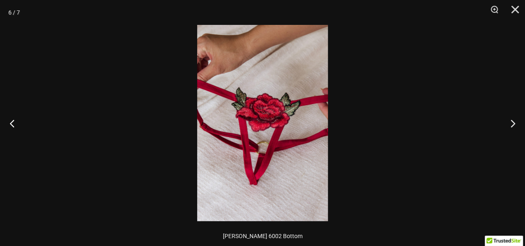
click at [287, 169] on img at bounding box center [262, 123] width 131 height 196
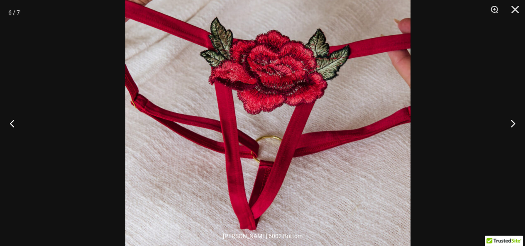
click at [332, 186] on img at bounding box center [267, 95] width 285 height 428
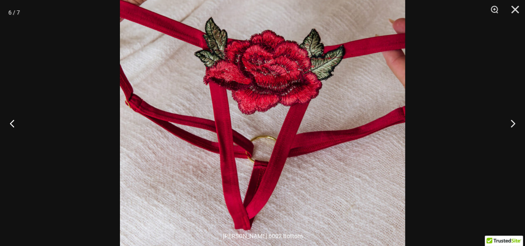
click at [365, 106] on img at bounding box center [262, 95] width 285 height 428
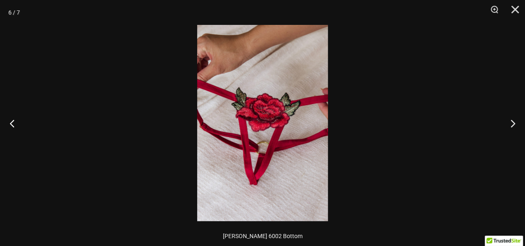
click at [291, 167] on img at bounding box center [262, 123] width 131 height 196
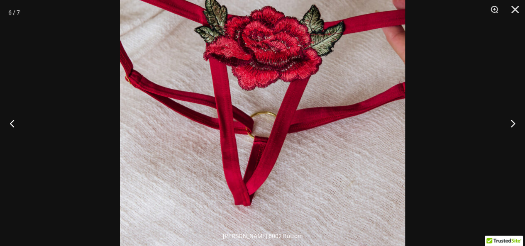
click at [311, 122] on img at bounding box center [262, 71] width 285 height 428
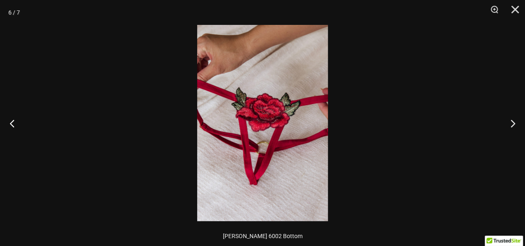
click at [311, 124] on img at bounding box center [262, 123] width 131 height 196
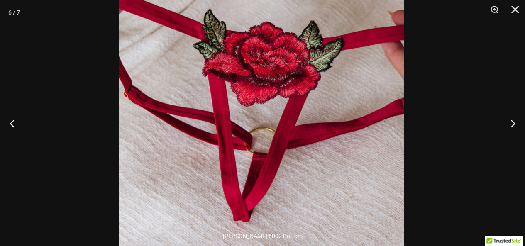
click at [340, 109] on img at bounding box center [261, 87] width 285 height 428
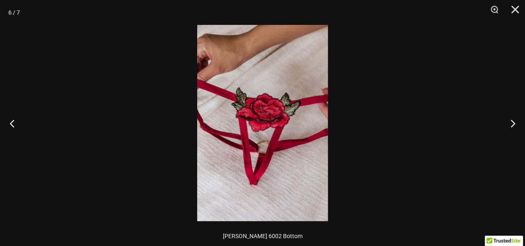
click at [313, 125] on img at bounding box center [262, 123] width 131 height 196
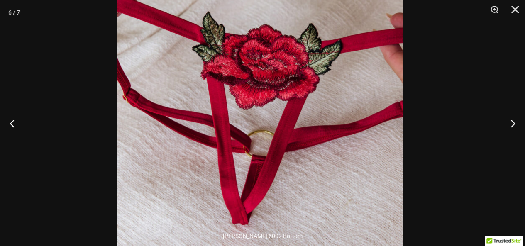
click at [319, 118] on img at bounding box center [260, 90] width 285 height 428
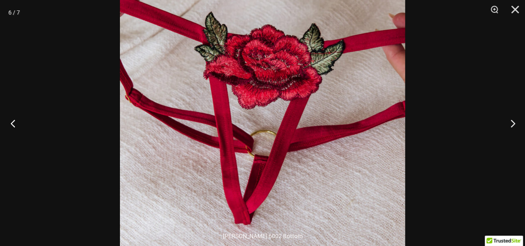
click at [12, 124] on button "Vorherige" at bounding box center [15, 124] width 31 height 42
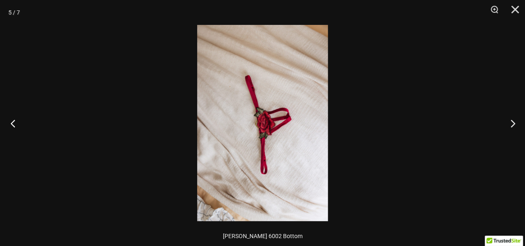
click at [12, 124] on button "Vorherige" at bounding box center [15, 124] width 31 height 42
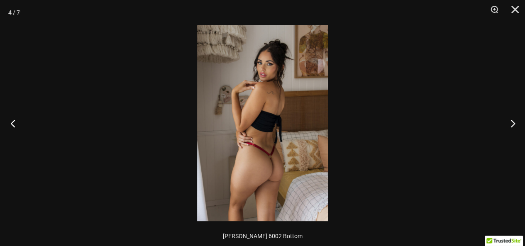
click at [12, 124] on button "Vorherige" at bounding box center [15, 124] width 31 height 42
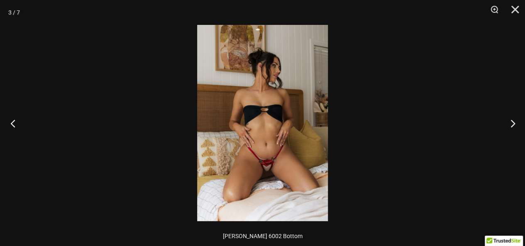
click at [12, 125] on button "Vorherige" at bounding box center [15, 124] width 31 height 42
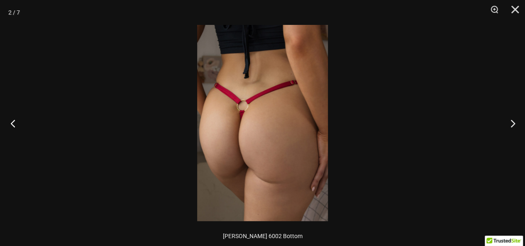
click at [12, 125] on button "Vorherige" at bounding box center [15, 124] width 31 height 42
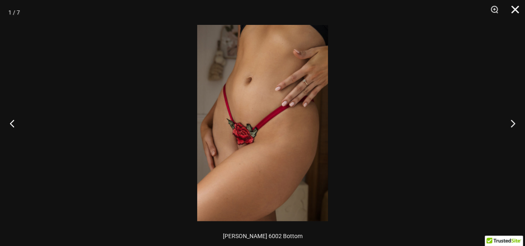
click at [515, 10] on button "Schließen" at bounding box center [512, 12] width 21 height 25
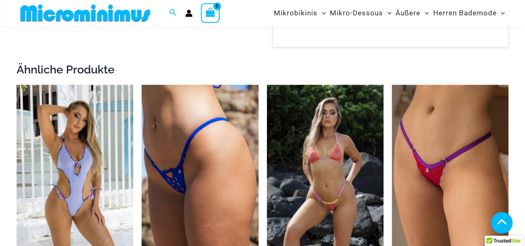
scroll to position [715, 0]
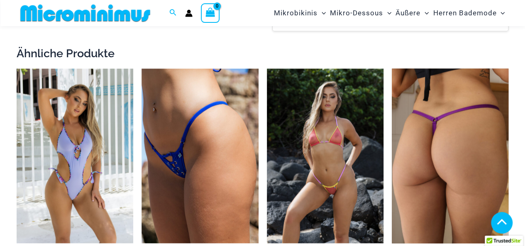
click at [457, 132] on img at bounding box center [450, 156] width 117 height 175
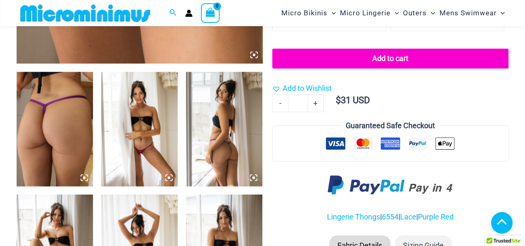
scroll to position [457, 0]
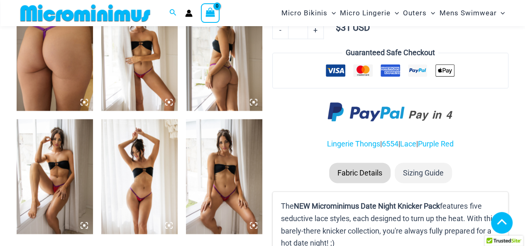
click at [169, 222] on icon at bounding box center [168, 225] width 7 height 7
click at [168, 222] on icon at bounding box center [168, 225] width 7 height 7
click at [254, 224] on icon at bounding box center [253, 225] width 2 height 2
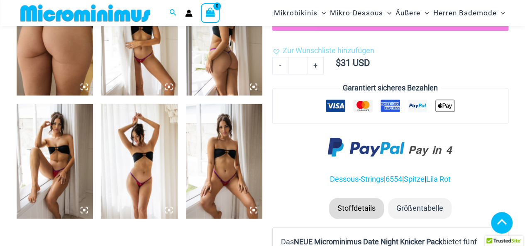
scroll to position [467, 0]
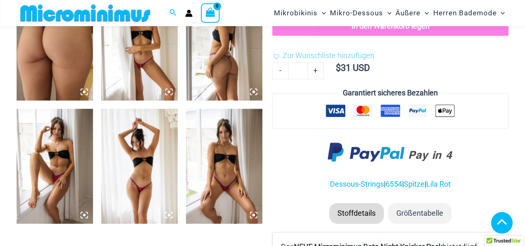
click at [85, 214] on icon at bounding box center [84, 215] width 2 height 2
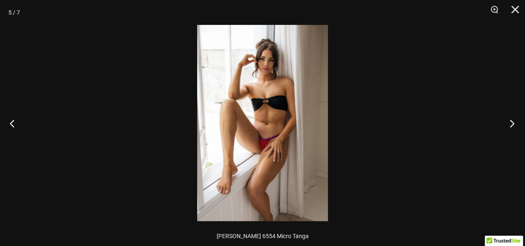
click at [513, 122] on button "Nächste" at bounding box center [509, 124] width 31 height 42
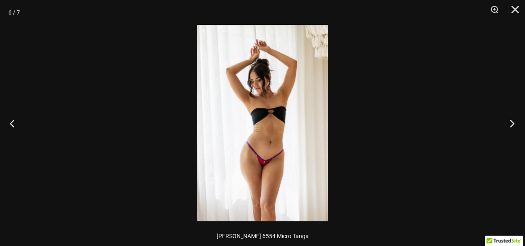
click at [513, 122] on button "Nächste" at bounding box center [509, 124] width 31 height 42
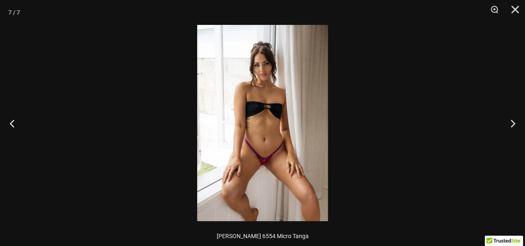
click at [293, 156] on img at bounding box center [262, 123] width 131 height 196
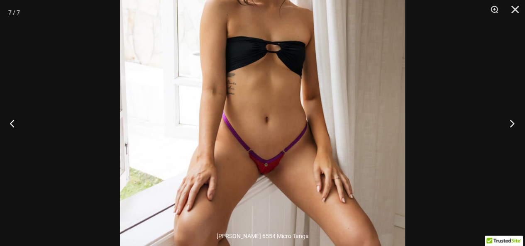
click at [512, 122] on button "Nächste" at bounding box center [509, 124] width 31 height 42
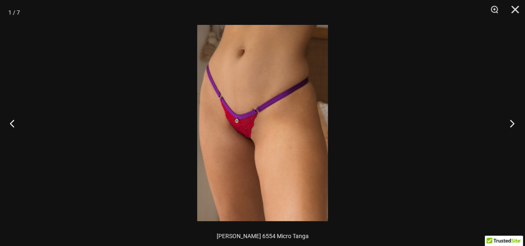
click at [512, 122] on button "Nächste" at bounding box center [509, 124] width 31 height 42
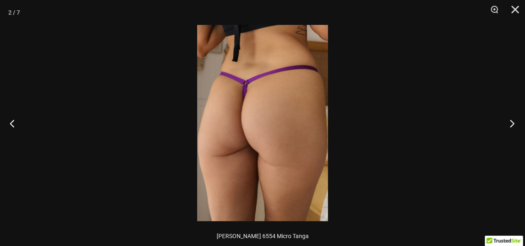
click at [512, 122] on button "Nächste" at bounding box center [509, 124] width 31 height 42
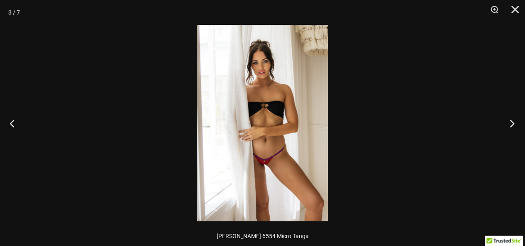
click at [512, 122] on button "Nächste" at bounding box center [509, 124] width 31 height 42
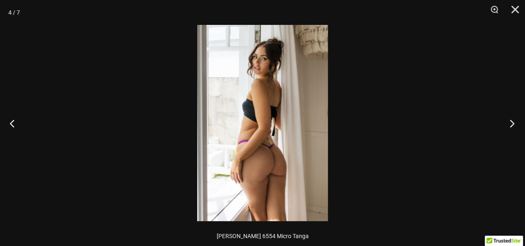
click at [512, 122] on button "Nächste" at bounding box center [509, 124] width 31 height 42
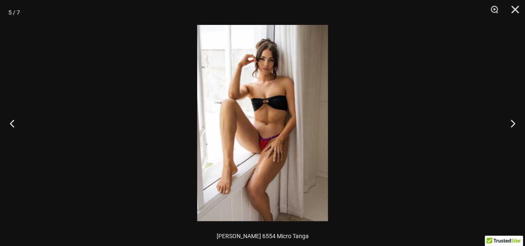
click at [277, 147] on img at bounding box center [262, 123] width 131 height 196
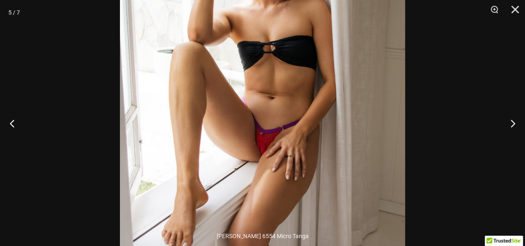
click at [277, 147] on img at bounding box center [262, 96] width 285 height 428
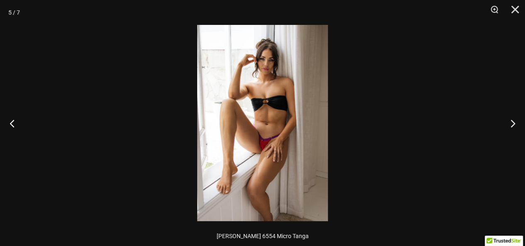
click at [290, 149] on img at bounding box center [262, 123] width 131 height 196
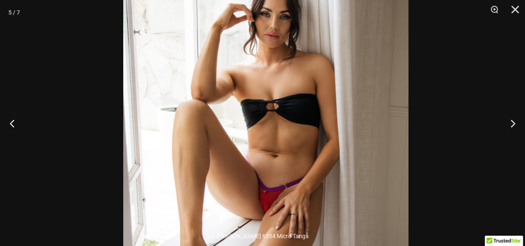
click at [348, 184] on img at bounding box center [265, 154] width 285 height 428
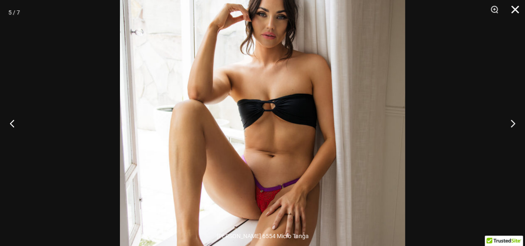
click at [516, 10] on button "Schließen" at bounding box center [512, 12] width 21 height 25
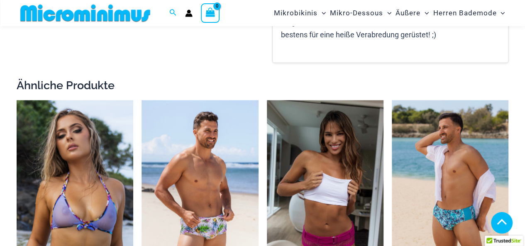
scroll to position [882, 0]
